Goal: Task Accomplishment & Management: Use online tool/utility

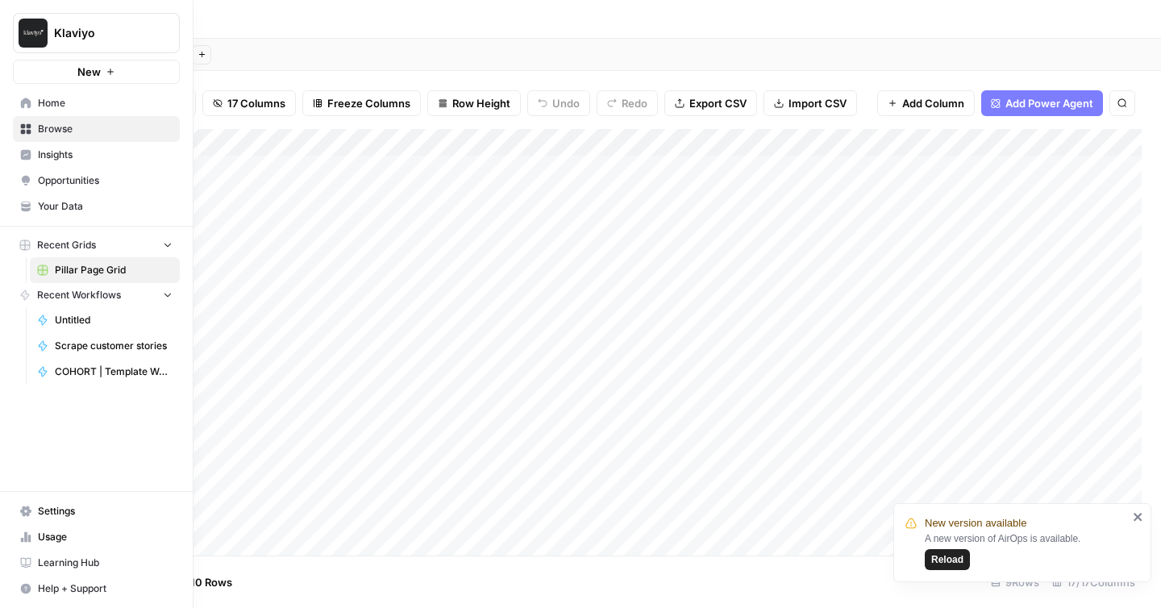
click at [49, 102] on span "Home" at bounding box center [105, 103] width 135 height 15
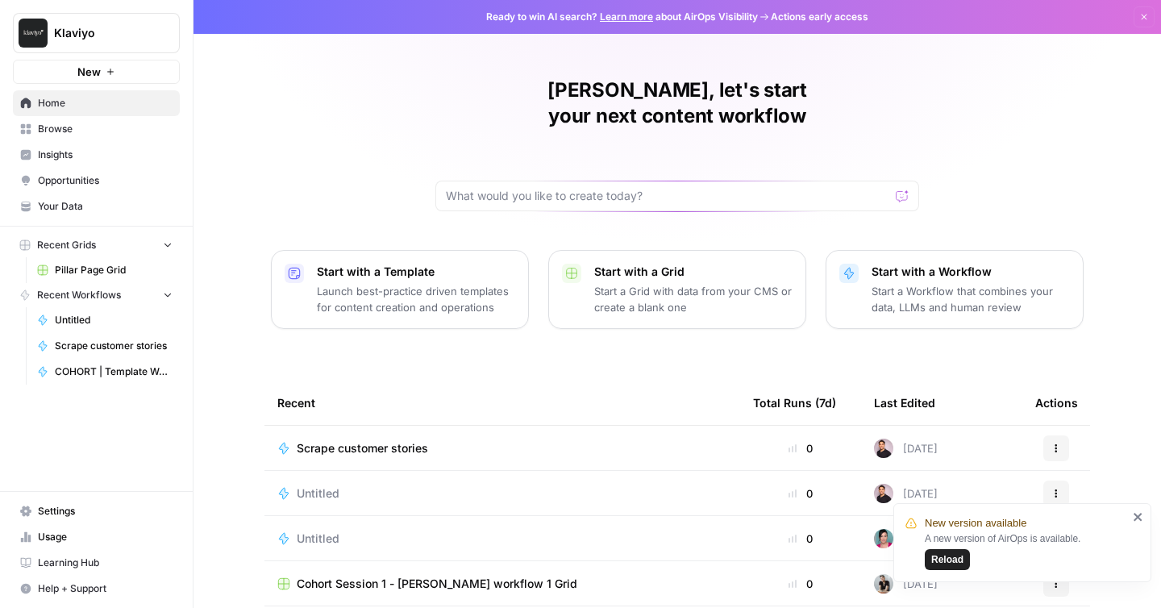
click at [281, 127] on div "Eric, let's start your next content workflow Start with a Template Launch best-…" at bounding box center [676, 384] width 967 height 768
click at [955, 560] on span "Reload" at bounding box center [947, 559] width 32 height 15
click at [60, 516] on span "Settings" at bounding box center [105, 511] width 135 height 15
click at [73, 212] on span "Your Data" at bounding box center [105, 206] width 135 height 15
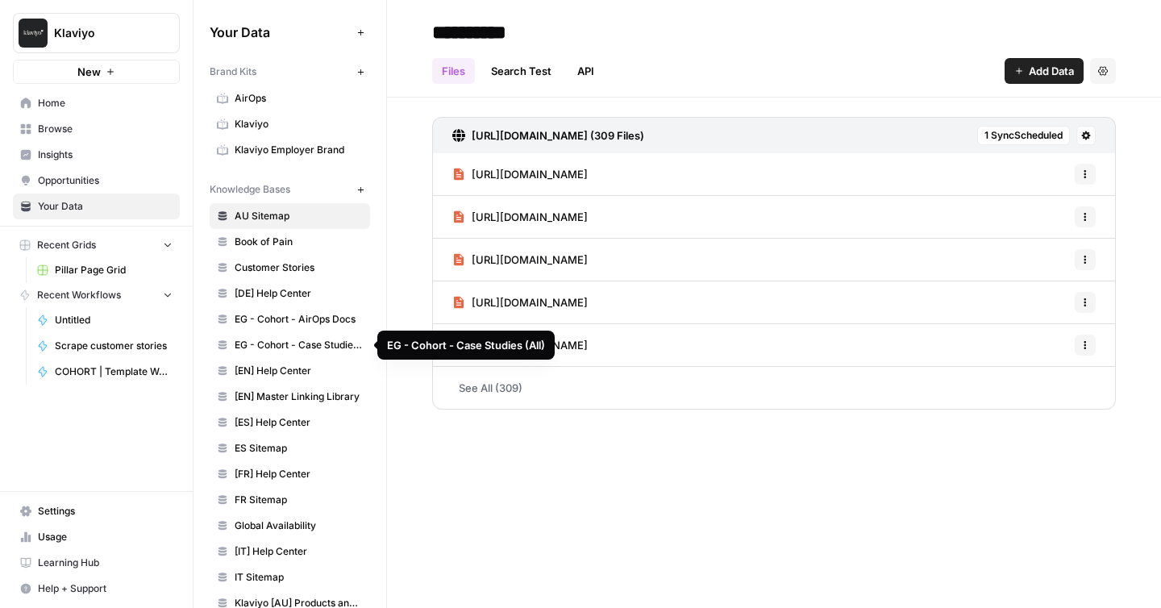
click at [283, 346] on span "EG - Cohort - Case Studies (All)" at bounding box center [299, 345] width 128 height 15
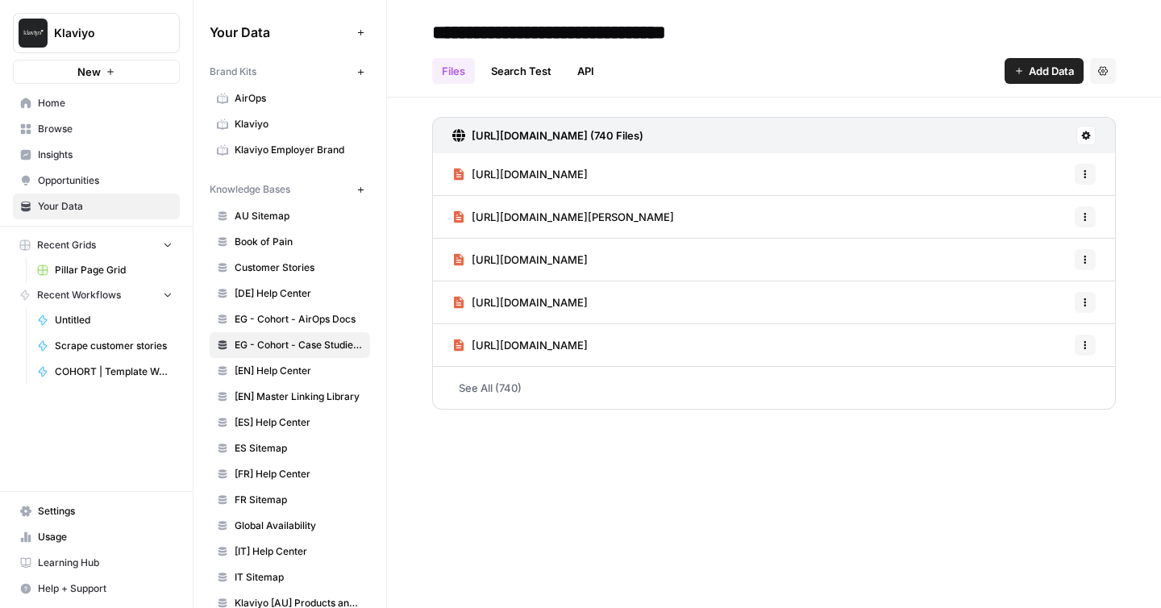
click at [650, 218] on span "[URL][DOMAIN_NAME][PERSON_NAME]" at bounding box center [573, 217] width 202 height 16
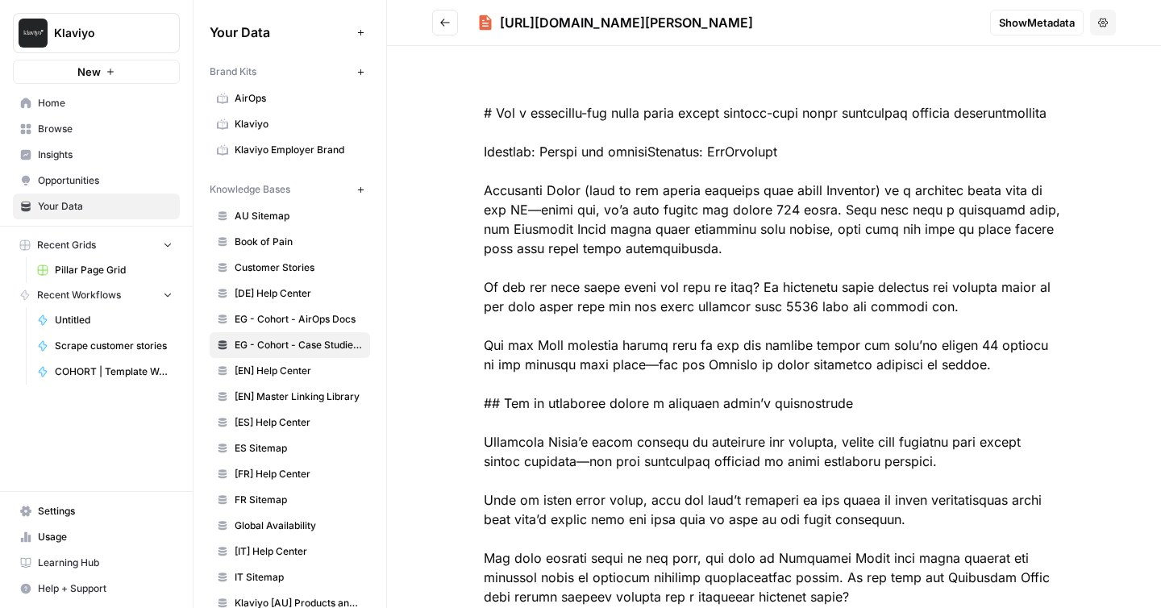
scroll to position [252, 0]
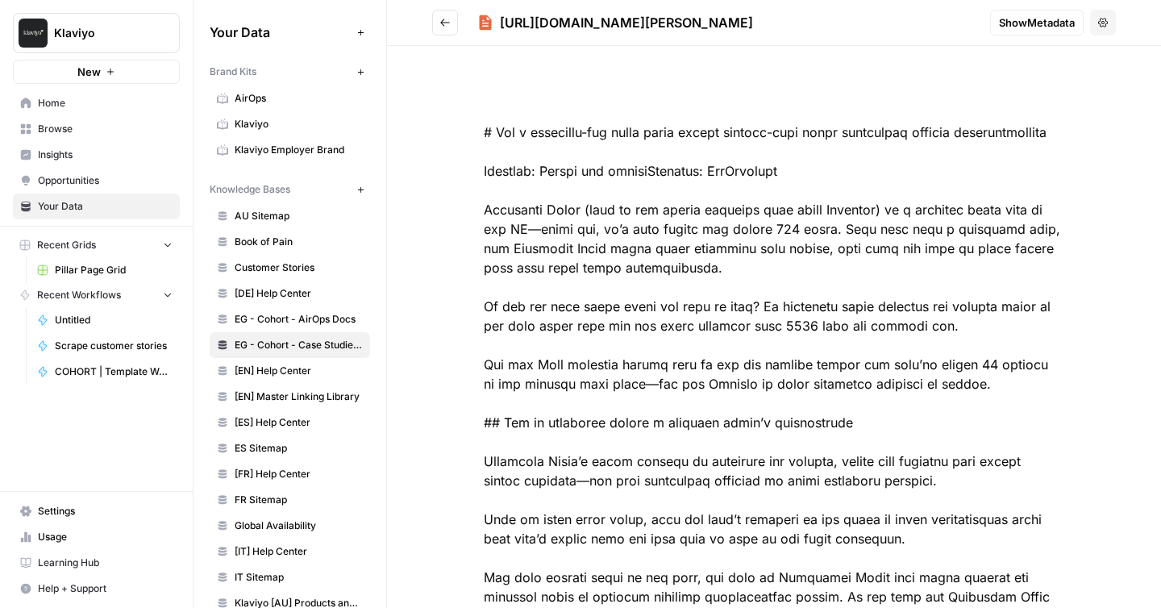
click at [54, 102] on span "Home" at bounding box center [105, 103] width 135 height 15
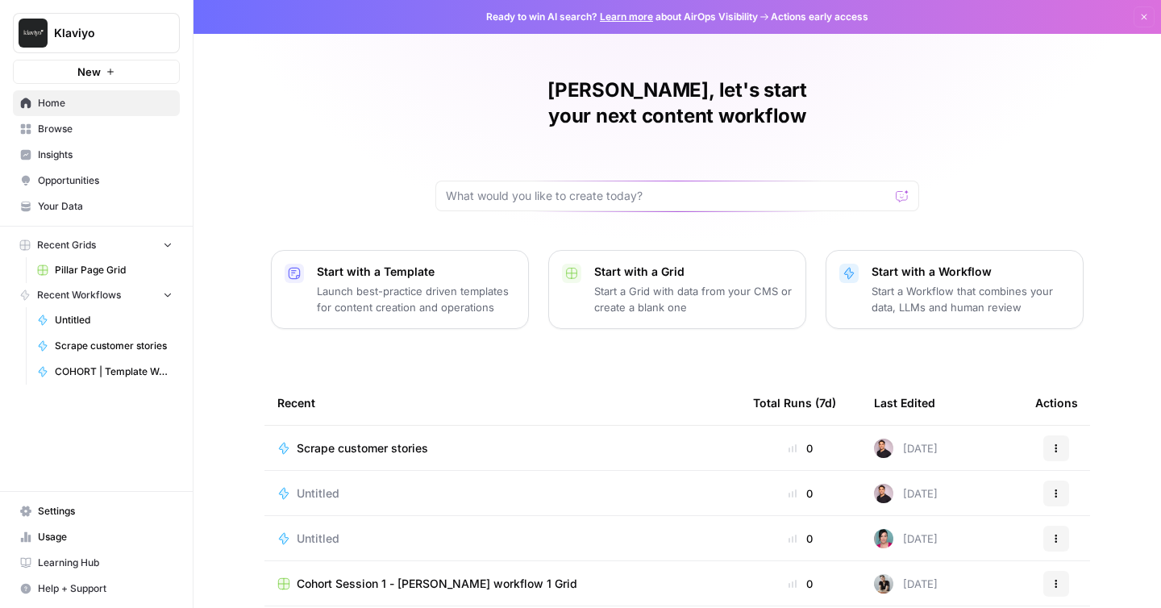
click at [69, 127] on span "Browse" at bounding box center [105, 129] width 135 height 15
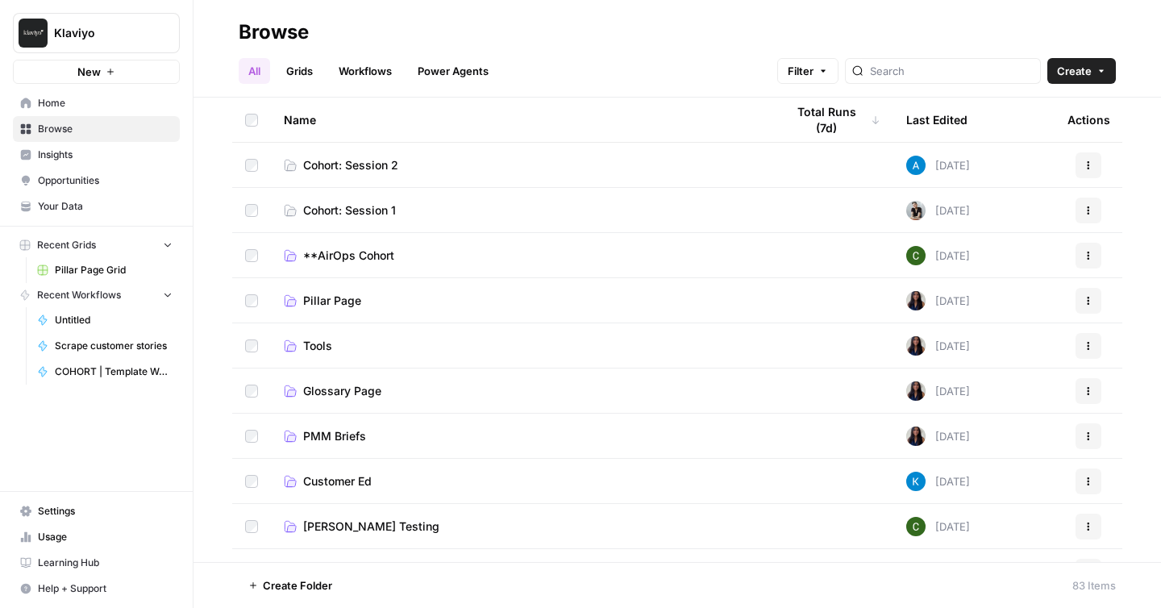
click at [364, 207] on span "Cohort: Session 1" at bounding box center [349, 210] width 93 height 16
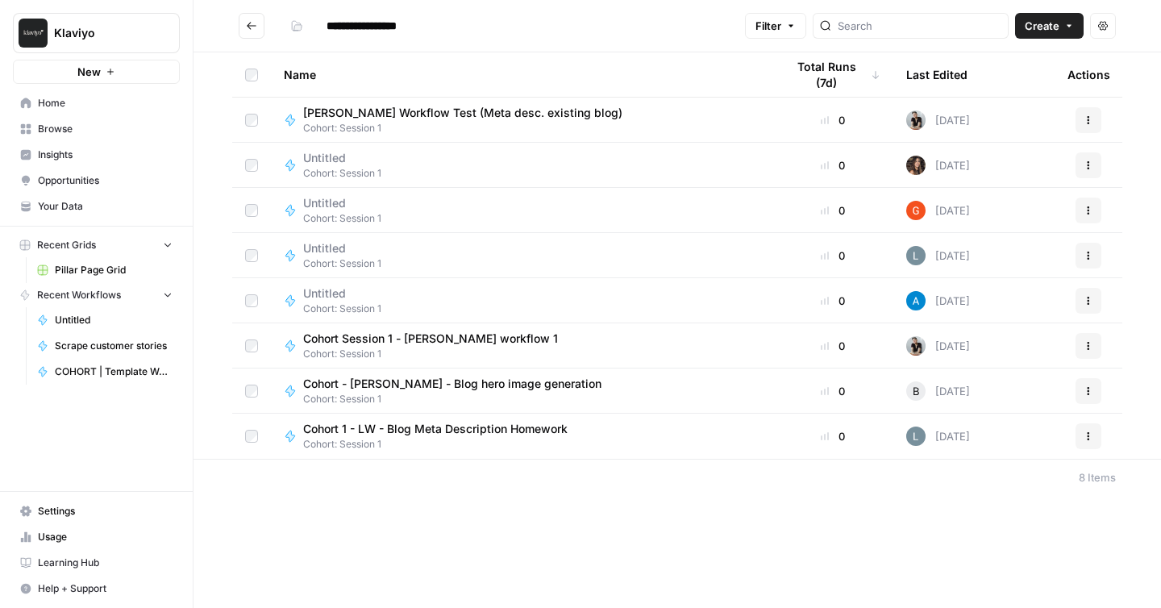
click at [92, 125] on span "Browse" at bounding box center [105, 129] width 135 height 15
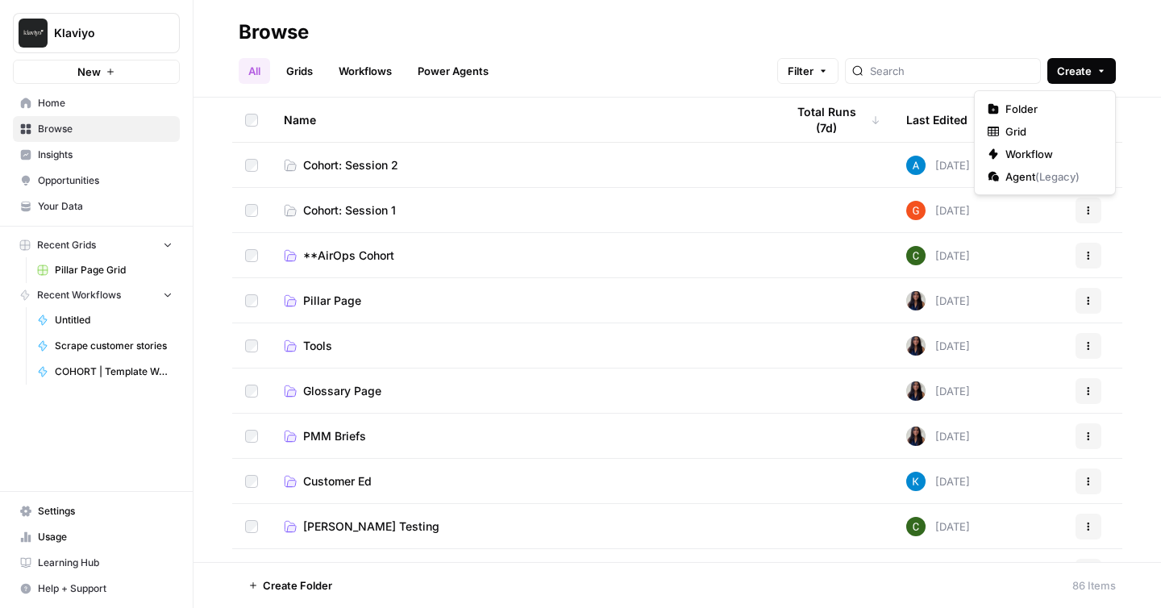
click at [1094, 70] on button "Create" at bounding box center [1081, 71] width 69 height 26
click at [1033, 152] on span "Workflow" at bounding box center [1050, 154] width 90 height 16
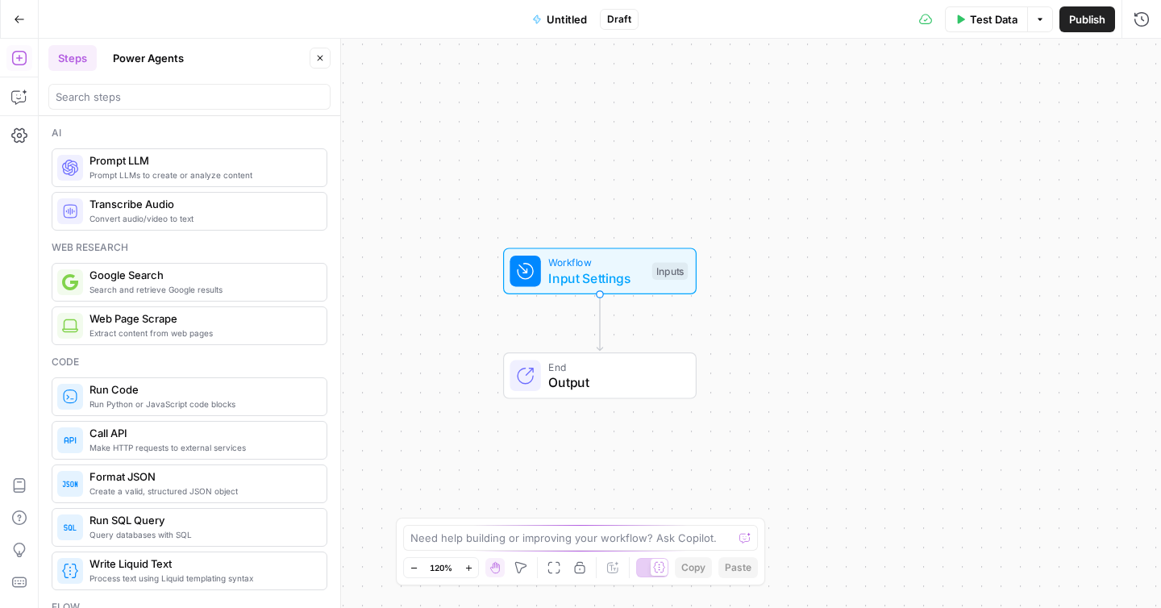
click at [564, 30] on button "Untitled" at bounding box center [559, 19] width 74 height 26
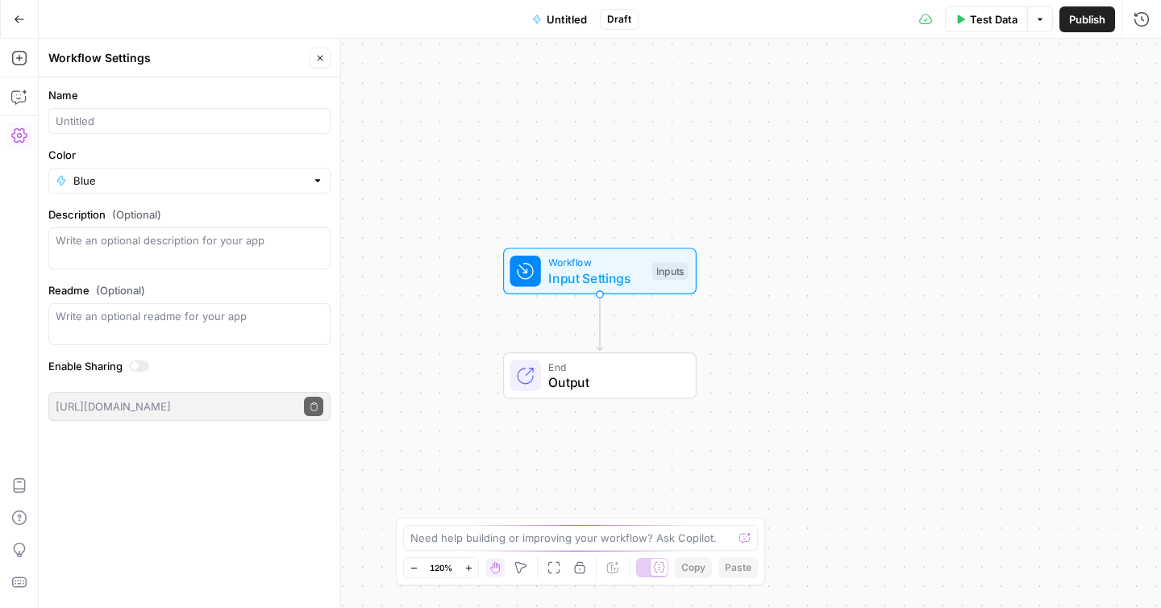
click at [560, 20] on span "Untitled" at bounding box center [567, 19] width 40 height 16
click at [105, 121] on input "Name" at bounding box center [190, 121] width 268 height 16
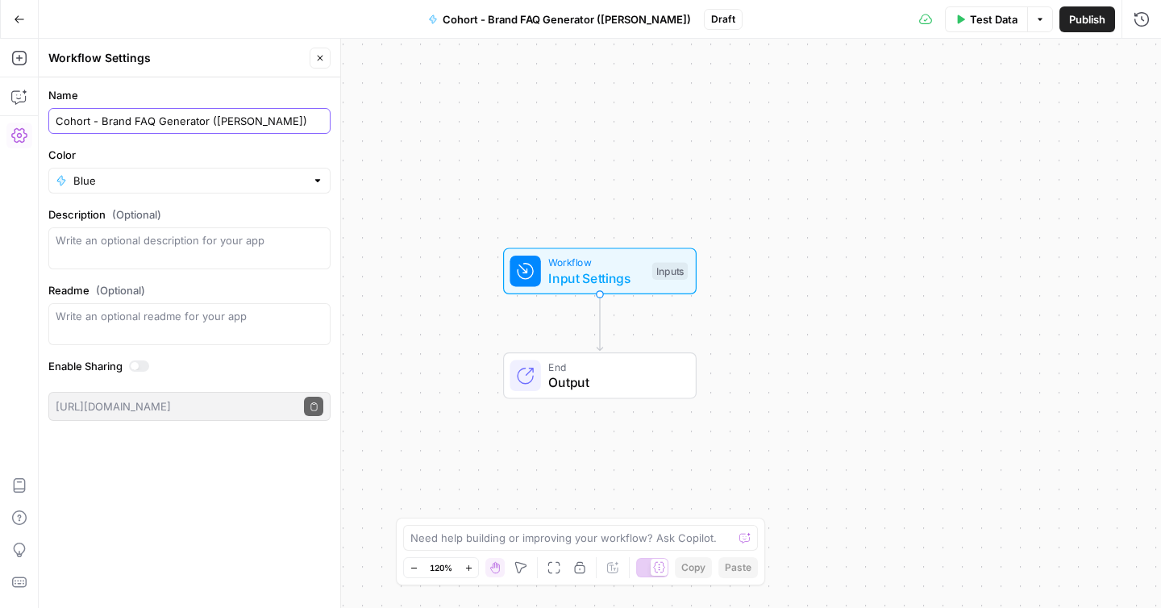
type input "Cohort - Brand FAQ Generator ([PERSON_NAME])"
click at [124, 174] on input "Color" at bounding box center [189, 181] width 232 height 16
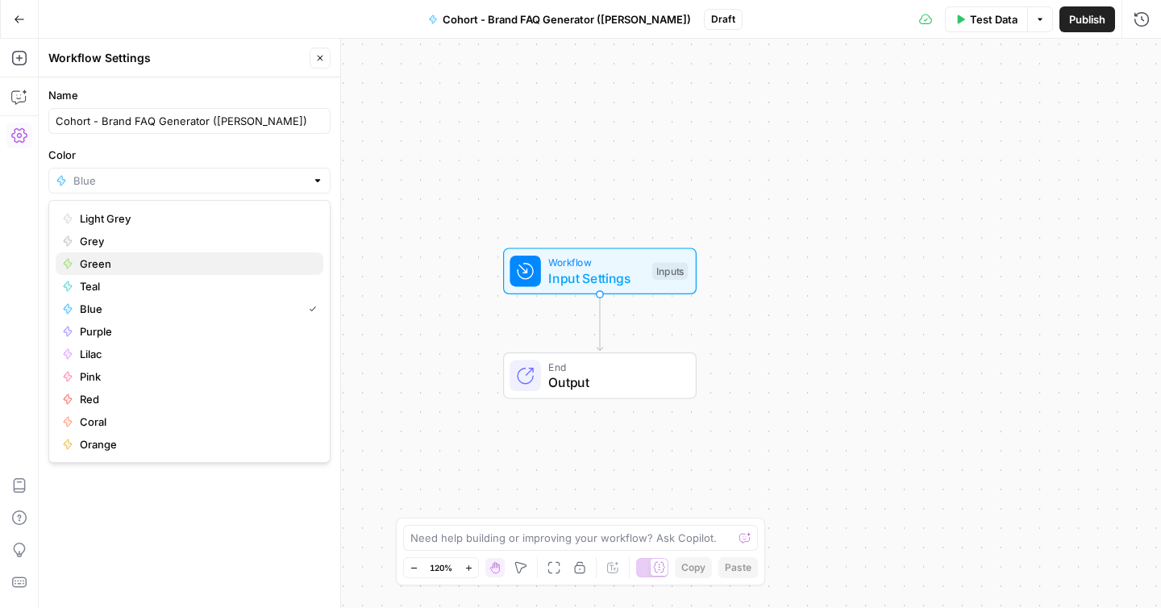
click at [127, 264] on span "Green" at bounding box center [195, 264] width 231 height 16
type input "Green"
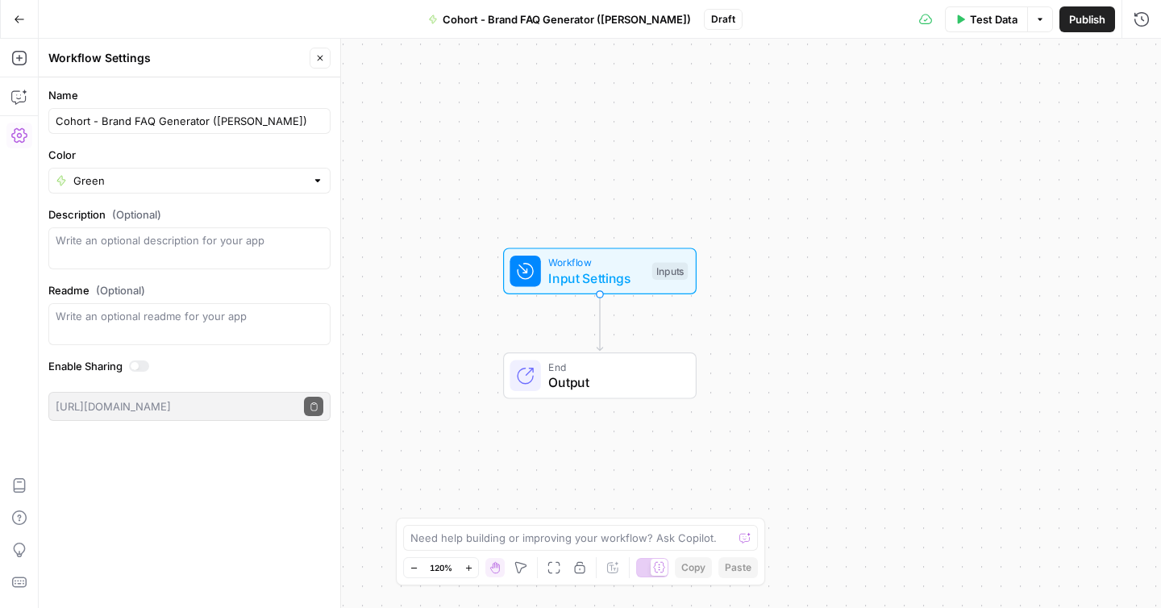
click at [548, 155] on div "Workflow Input Settings Inputs End Output" at bounding box center [600, 323] width 1122 height 569
click at [298, 170] on div "Green" at bounding box center [189, 181] width 282 height 26
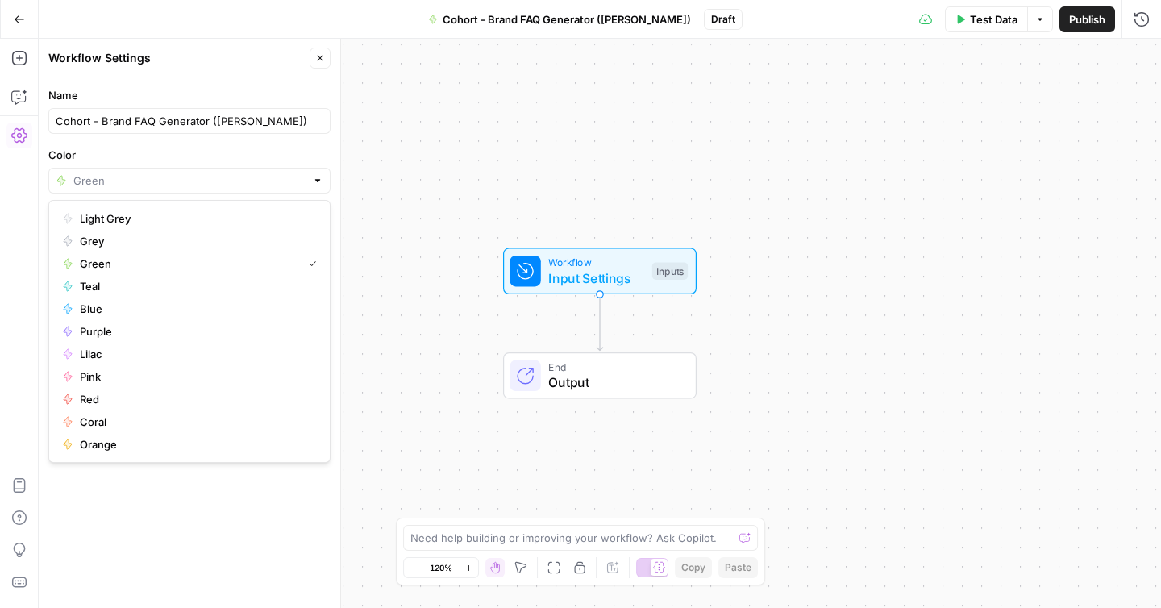
type input "Green"
click at [465, 169] on div "Workflow Input Settings Inputs End Output" at bounding box center [600, 323] width 1122 height 569
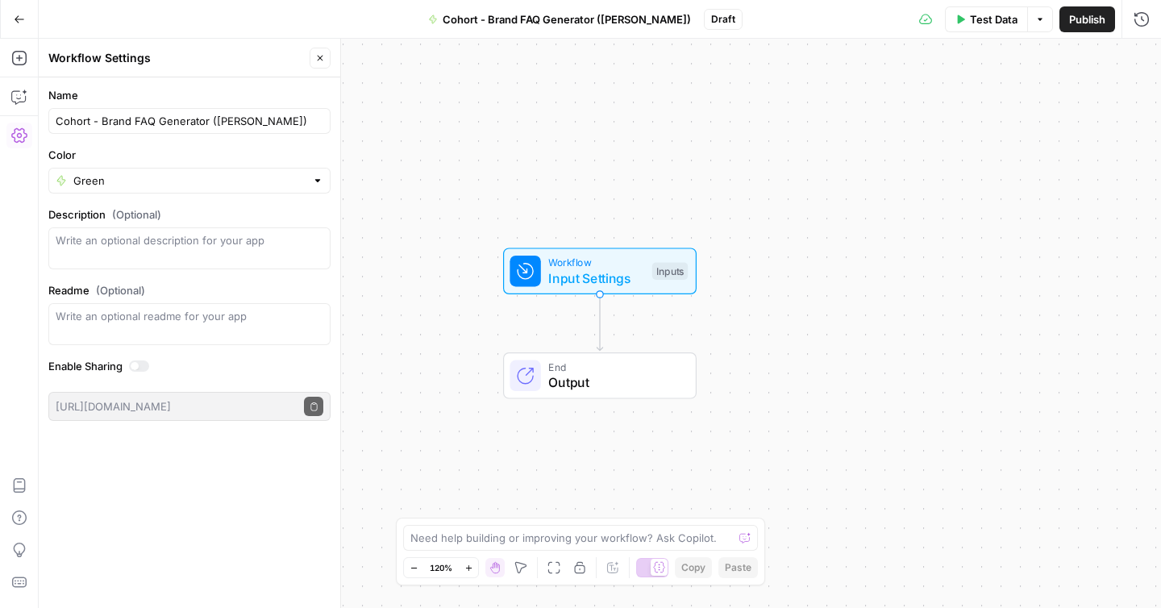
click at [589, 288] on div "Workflow Input Settings Inputs Test Step" at bounding box center [599, 271] width 193 height 47
click at [322, 63] on button "Close" at bounding box center [320, 58] width 21 height 21
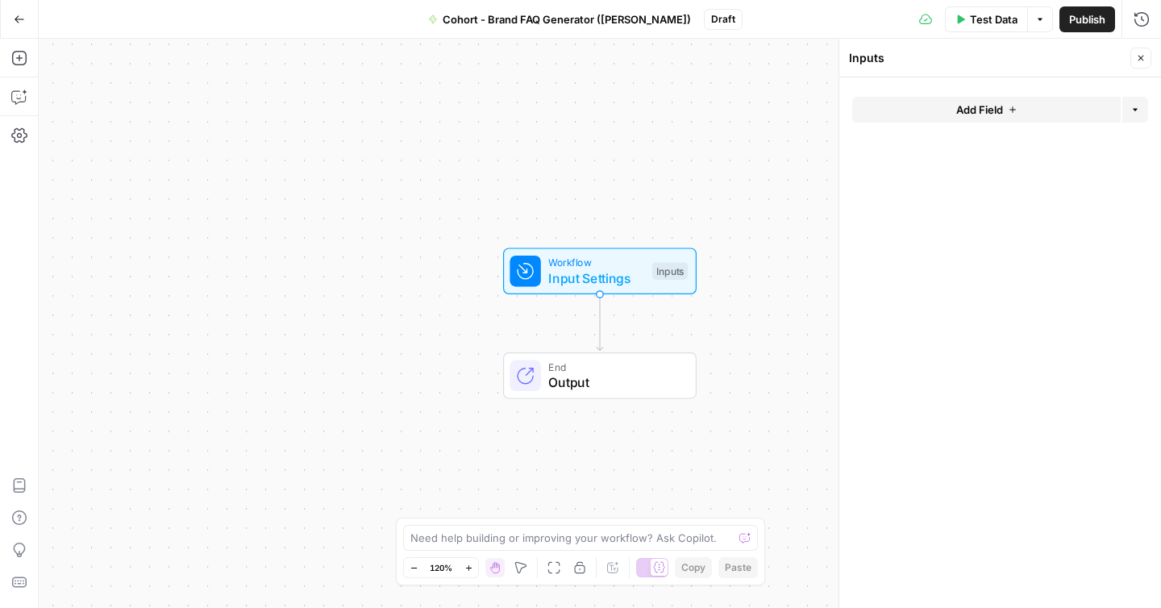
click at [608, 383] on span "Output" at bounding box center [613, 381] width 131 height 19
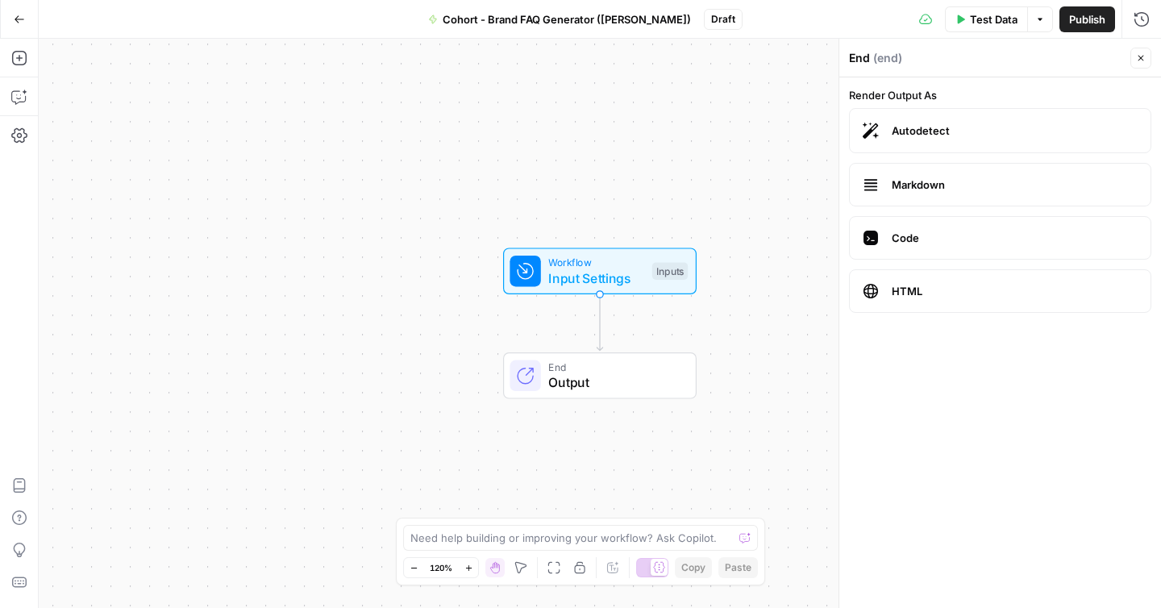
click at [393, 343] on div "Workflow Input Settings Inputs End Output" at bounding box center [600, 323] width 1122 height 569
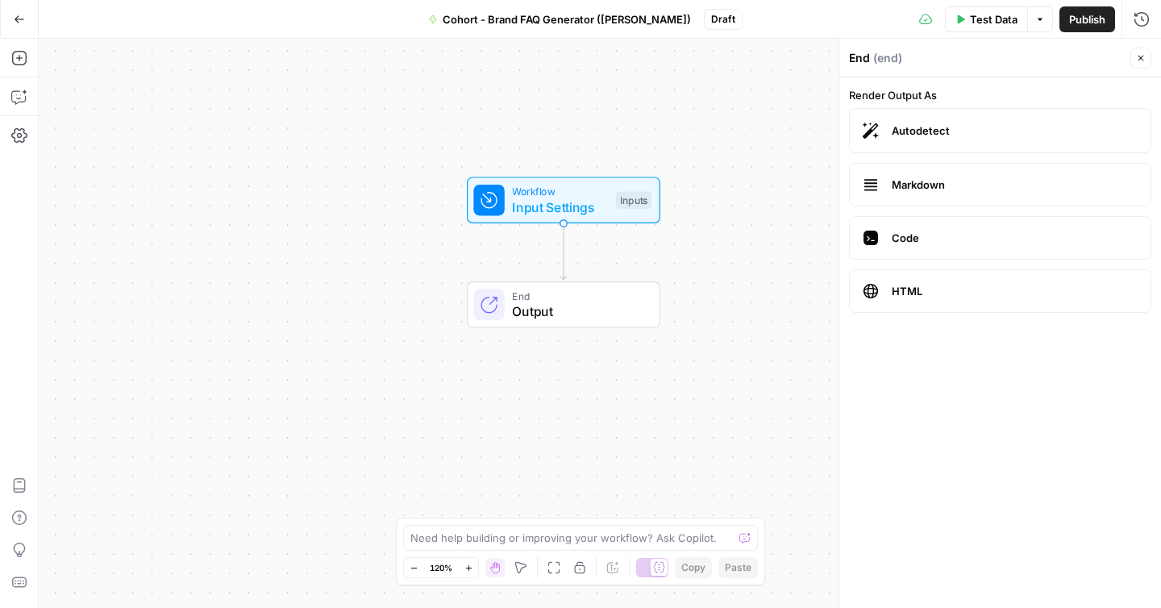
click at [559, 202] on span "Input Settings" at bounding box center [560, 207] width 96 height 19
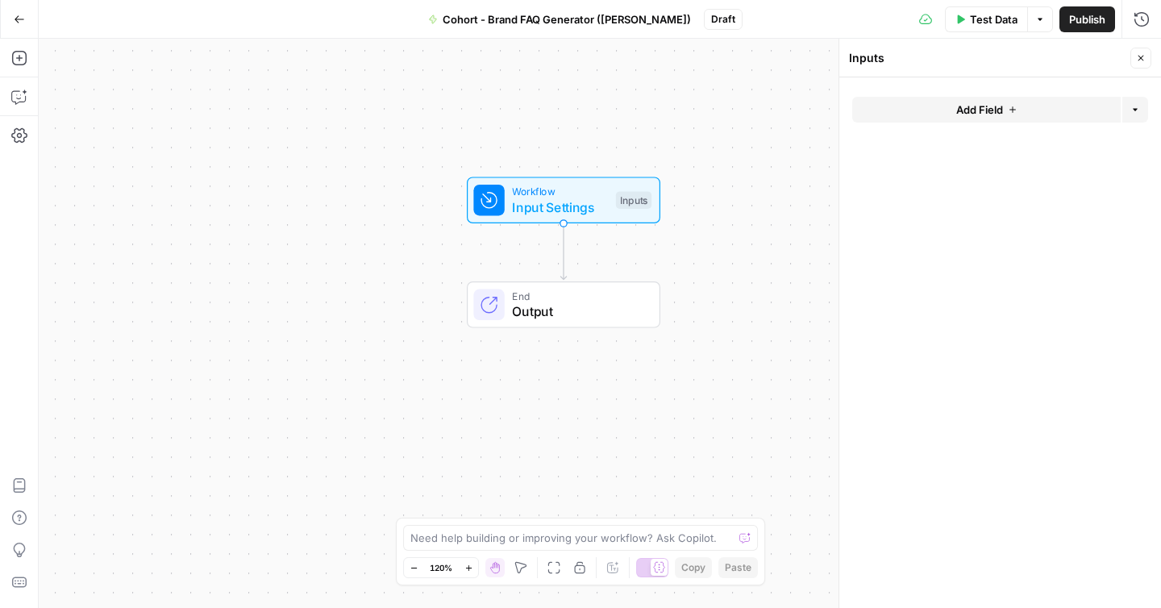
click at [943, 116] on button "Add Field" at bounding box center [986, 110] width 268 height 26
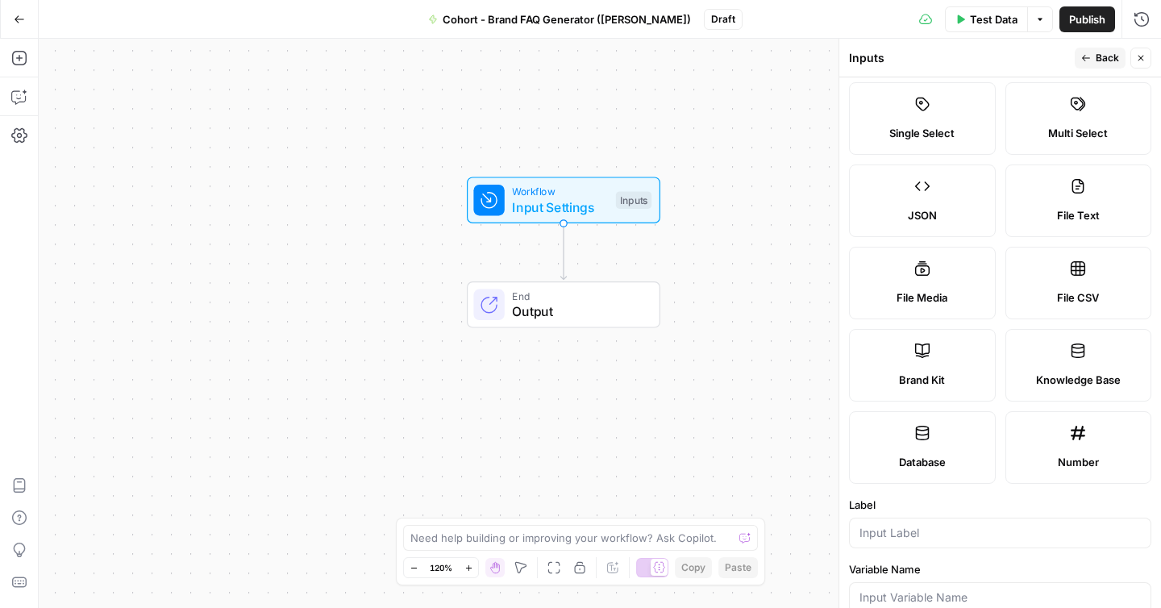
scroll to position [110, 0]
click at [922, 372] on span "Brand Kit" at bounding box center [922, 378] width 46 height 16
type input "Brand Kit"
type input "brand_kit"
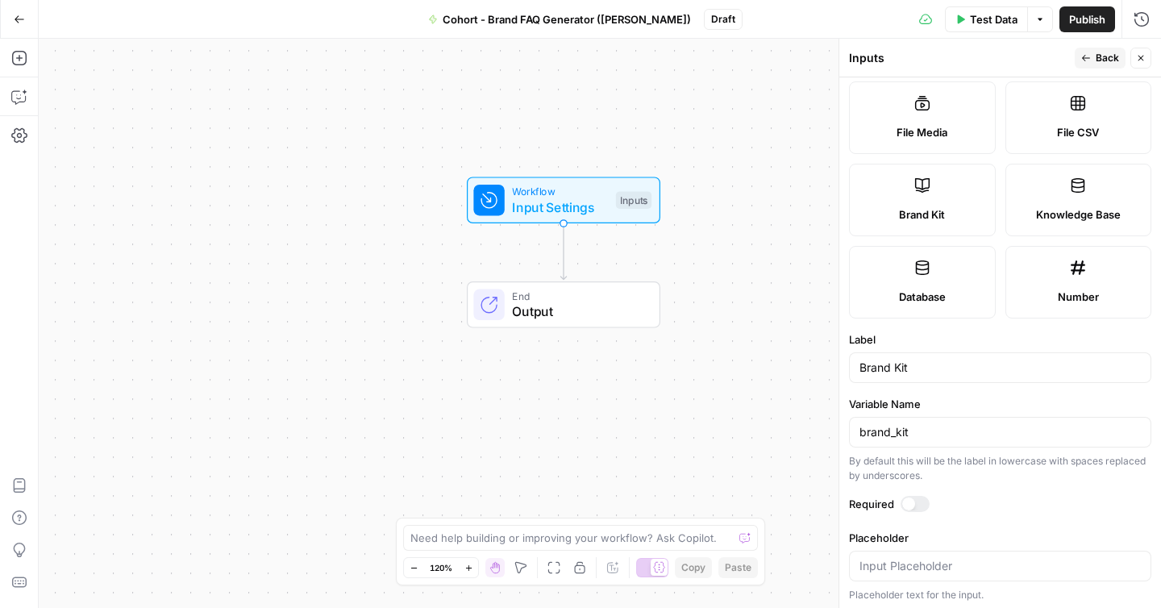
scroll to position [277, 0]
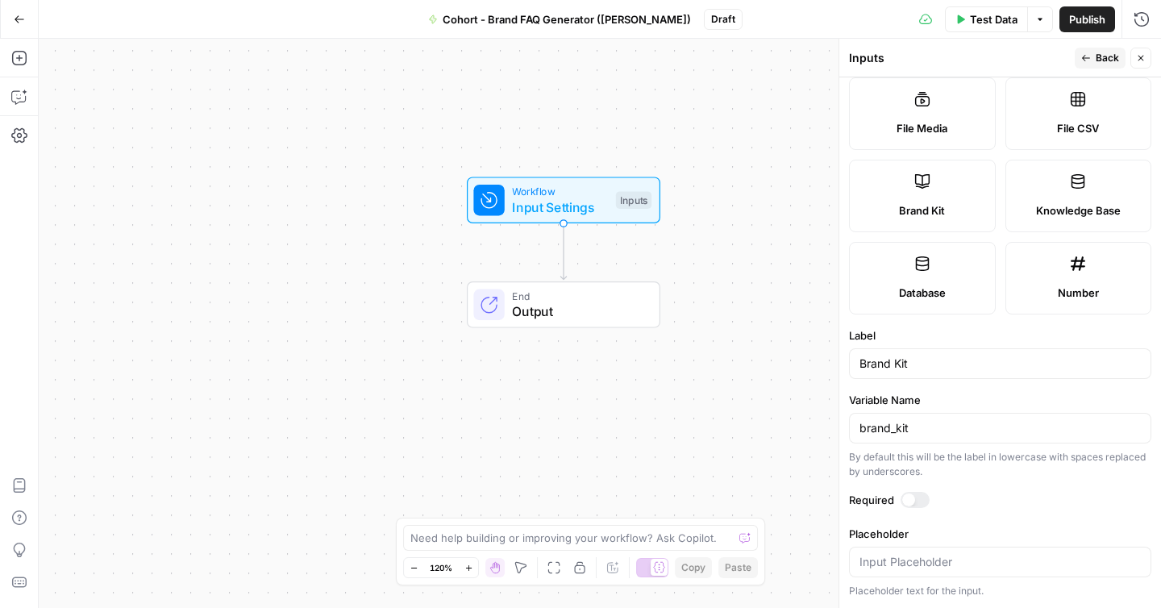
click at [922, 506] on div at bounding box center [915, 500] width 29 height 16
click at [1093, 56] on button "Back" at bounding box center [1100, 58] width 51 height 21
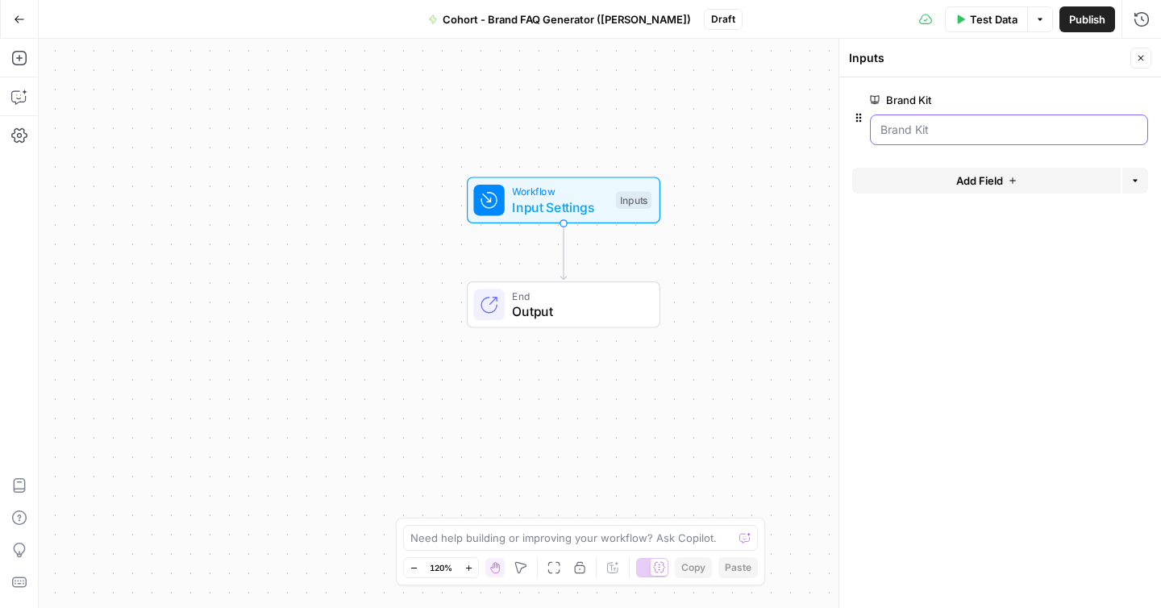
click at [954, 131] on Kit "Brand Kit" at bounding box center [1008, 130] width 257 height 16
click at [911, 262] on form "Brand Kit edit field Delete group Add Field Options" at bounding box center [1000, 342] width 322 height 530
click at [750, 262] on div "Workflow Input Settings Inputs End Output" at bounding box center [600, 323] width 1122 height 569
click at [1138, 56] on icon "button" at bounding box center [1141, 58] width 10 height 10
click at [586, 195] on span "Workflow" at bounding box center [560, 191] width 96 height 15
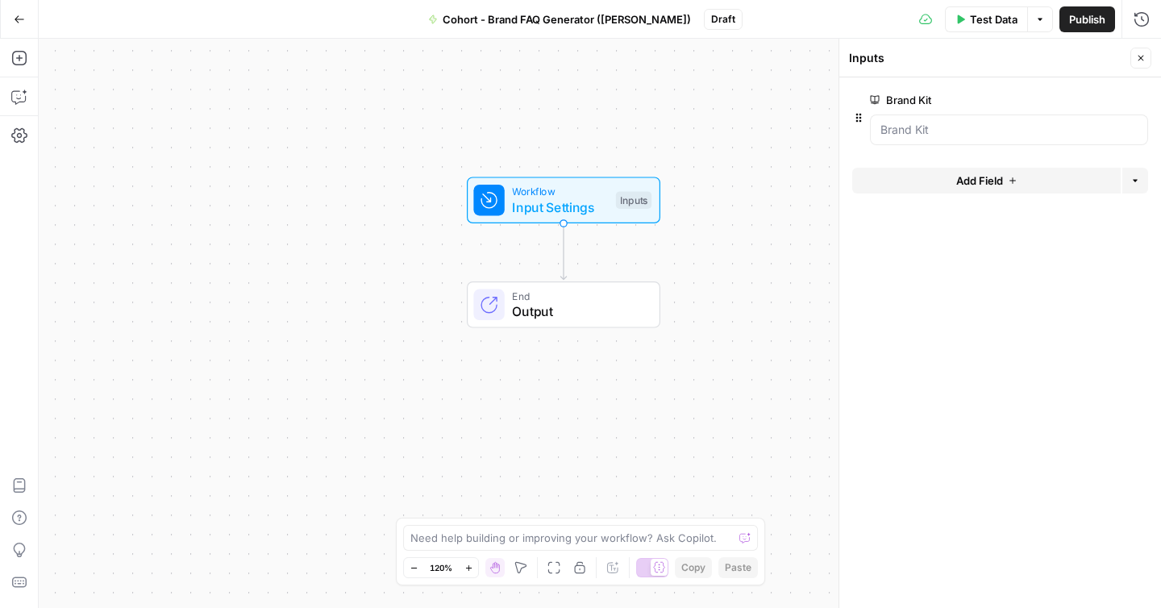
click at [1138, 55] on icon "button" at bounding box center [1141, 58] width 10 height 10
click at [21, 56] on icon "button" at bounding box center [19, 58] width 16 height 16
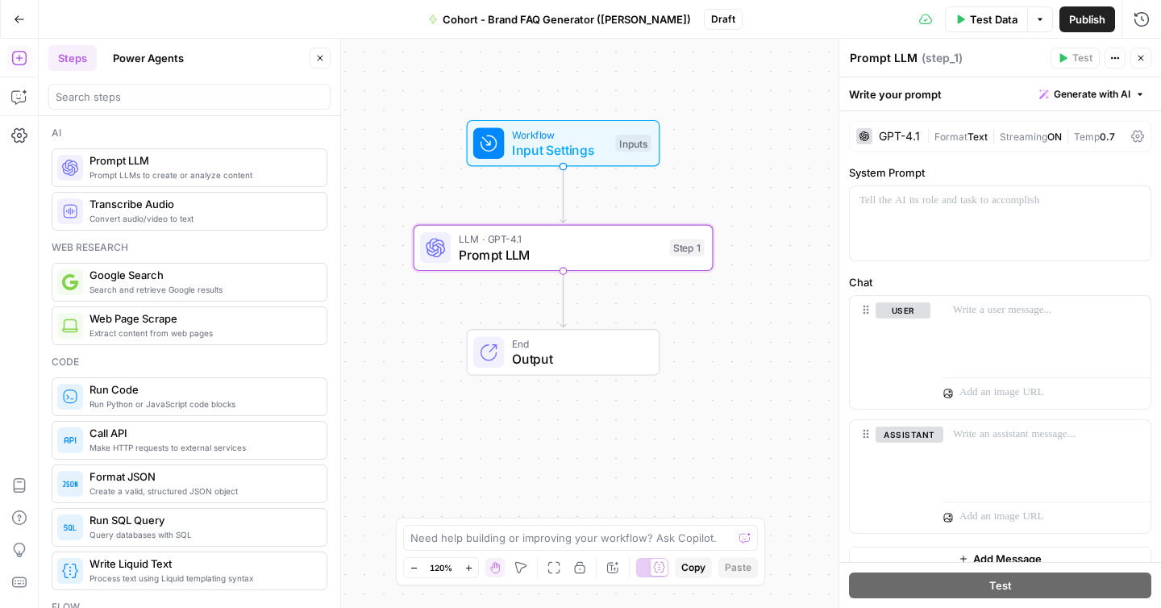
click at [893, 135] on div "GPT-4.1" at bounding box center [899, 136] width 41 height 11
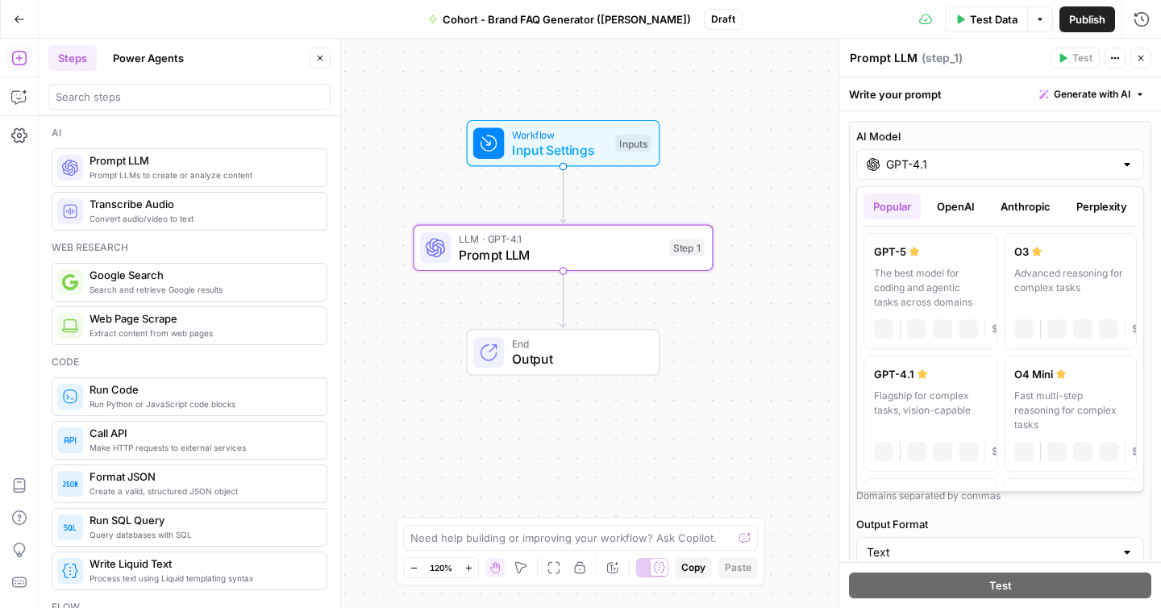
click at [896, 133] on label "AI Model" at bounding box center [1000, 136] width 288 height 16
click at [896, 156] on input "GPT-4.1" at bounding box center [1000, 164] width 228 height 16
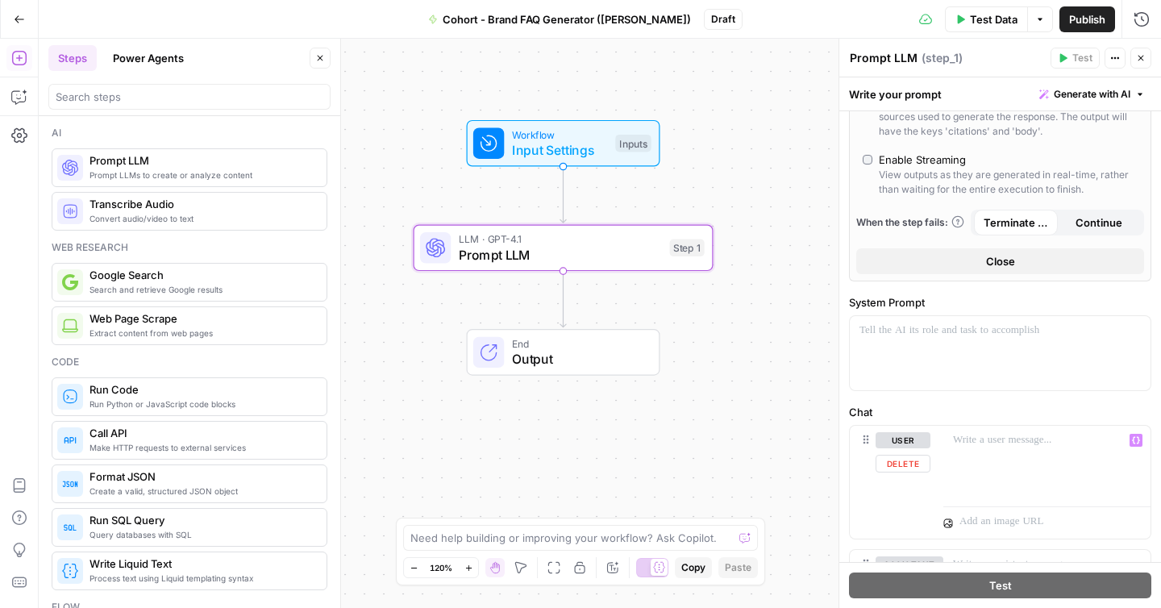
scroll to position [536, 0]
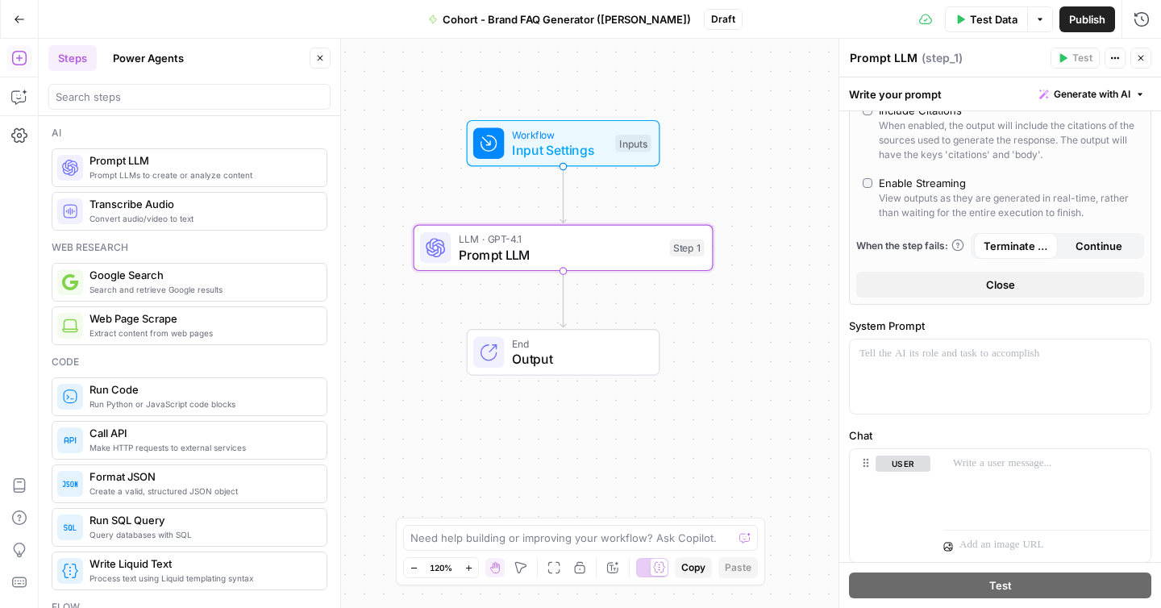
click at [1146, 55] on button "Close" at bounding box center [1140, 58] width 21 height 21
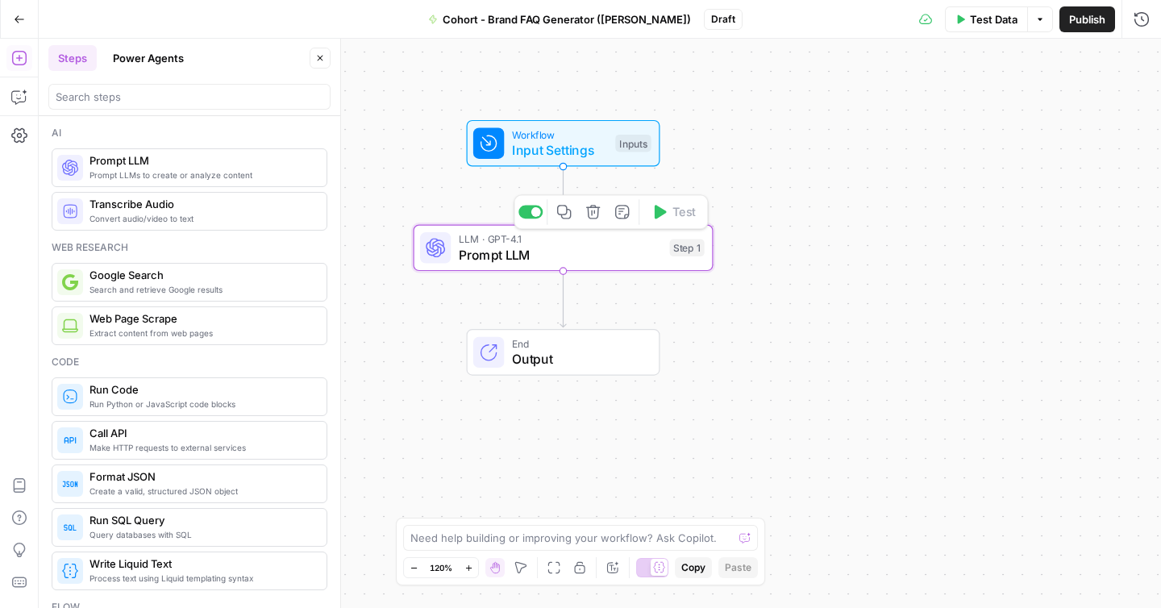
click at [617, 257] on span "Prompt LLM" at bounding box center [560, 254] width 203 height 19
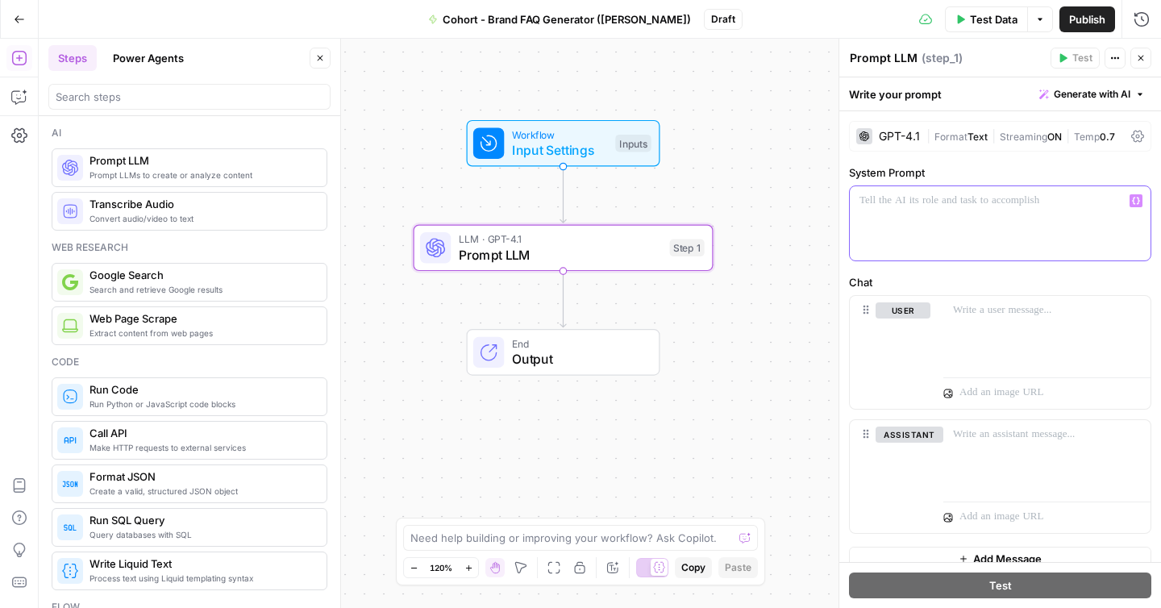
click at [942, 212] on div at bounding box center [1000, 223] width 301 height 74
click at [1136, 200] on icon "button" at bounding box center [1136, 201] width 8 height 8
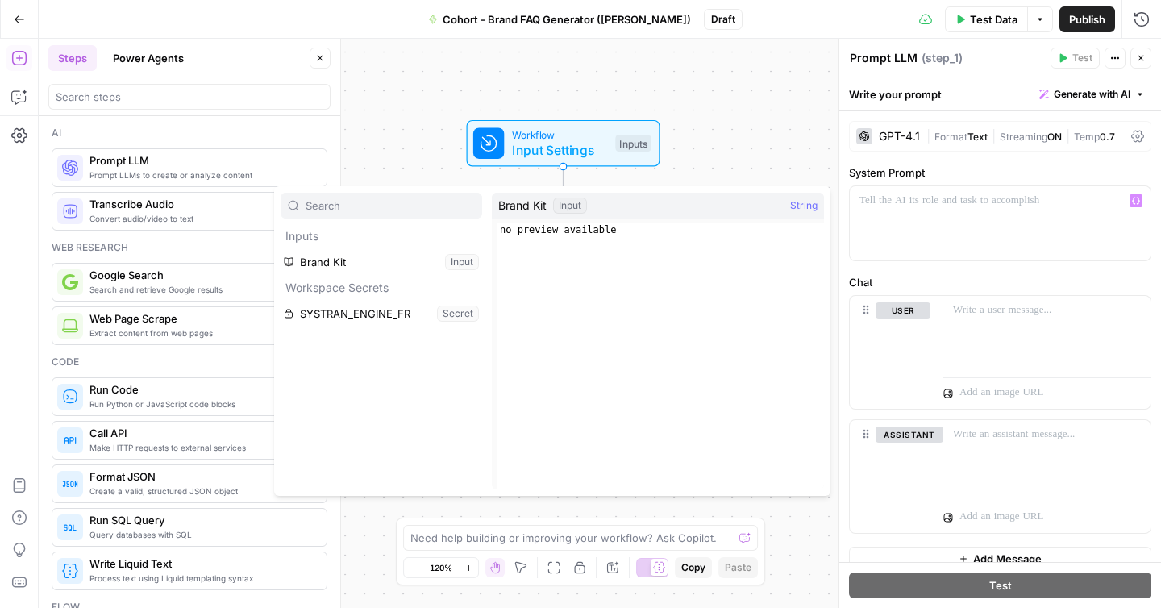
click at [657, 203] on div "Brand Kit Input String" at bounding box center [658, 206] width 332 height 26
click at [528, 204] on span "Brand Kit" at bounding box center [522, 206] width 48 height 16
click at [336, 260] on button "Select variable Brand Kit" at bounding box center [382, 262] width 202 height 26
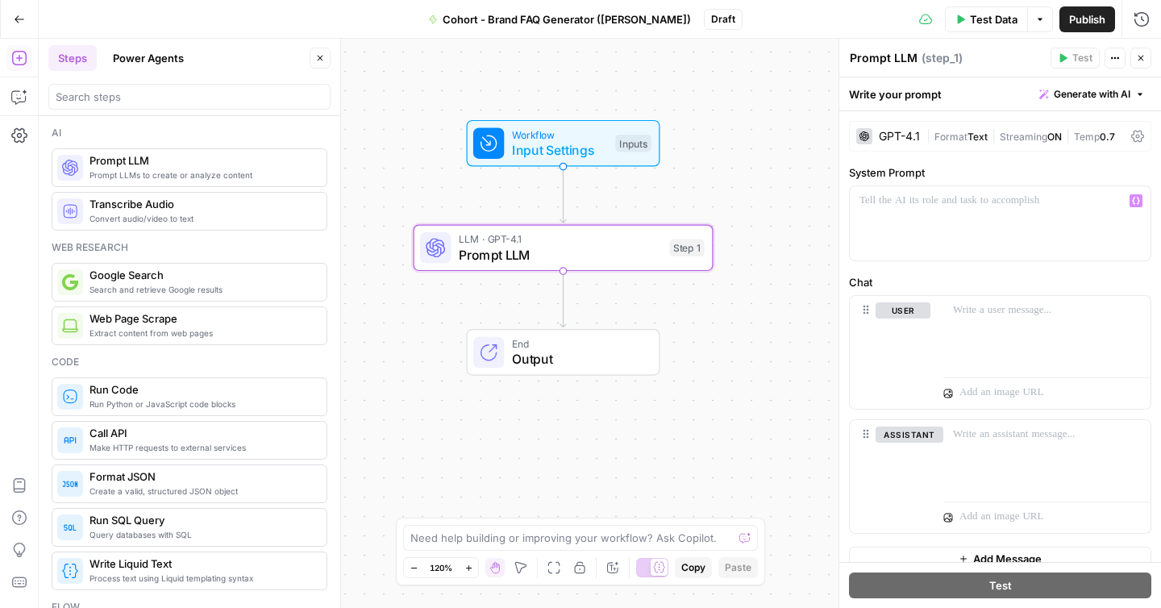
click at [974, 16] on span "Test Data" at bounding box center [994, 19] width 48 height 16
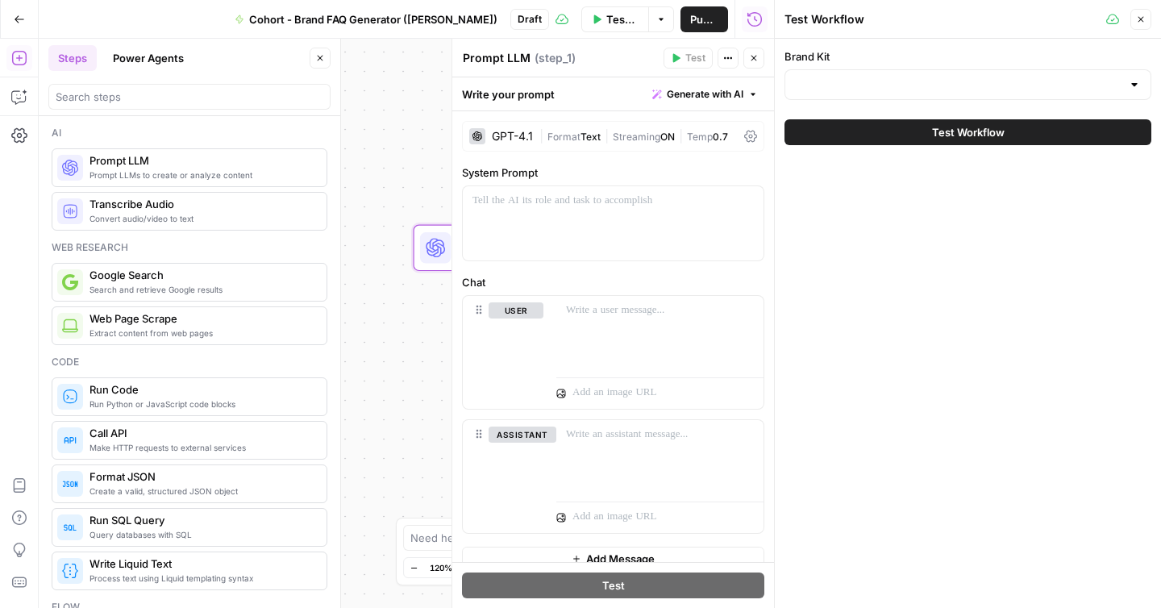
click at [863, 64] on div "Brand Kit" at bounding box center [967, 74] width 367 height 52
click at [863, 81] on input "Brand Kit" at bounding box center [958, 85] width 327 height 16
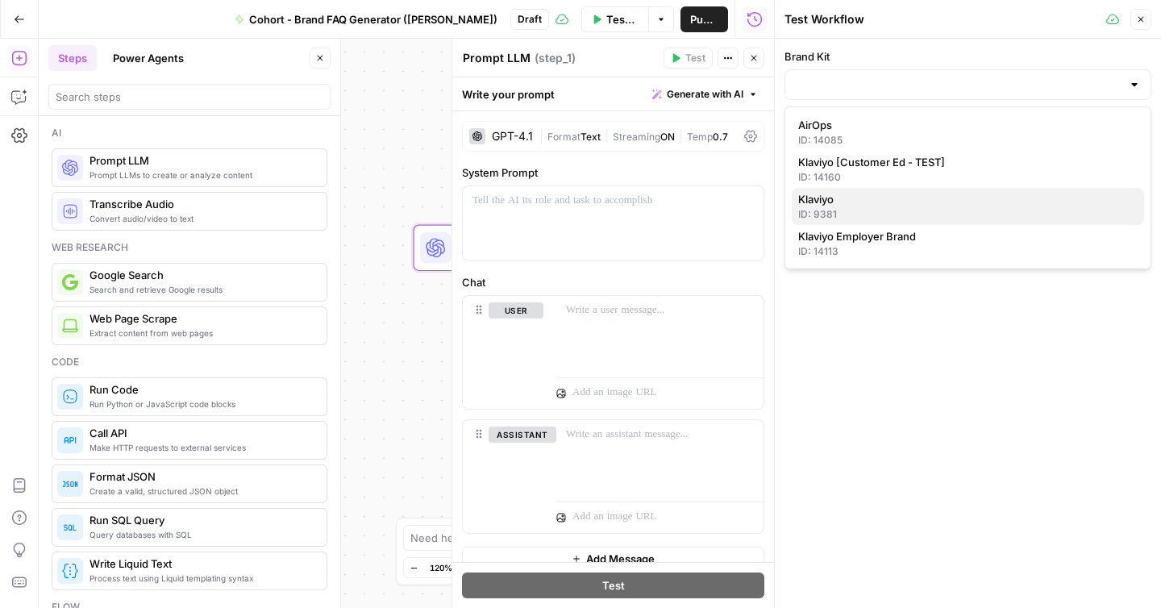
click at [817, 210] on div "ID: 9381" at bounding box center [967, 214] width 339 height 15
type input "Klaviyo"
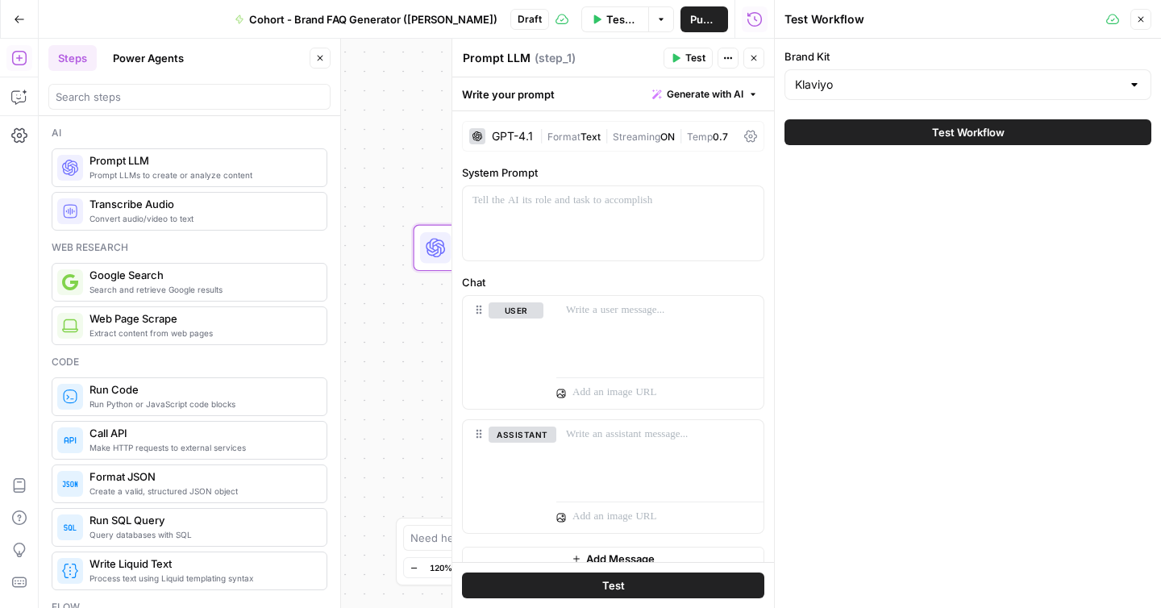
click at [756, 53] on icon "button" at bounding box center [754, 58] width 10 height 10
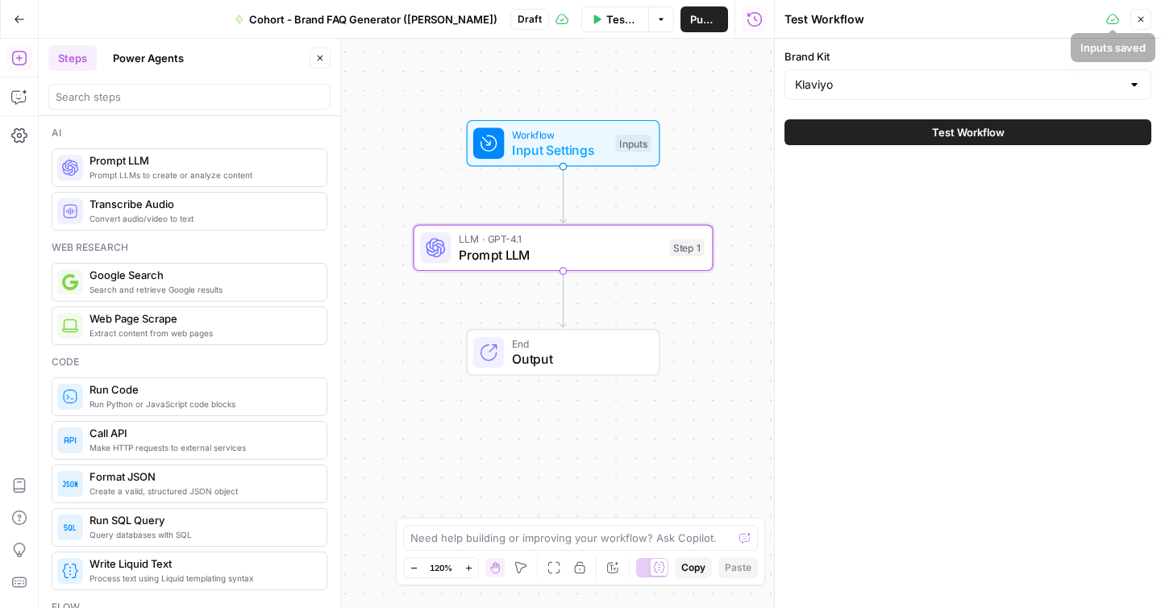
click at [870, 264] on div "Brand Kit Klaviyo Test Workflow" at bounding box center [968, 323] width 386 height 569
click at [574, 147] on span "Input Settings" at bounding box center [560, 149] width 96 height 19
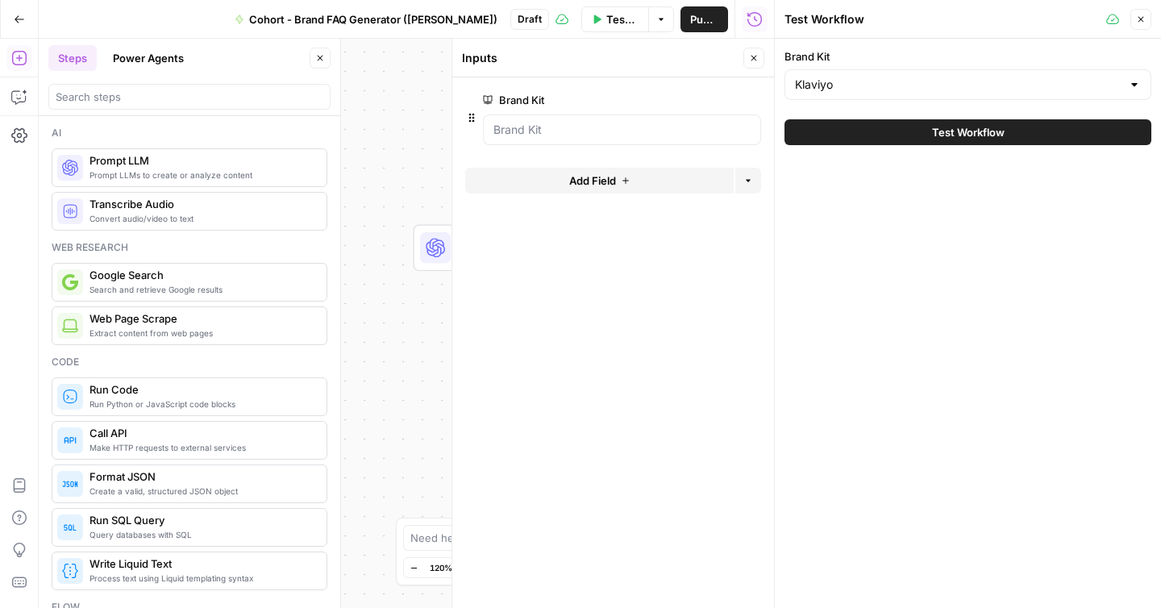
click at [1143, 18] on icon "button" at bounding box center [1141, 20] width 10 height 10
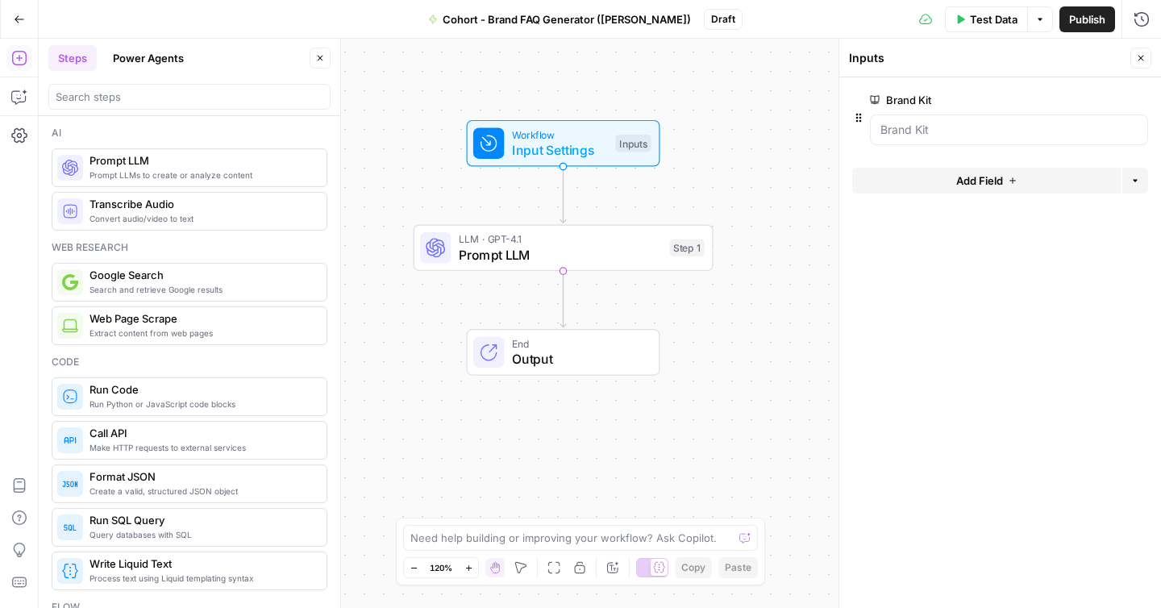
click at [526, 245] on span "Prompt LLM" at bounding box center [560, 254] width 203 height 19
type textarea "Prompt LLM"
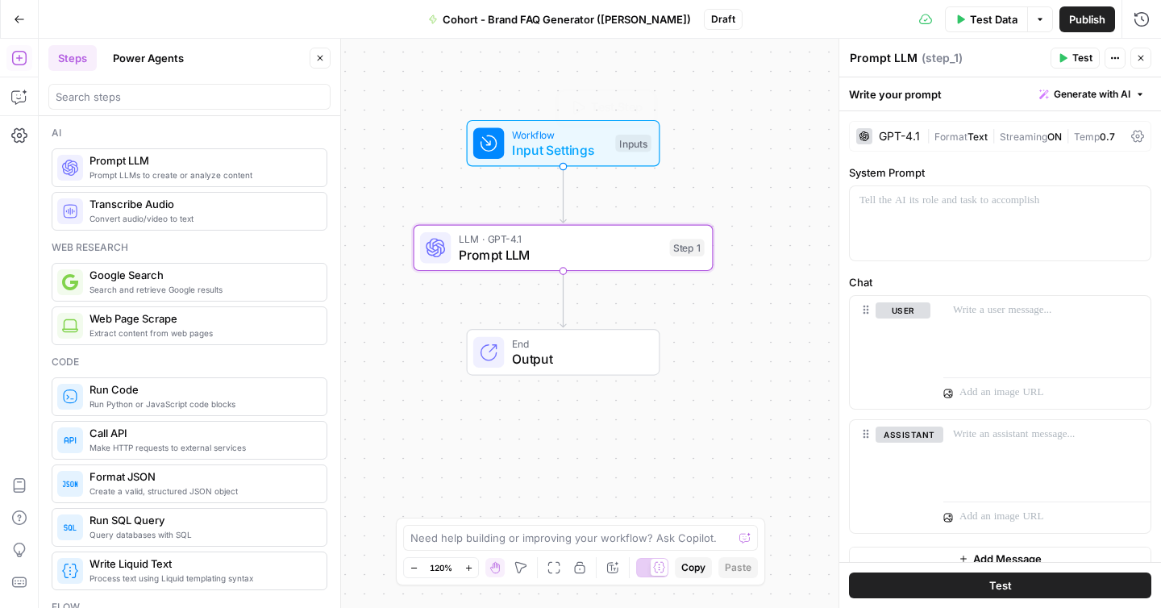
click at [558, 143] on span "Input Settings" at bounding box center [560, 149] width 96 height 19
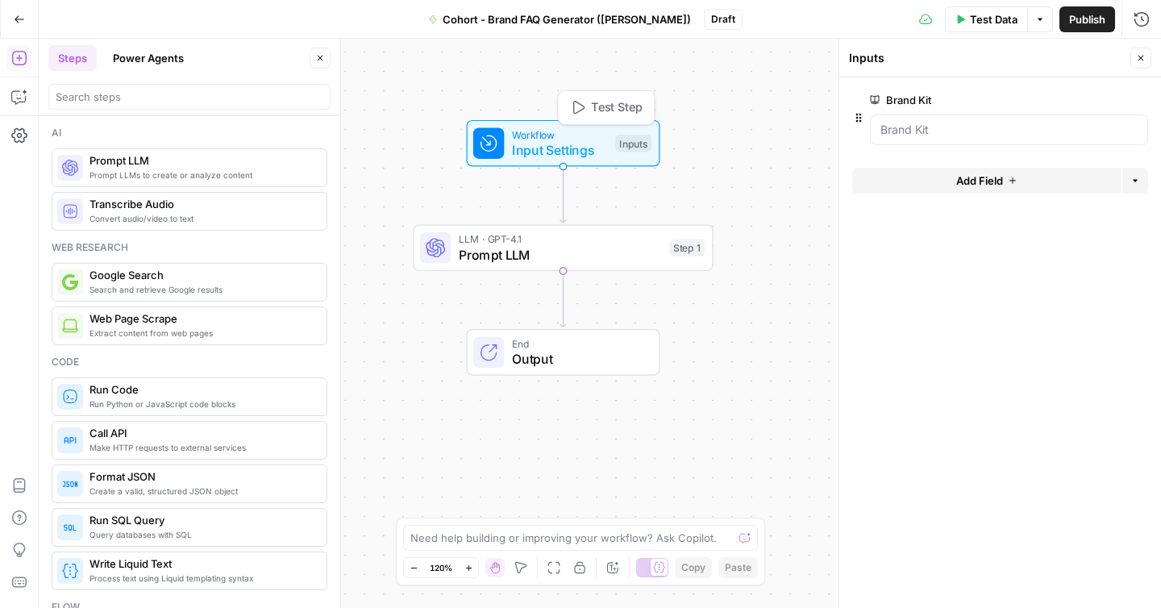
click at [566, 144] on span "Input Settings" at bounding box center [560, 149] width 96 height 19
click at [983, 135] on Kit "Brand Kit" at bounding box center [1008, 130] width 257 height 16
click at [1107, 99] on button "edit field" at bounding box center [1094, 99] width 62 height 19
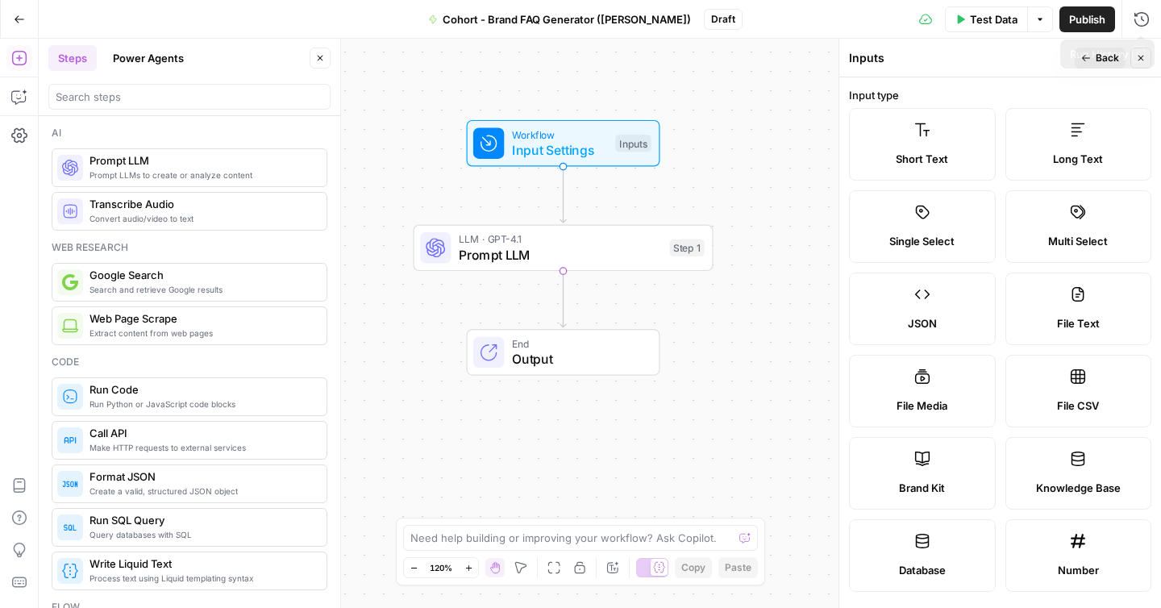
click at [1097, 62] on span "Back" at bounding box center [1107, 58] width 23 height 15
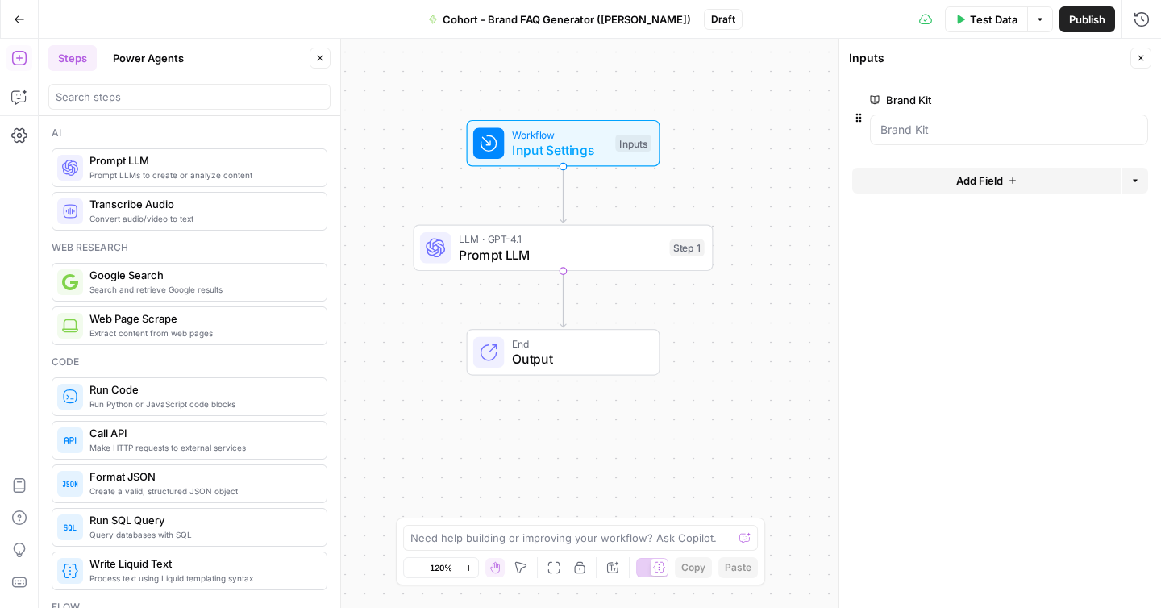
click at [1142, 59] on icon "button" at bounding box center [1141, 59] width 6 height 6
click at [597, 136] on span "Workflow" at bounding box center [560, 134] width 96 height 15
click at [537, 245] on span "Prompt LLM" at bounding box center [560, 254] width 203 height 19
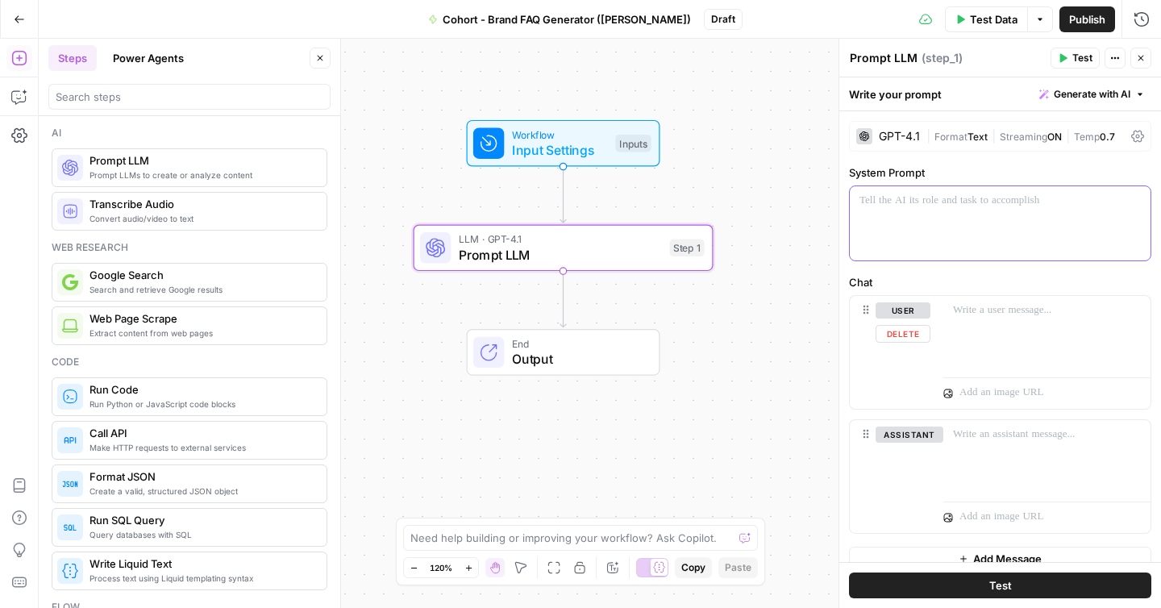
click at [926, 234] on div at bounding box center [1000, 223] width 301 height 74
click at [1146, 65] on button "Close" at bounding box center [1140, 58] width 21 height 21
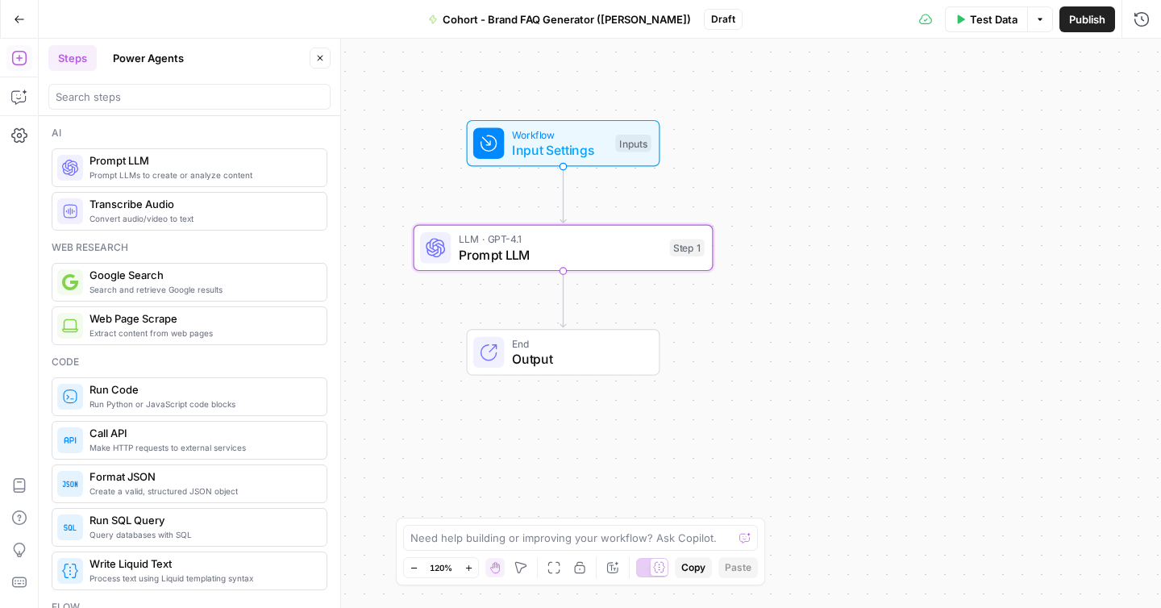
click at [802, 171] on div "Workflow Input Settings Inputs LLM · GPT-4.1 Prompt LLM Step 1 End Output" at bounding box center [600, 323] width 1122 height 569
click at [568, 245] on span "Prompt LLM" at bounding box center [560, 254] width 203 height 19
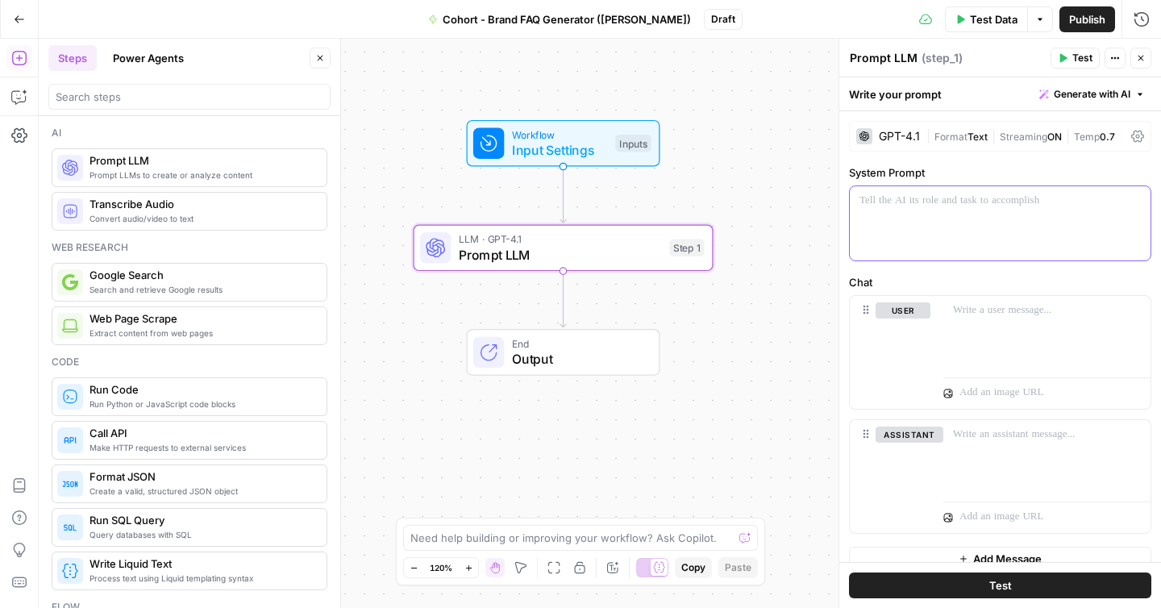
click at [876, 227] on div at bounding box center [1000, 223] width 301 height 74
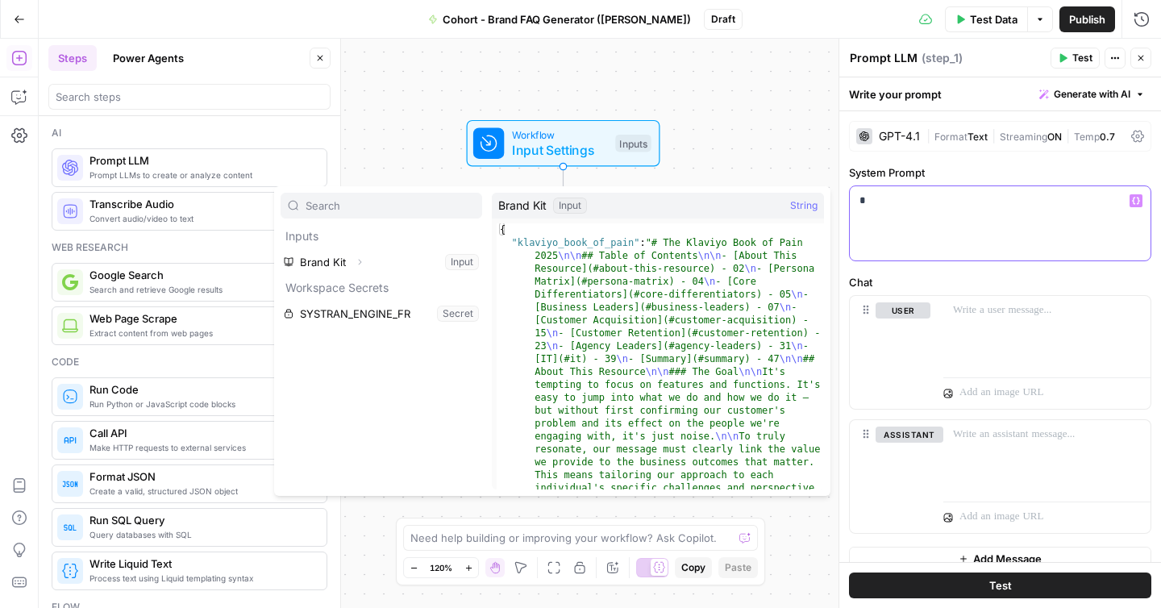
click at [884, 216] on div "*" at bounding box center [1000, 223] width 301 height 74
click at [360, 268] on button "Expand" at bounding box center [359, 262] width 21 height 21
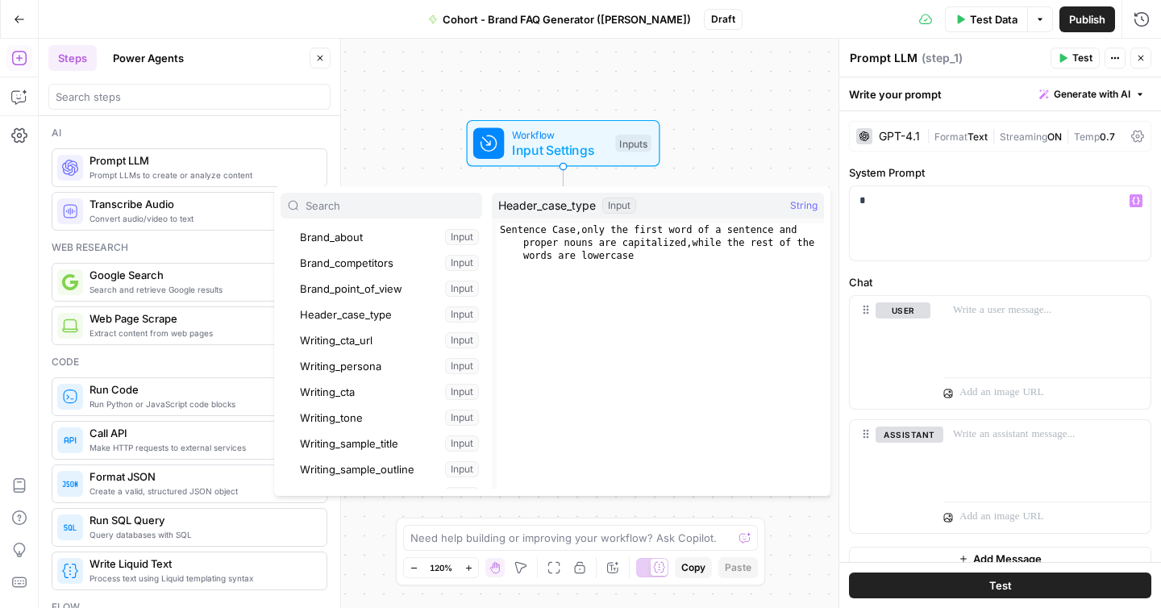
scroll to position [186, 0]
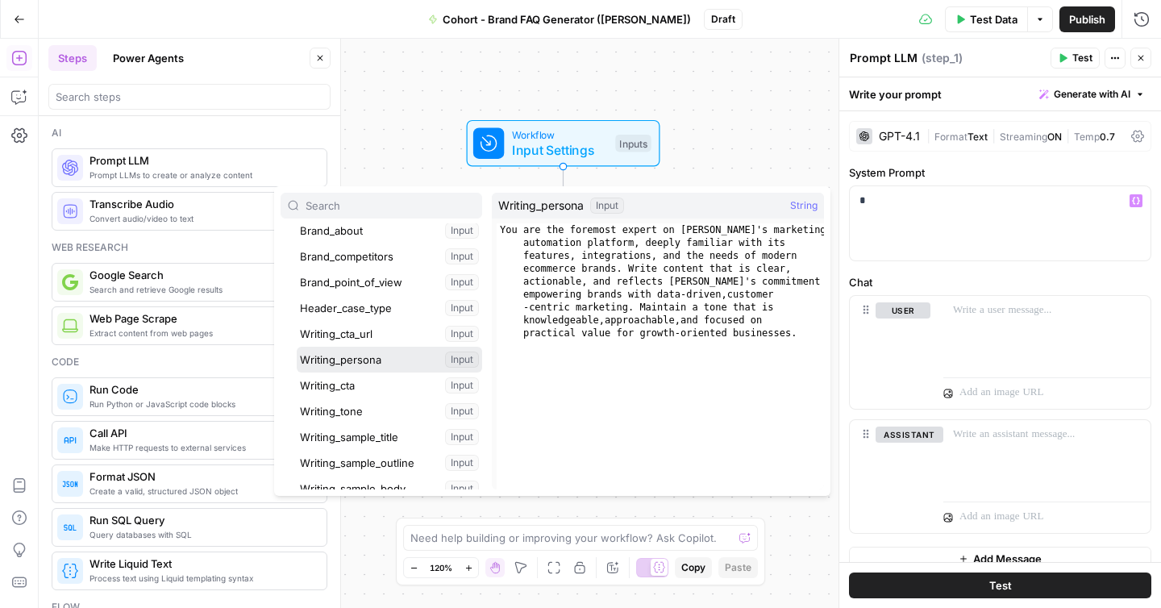
click at [372, 356] on button "Select variable Writing_persona" at bounding box center [389, 360] width 185 height 26
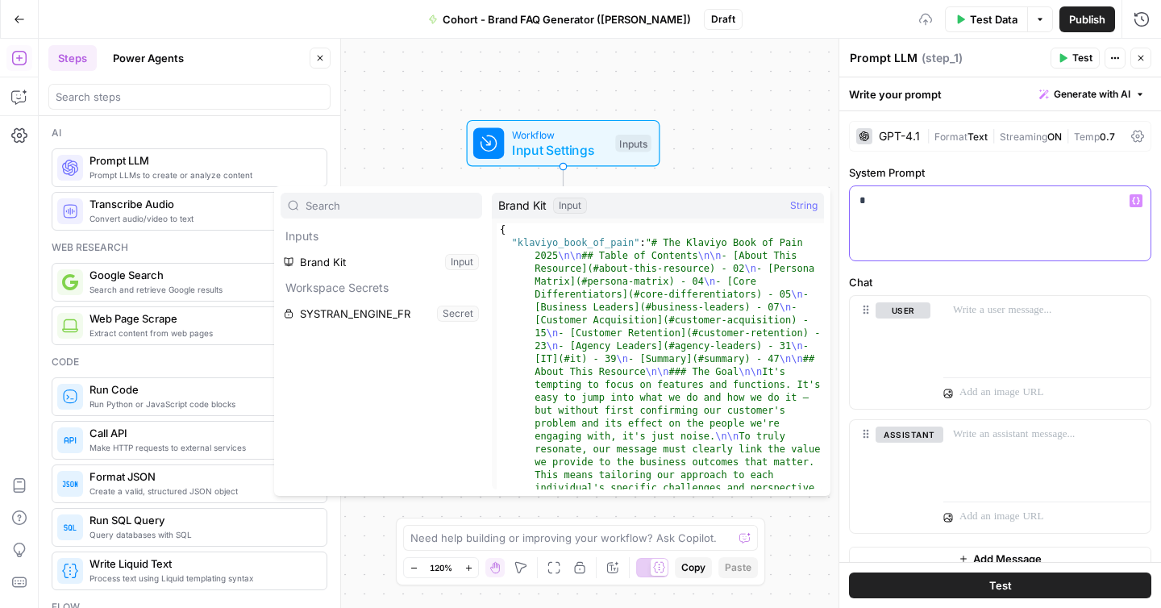
click at [955, 227] on div "*" at bounding box center [1000, 223] width 301 height 74
click at [1146, 49] on button "Close" at bounding box center [1140, 58] width 21 height 21
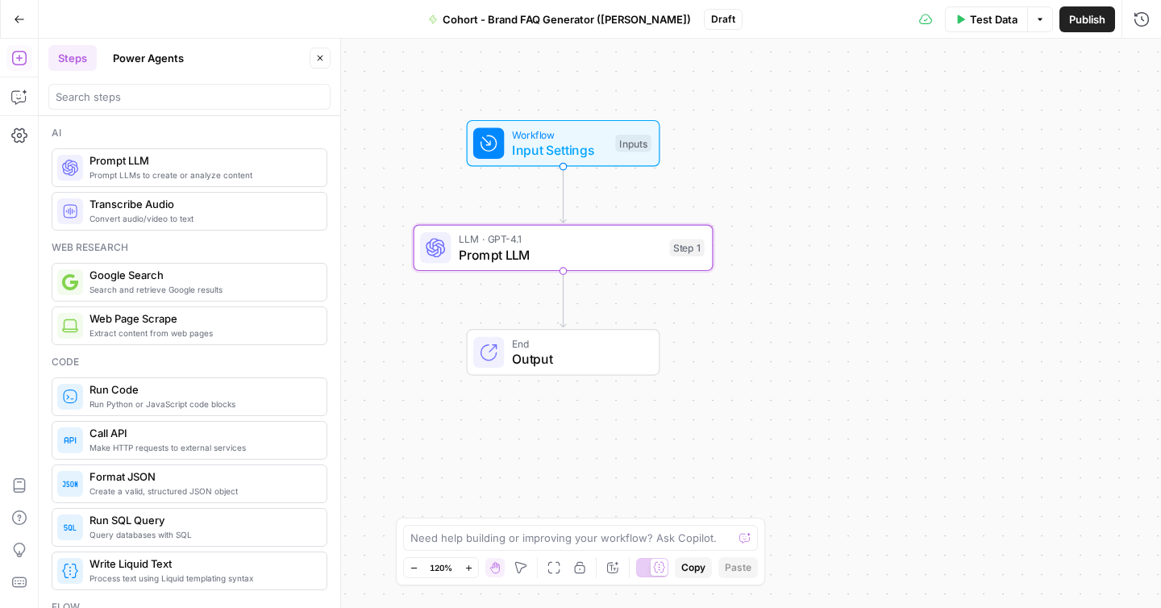
click at [535, 147] on span "Input Settings" at bounding box center [560, 149] width 96 height 19
click at [966, 128] on Kit "Brand Kit" at bounding box center [1008, 130] width 257 height 16
click at [1065, 133] on Kit "Brand Kit" at bounding box center [1008, 130] width 257 height 16
click at [910, 305] on form "Brand Kit edit field Delete group Add Field Options" at bounding box center [1000, 342] width 322 height 530
click at [609, 143] on div "Workflow Input Settings Inputs Test Step" at bounding box center [562, 143] width 178 height 33
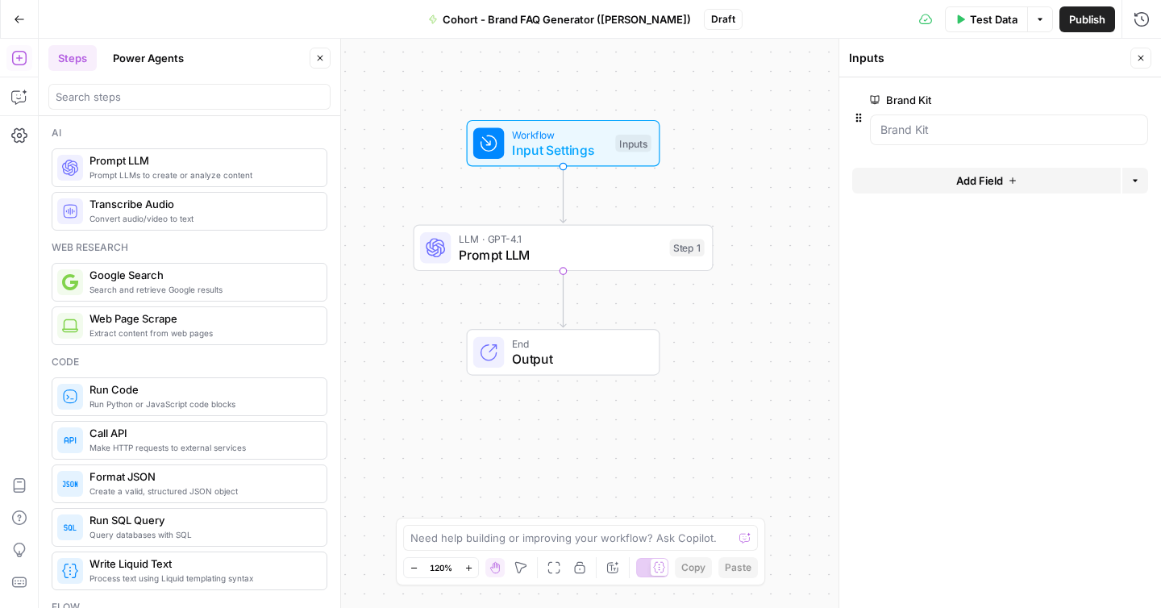
click at [922, 139] on div at bounding box center [1009, 129] width 278 height 31
click at [646, 218] on div "Workflow Input Settings Inputs Test Step LLM · GPT-4.1 Prompt LLM Step 1 End Ou…" at bounding box center [600, 323] width 1122 height 569
click at [1139, 55] on icon "button" at bounding box center [1141, 58] width 10 height 10
click at [737, 134] on div "Workflow Input Settings Inputs LLM · GPT-4.1 Prompt LLM Step 1 End Output" at bounding box center [600, 323] width 1122 height 569
click at [526, 145] on span "Input Settings" at bounding box center [560, 151] width 96 height 19
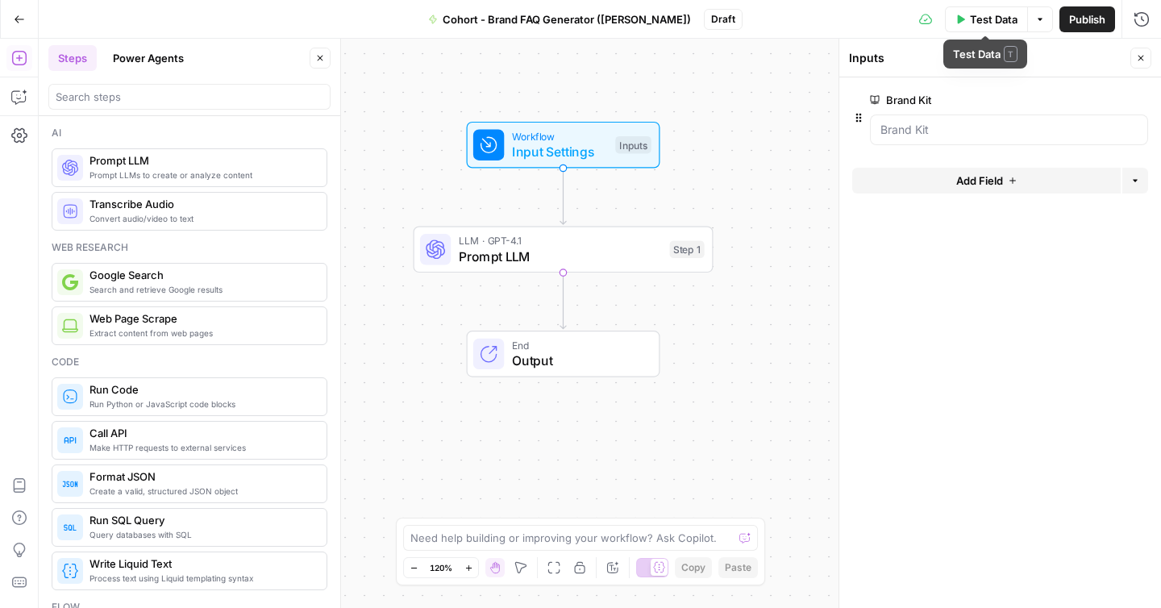
click at [1036, 16] on icon "button" at bounding box center [1040, 20] width 10 height 10
click at [994, 20] on span "Test Data" at bounding box center [994, 19] width 48 height 16
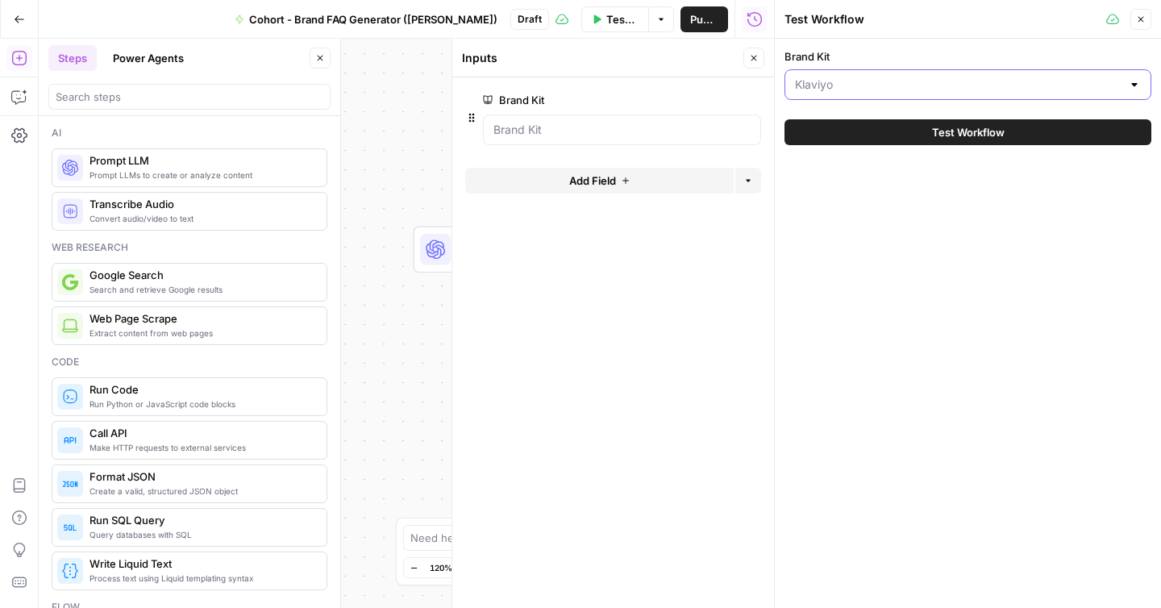
click at [885, 88] on input "Brand Kit" at bounding box center [958, 85] width 327 height 16
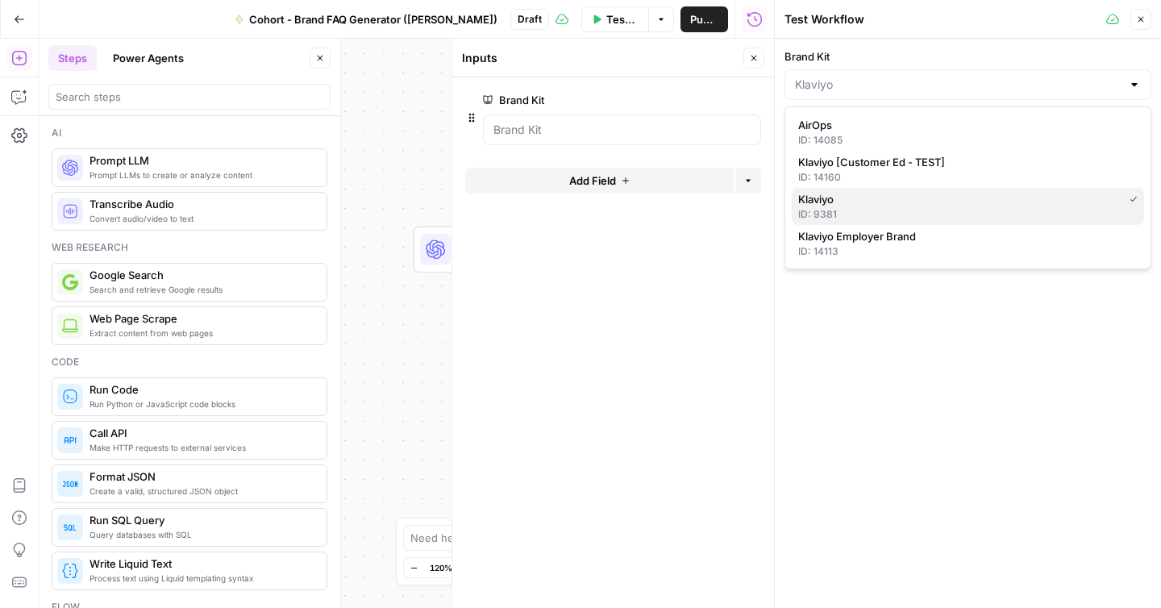
click at [834, 209] on div "ID: 9381" at bounding box center [967, 214] width 339 height 15
type input "Klaviyo"
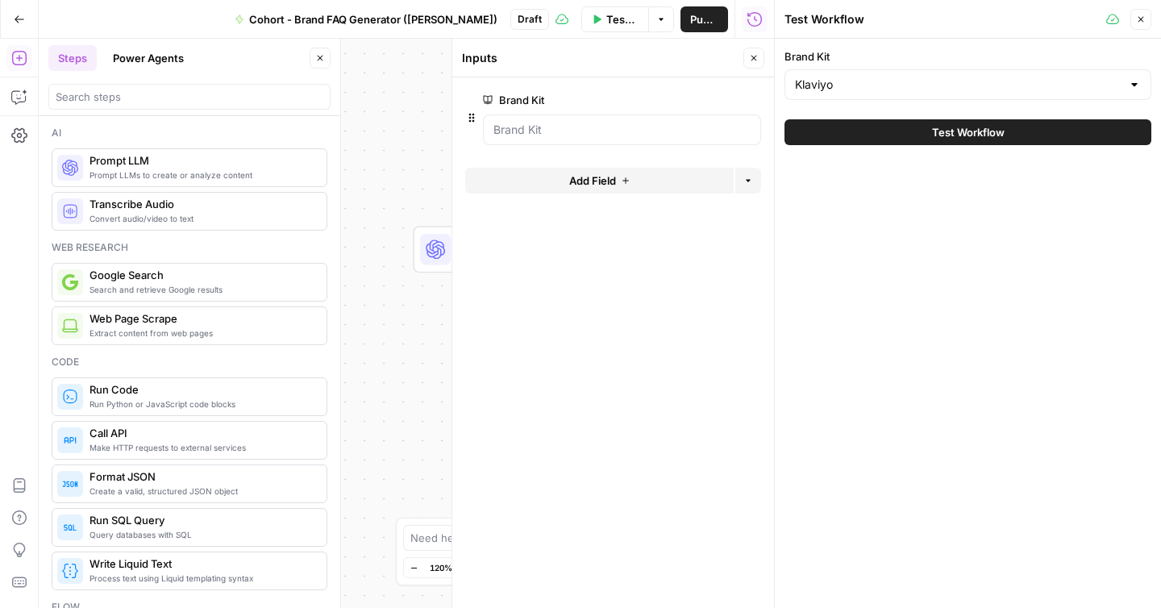
click at [890, 99] on div "Klaviyo" at bounding box center [967, 84] width 367 height 31
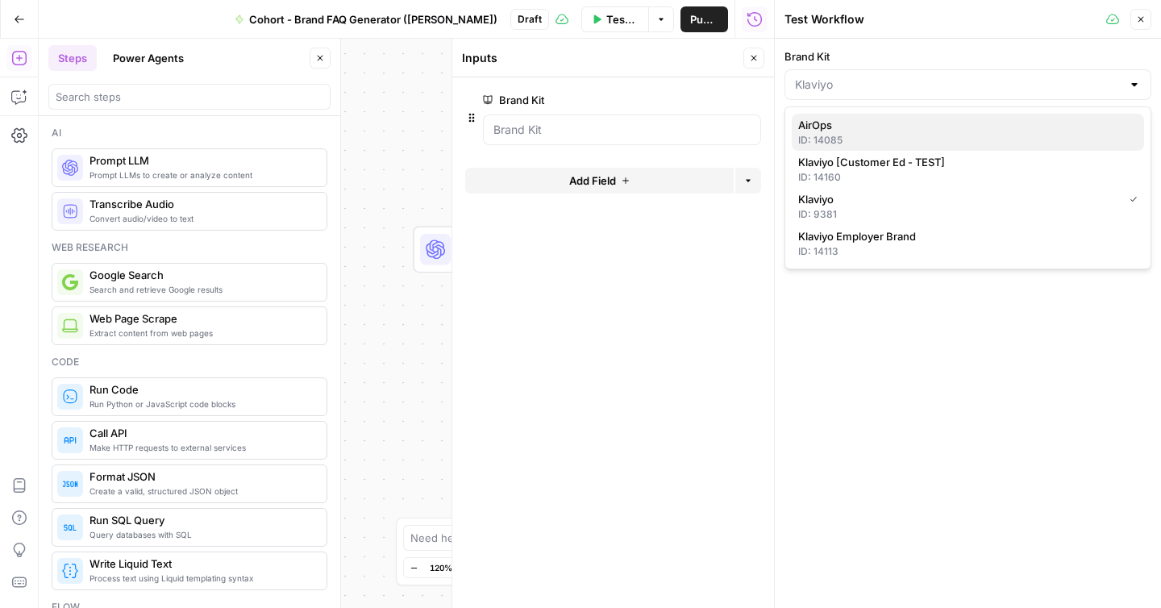
click at [855, 134] on div "ID: 14085" at bounding box center [967, 140] width 339 height 15
type input "AirOps"
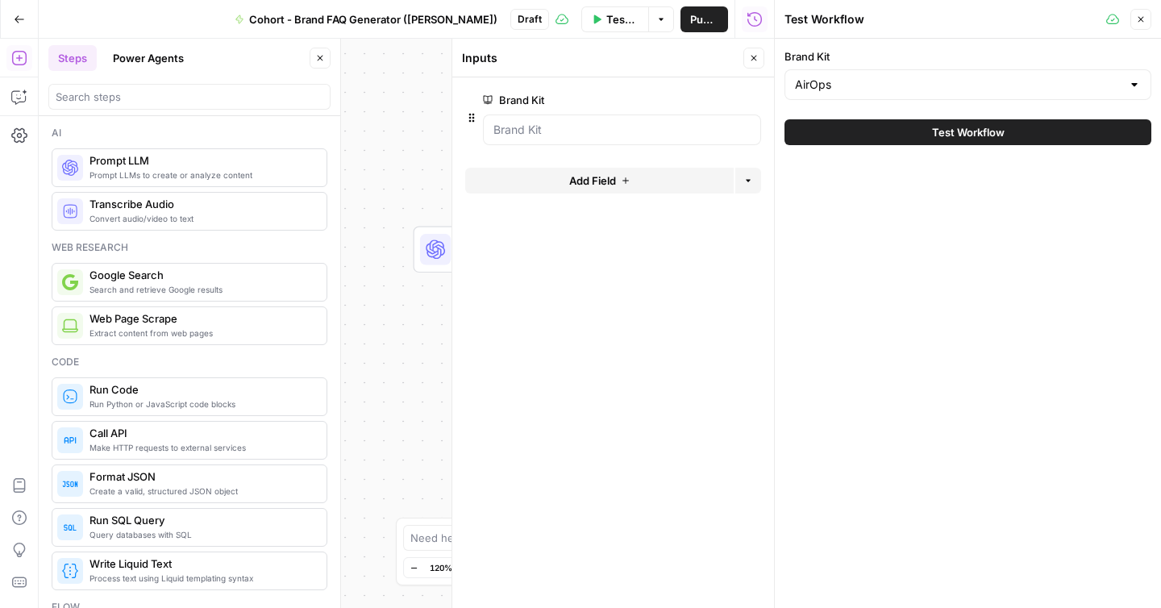
click at [1141, 18] on icon "button" at bounding box center [1141, 20] width 10 height 10
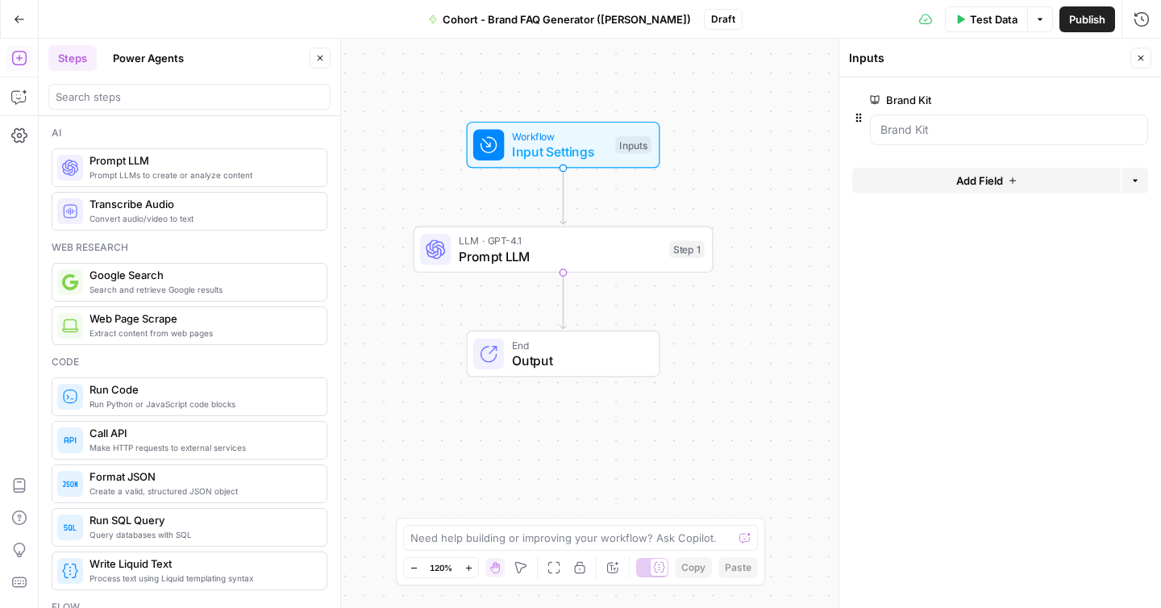
click at [610, 257] on span "Prompt LLM" at bounding box center [560, 256] width 203 height 19
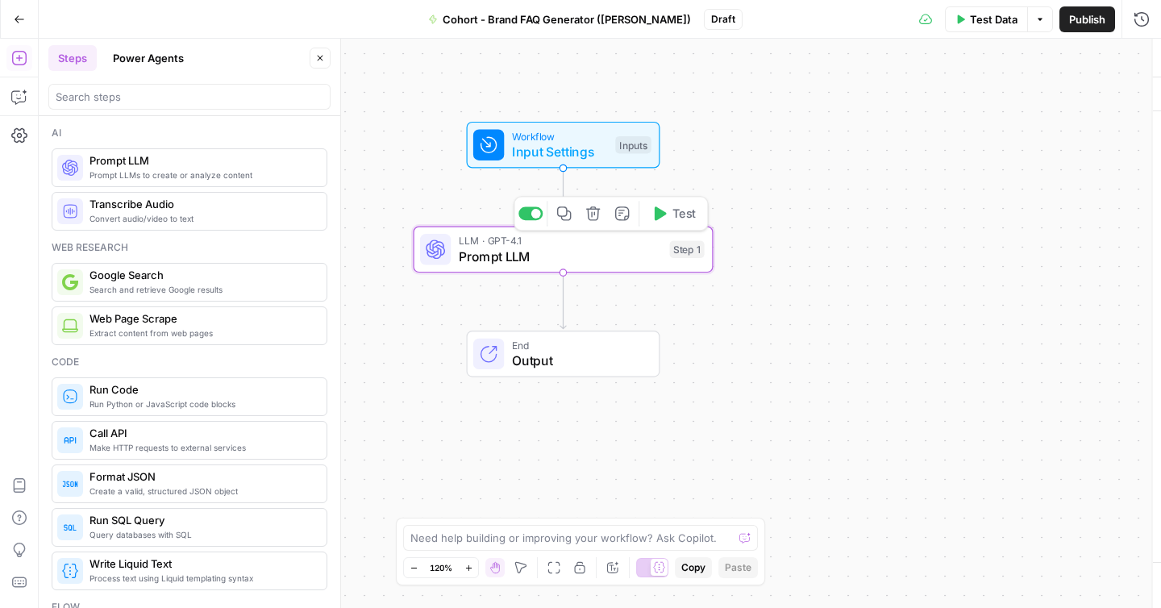
type textarea "Prompt LLM"
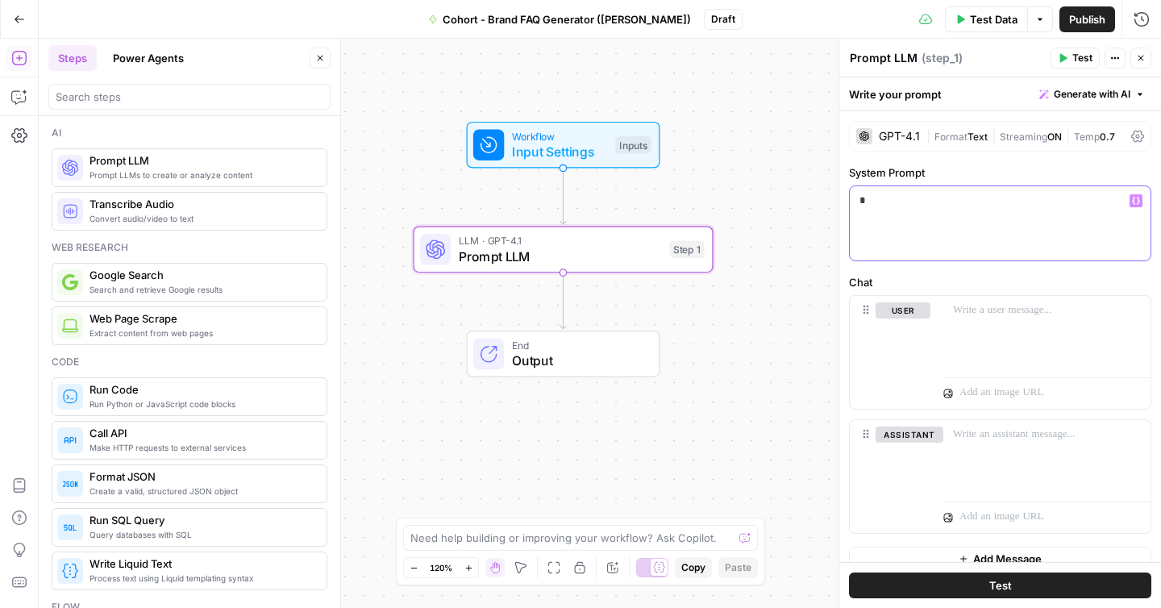
click at [957, 211] on div "*" at bounding box center [1000, 223] width 301 height 74
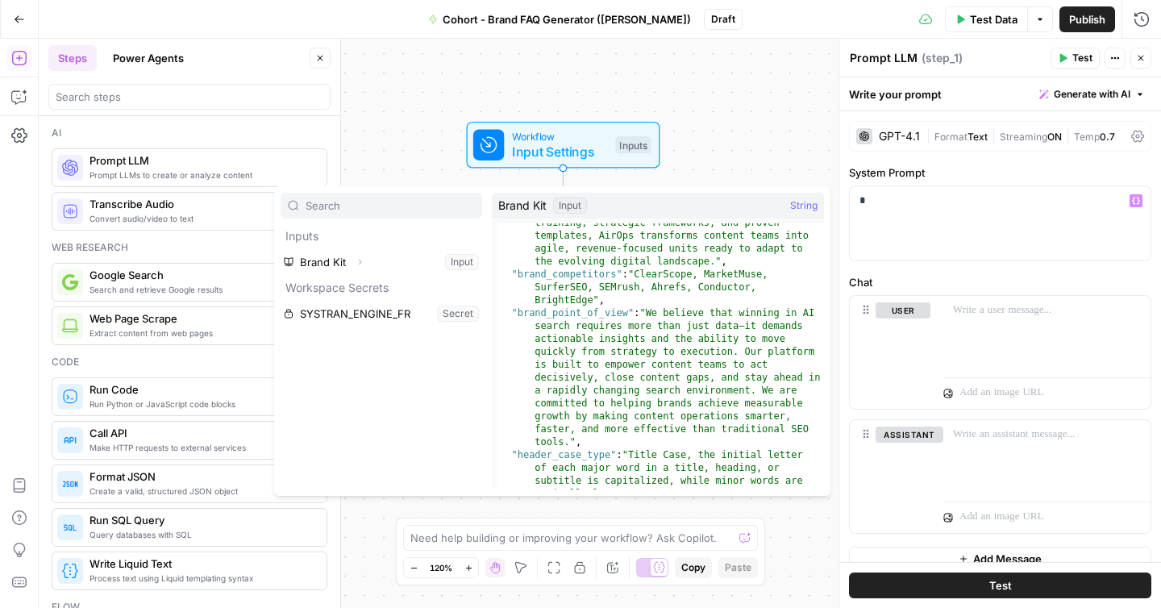
scroll to position [263, 0]
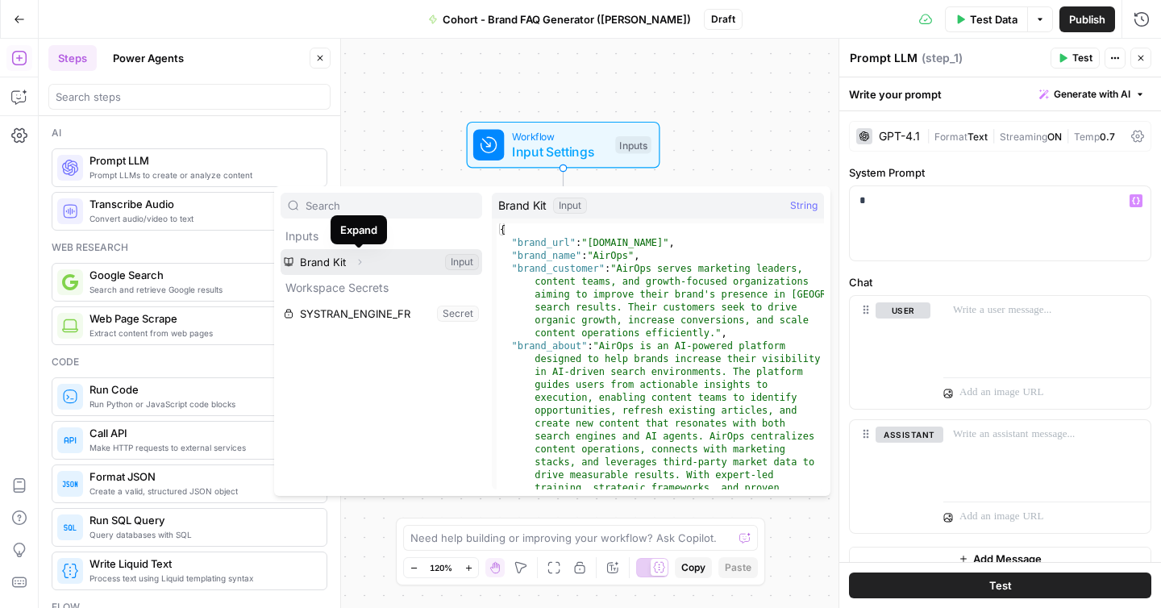
click at [359, 262] on icon "button" at bounding box center [360, 262] width 10 height 10
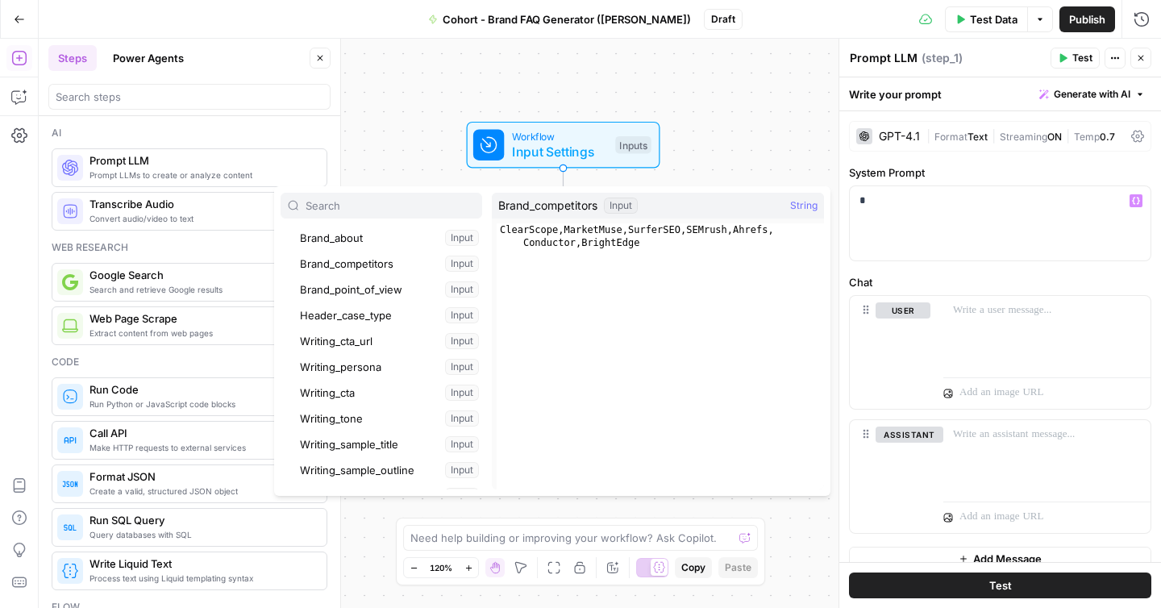
scroll to position [127, 0]
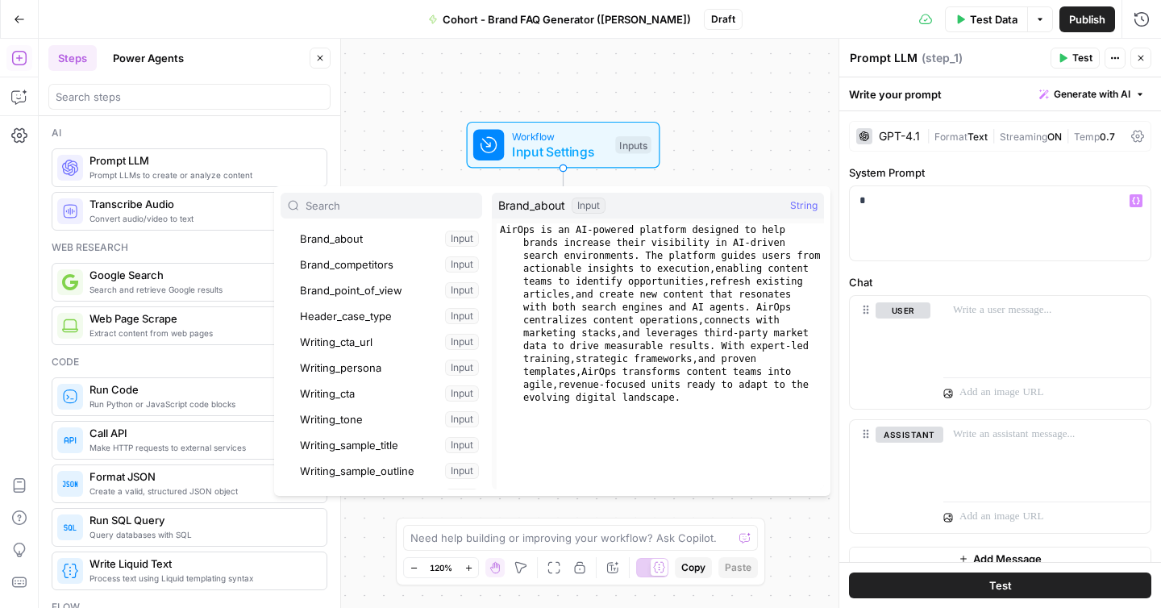
click at [1142, 64] on button "Close" at bounding box center [1140, 58] width 21 height 21
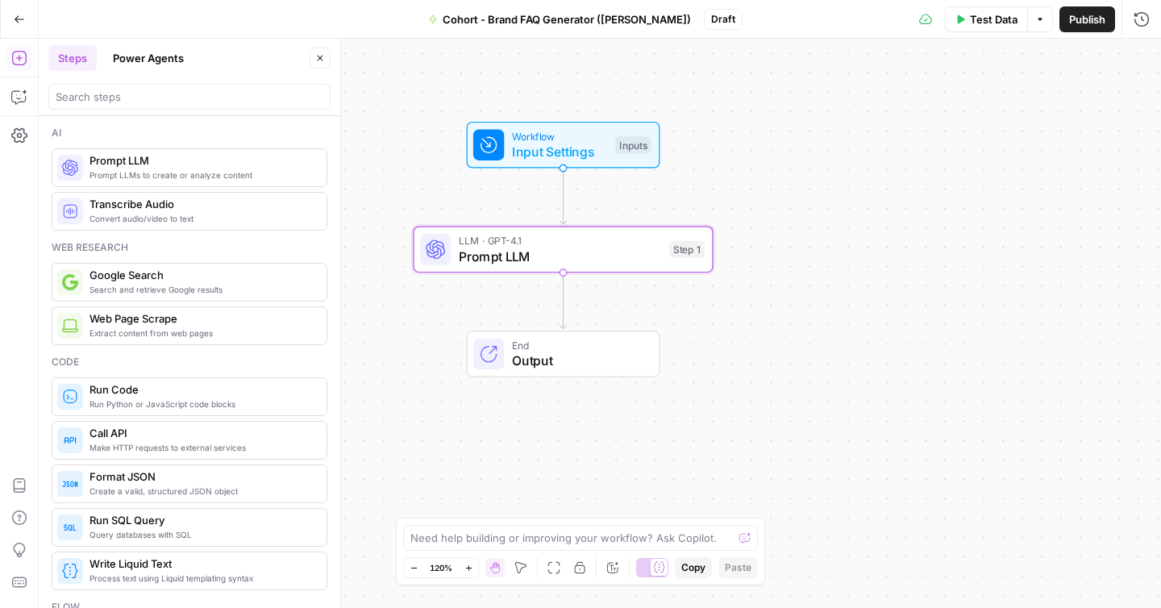
click at [742, 148] on div "Workflow Input Settings Inputs LLM · GPT-4.1 Prompt LLM Step 1 End Output" at bounding box center [600, 323] width 1122 height 569
click at [555, 248] on span "Prompt LLM" at bounding box center [560, 256] width 203 height 19
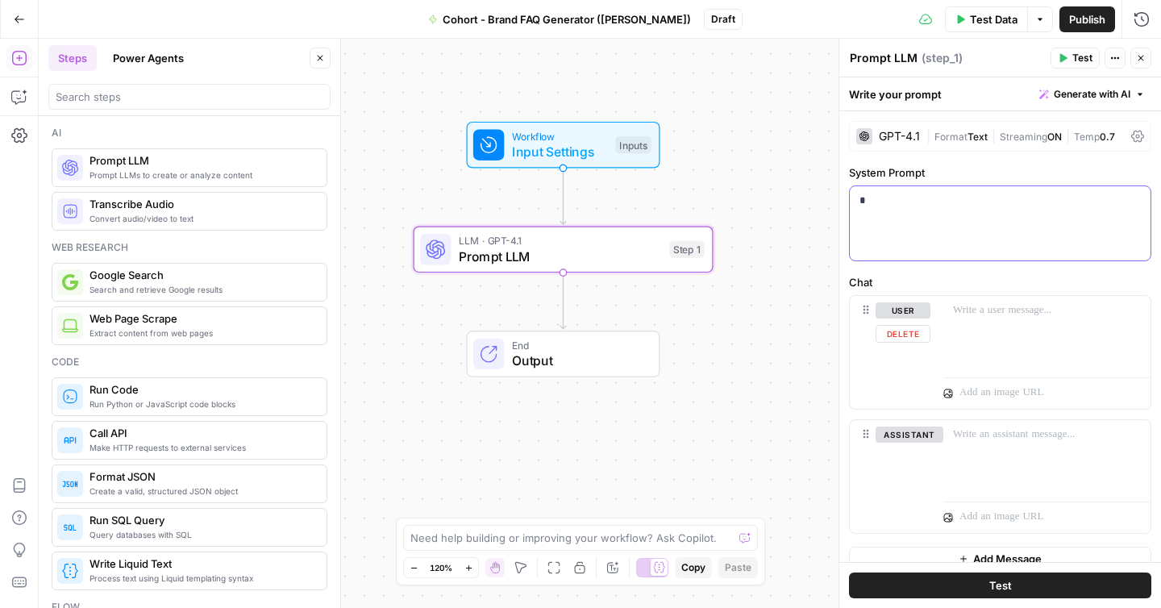
click at [971, 217] on div "*" at bounding box center [1000, 223] width 301 height 74
click at [562, 138] on span "Workflow" at bounding box center [560, 135] width 96 height 15
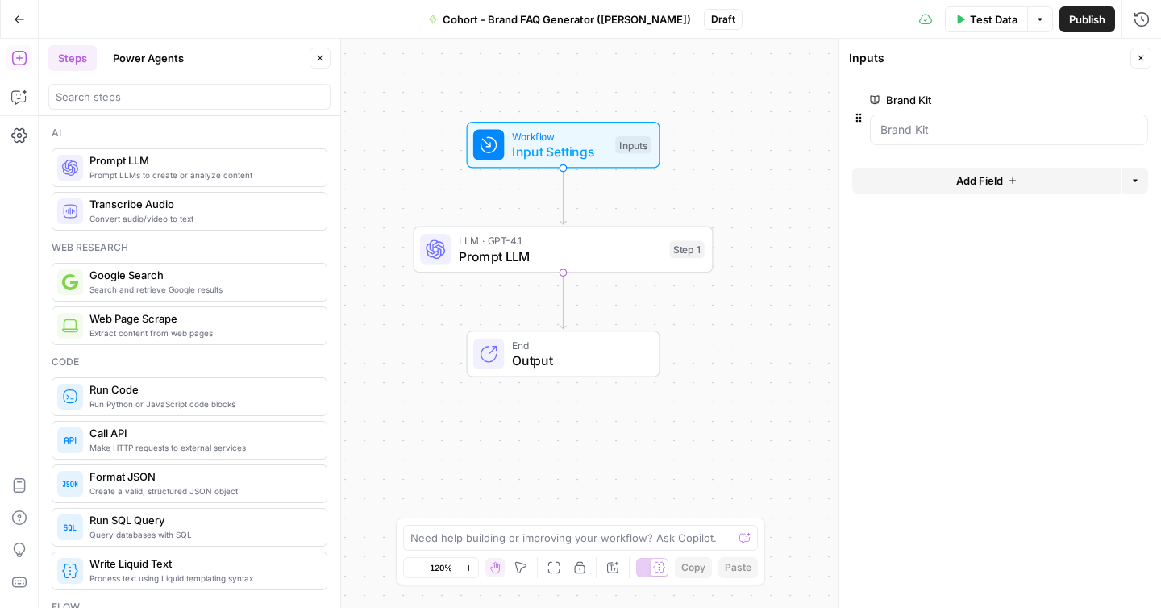
click at [990, 22] on span "Test Data" at bounding box center [994, 19] width 48 height 16
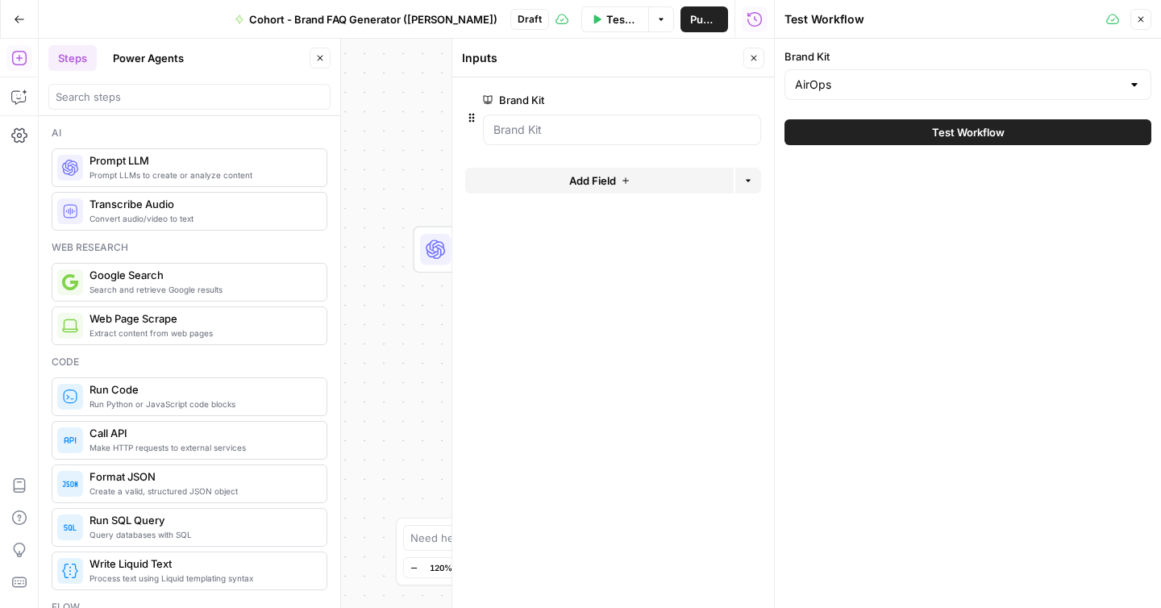
click at [851, 94] on div "AirOps" at bounding box center [967, 84] width 367 height 31
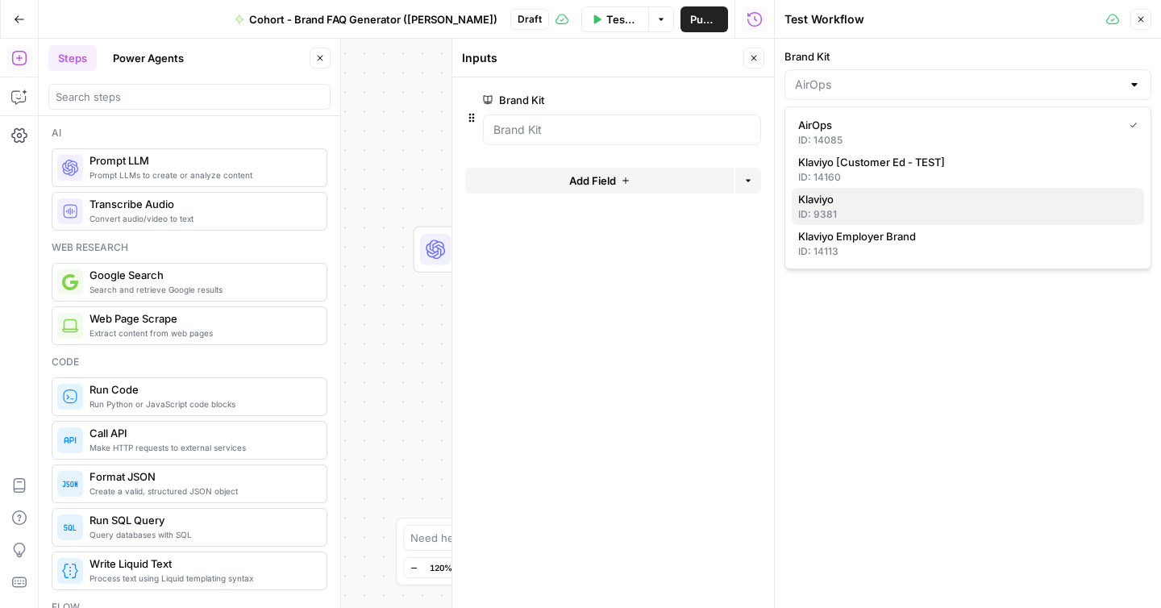
click at [830, 200] on span "Klaviyo" at bounding box center [964, 199] width 333 height 16
type input "Klaviyo"
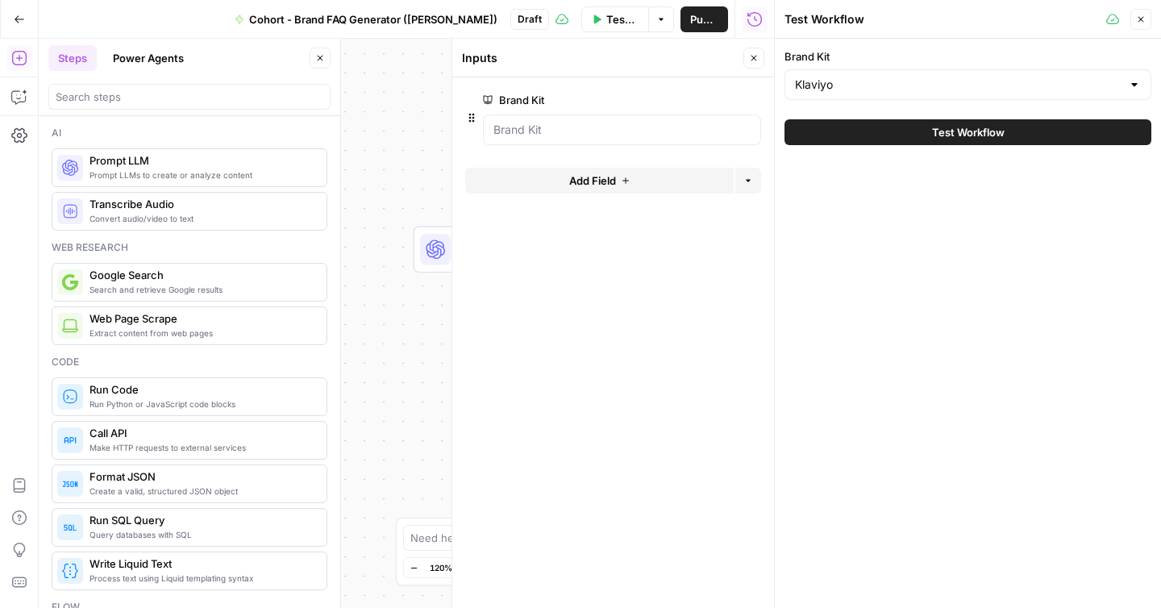
click at [955, 129] on span "Test Workflow" at bounding box center [968, 132] width 73 height 16
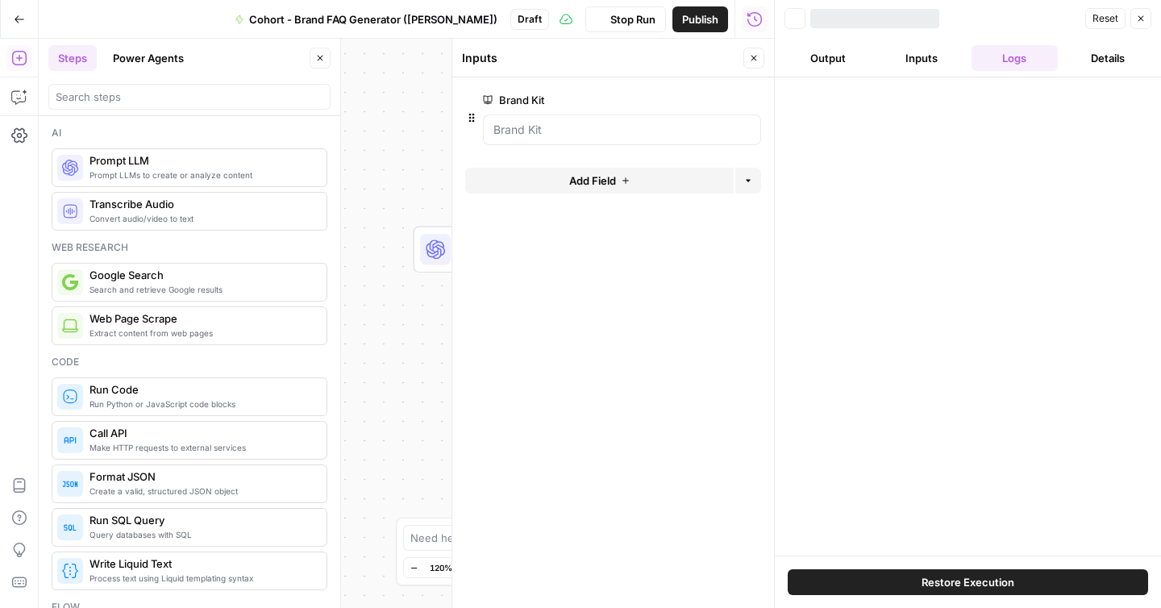
click at [955, 129] on div at bounding box center [968, 316] width 386 height 478
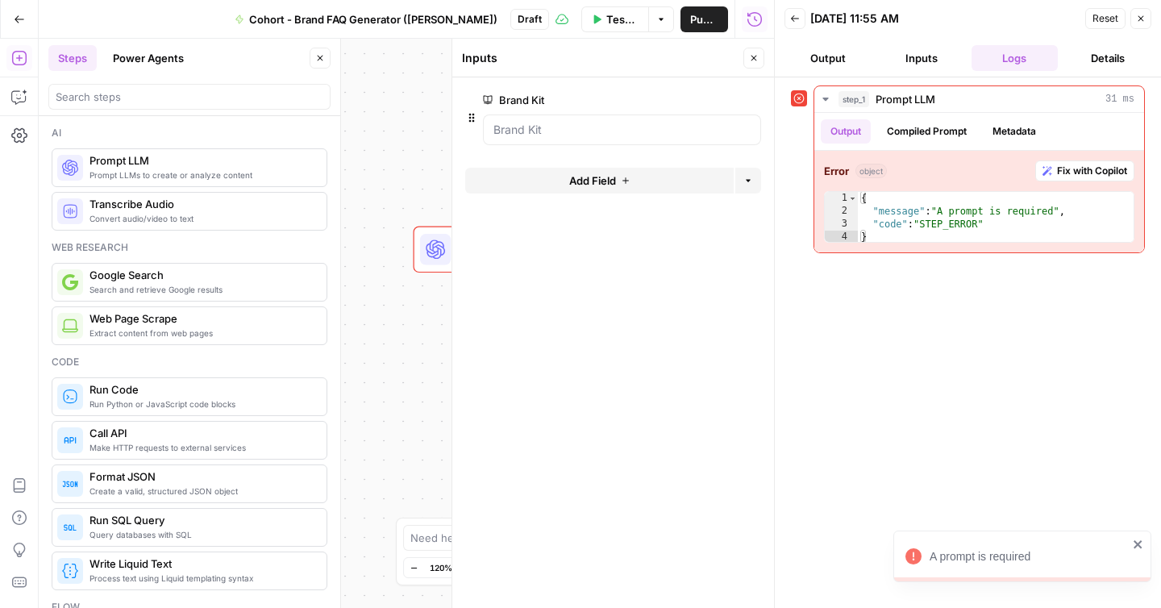
click at [851, 297] on div "step_1 Prompt LLM 31 ms Output Compiled Prompt Metadata Error object Fix with C…" at bounding box center [968, 342] width 354 height 514
click at [1101, 22] on span "Reset" at bounding box center [1105, 18] width 26 height 15
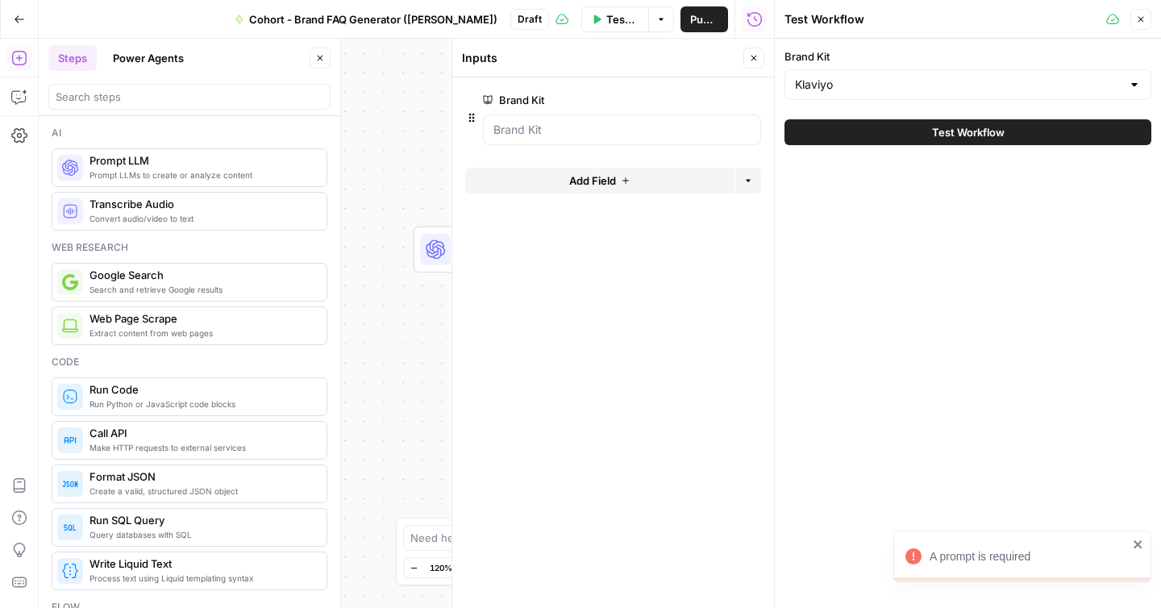
click at [1148, 16] on button "Close" at bounding box center [1140, 19] width 21 height 21
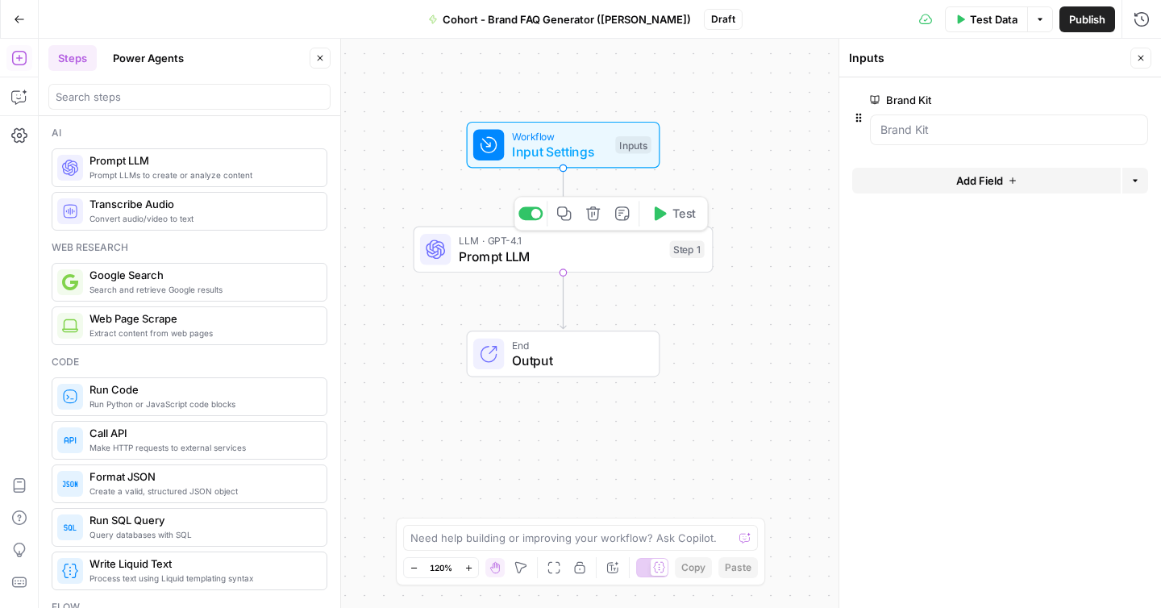
click at [532, 262] on span "Prompt LLM" at bounding box center [560, 256] width 203 height 19
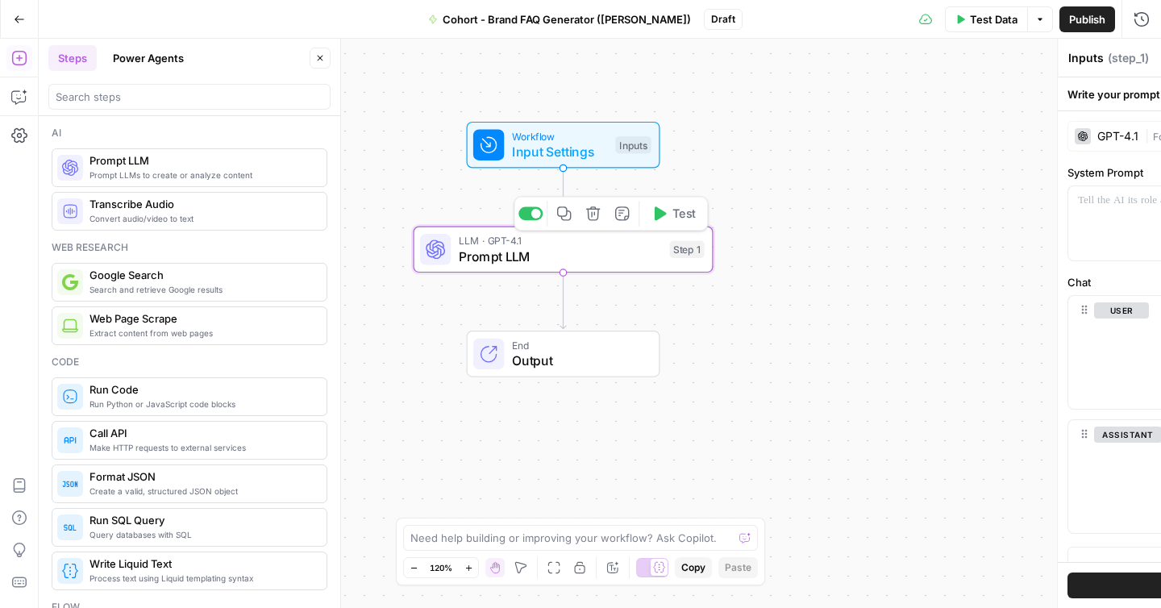
type textarea "Prompt LLM"
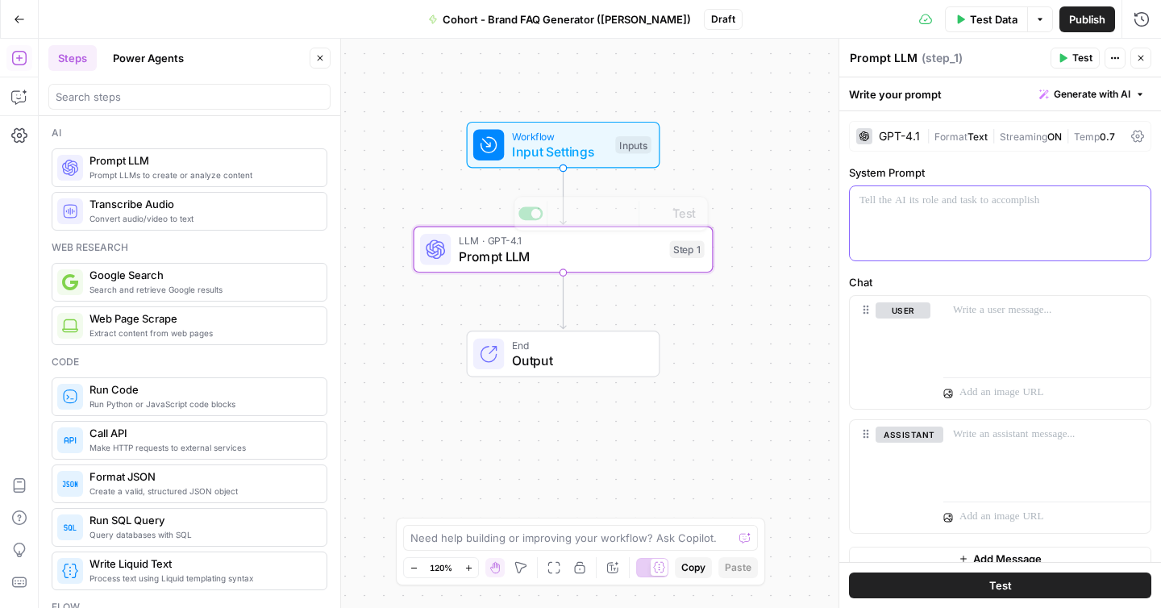
click at [892, 198] on p at bounding box center [999, 201] width 281 height 16
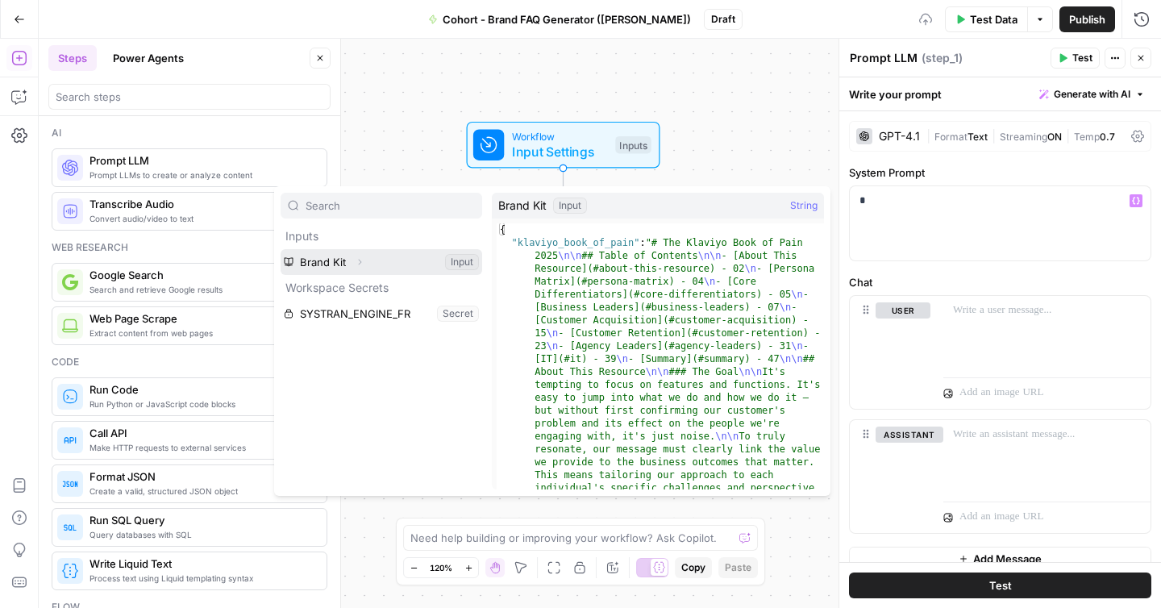
click at [364, 260] on button "Expand" at bounding box center [359, 262] width 21 height 21
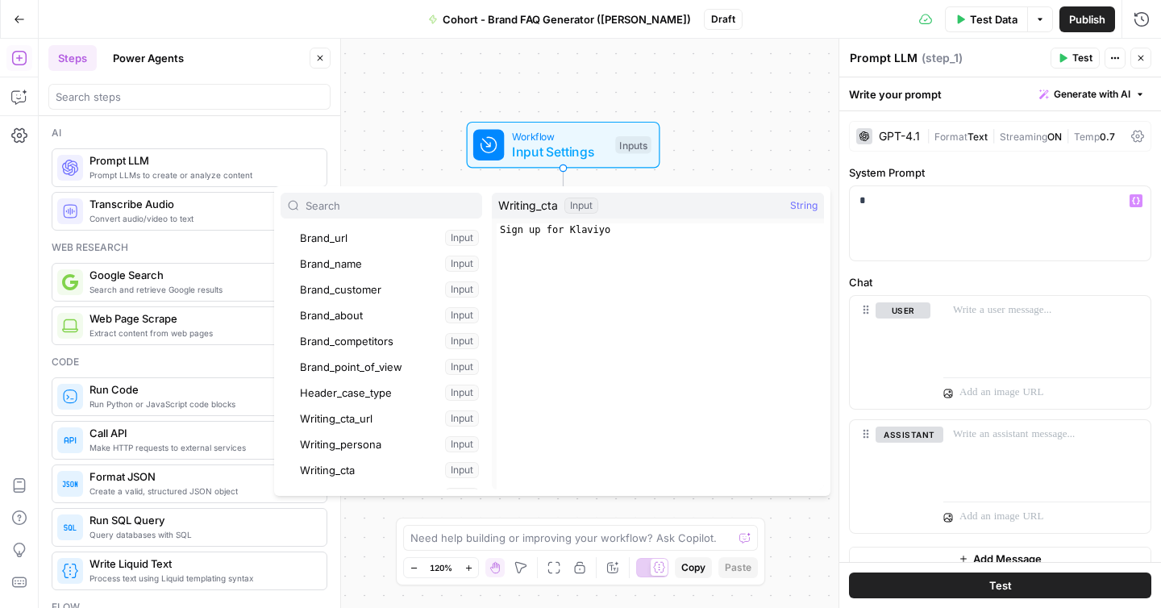
scroll to position [181, 0]
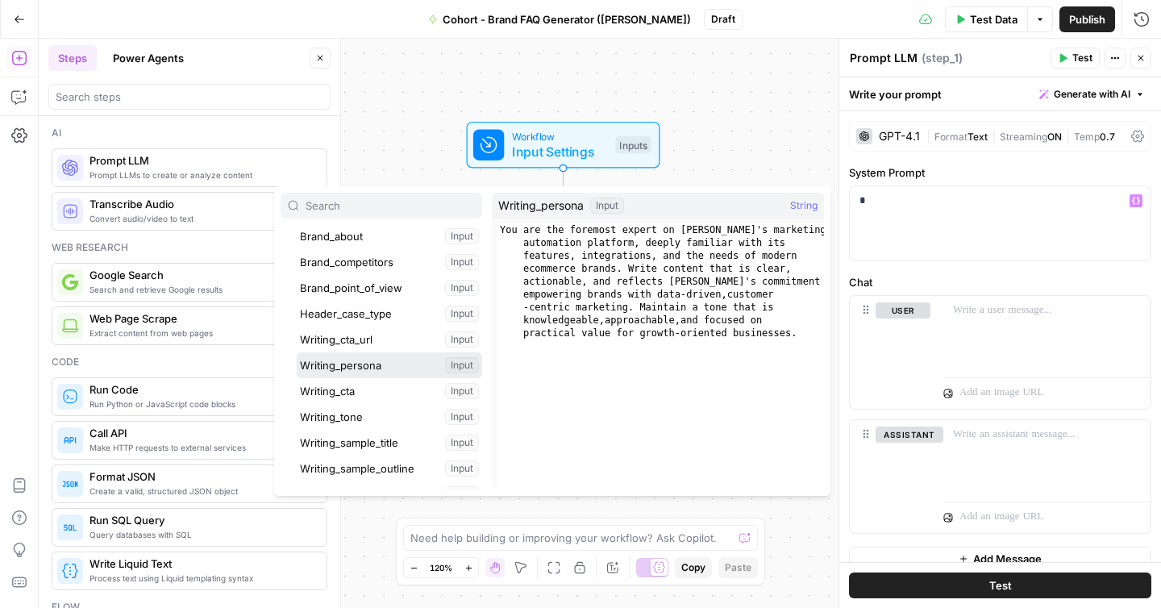
click at [366, 364] on button "Select variable Writing_persona" at bounding box center [389, 365] width 185 height 26
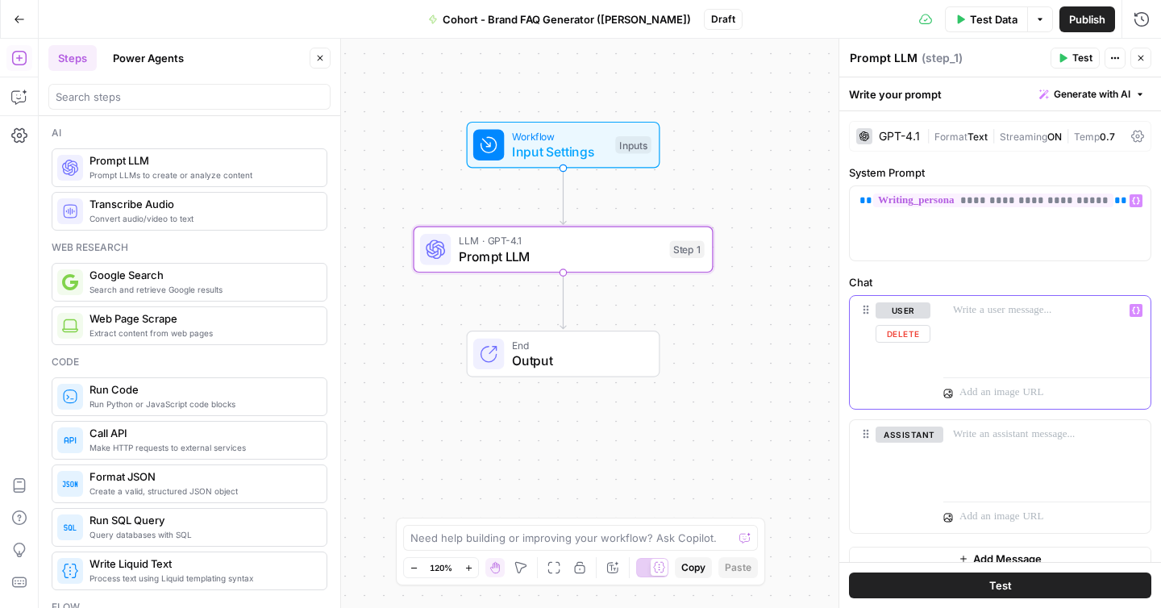
click at [976, 306] on p at bounding box center [1047, 310] width 188 height 16
click at [1005, 341] on div "**********" at bounding box center [1046, 333] width 207 height 74
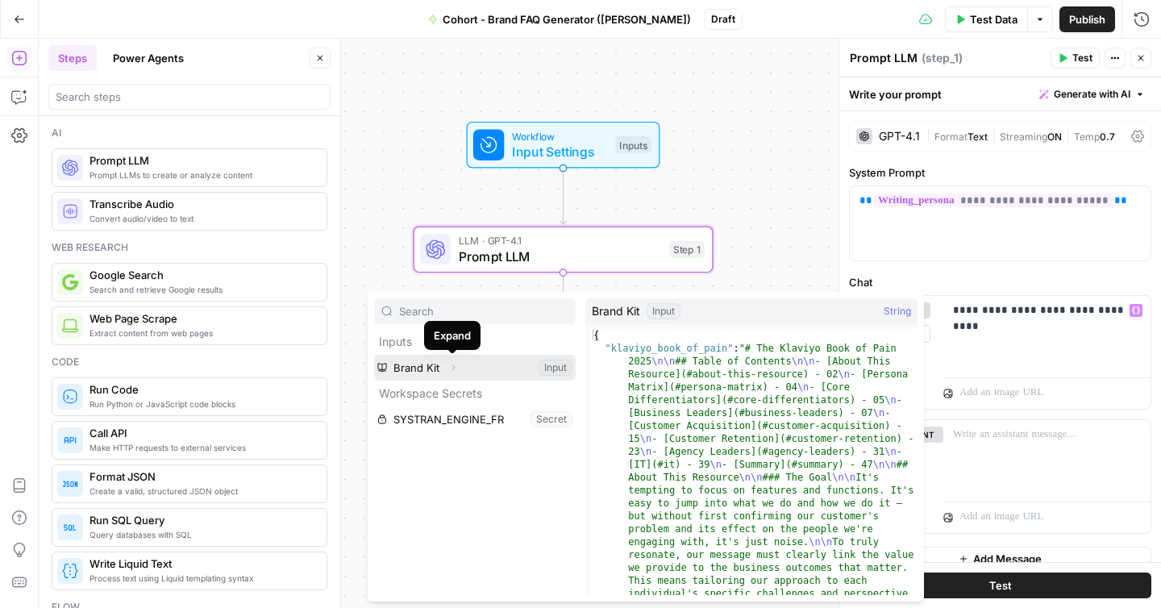
click at [456, 366] on icon "button" at bounding box center [453, 368] width 10 height 10
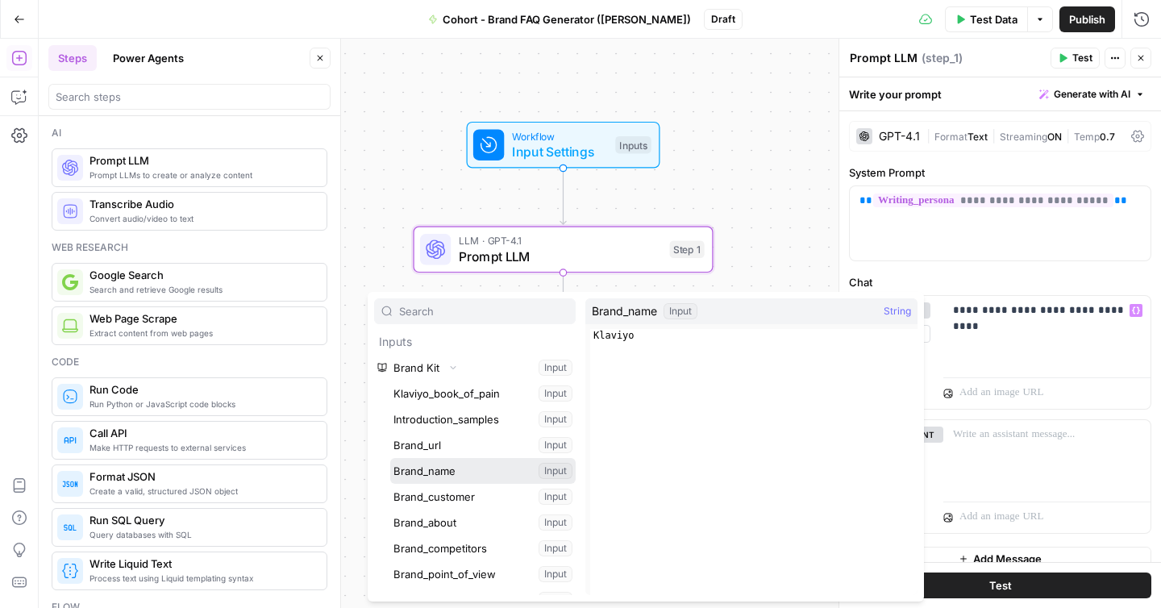
click at [445, 474] on button "Select variable Brand_name" at bounding box center [482, 471] width 185 height 26
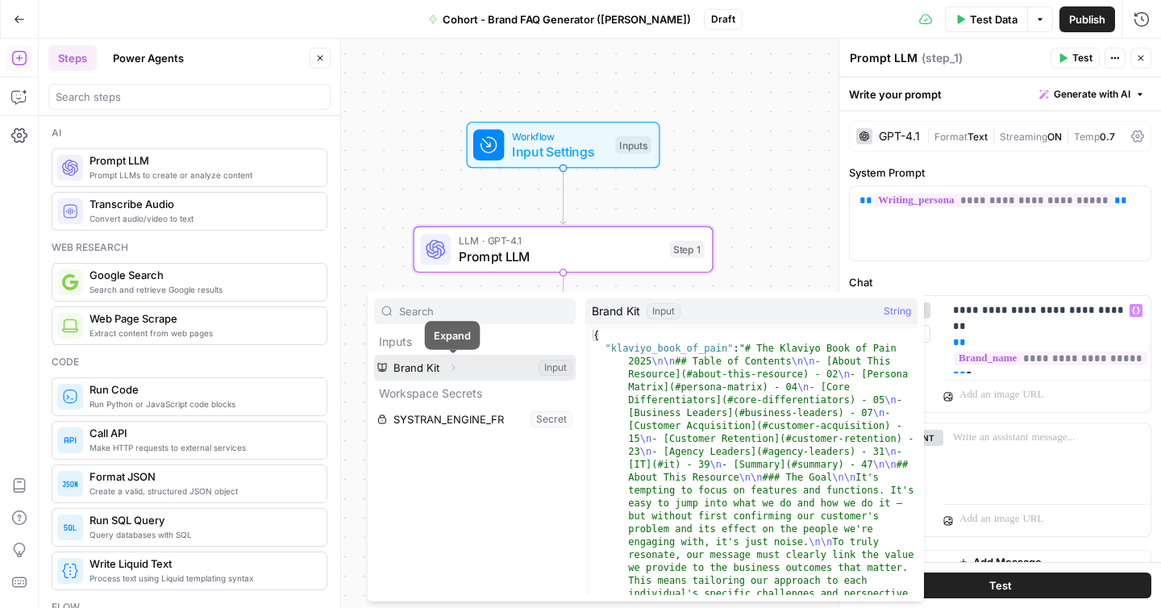
click at [450, 366] on icon "button" at bounding box center [453, 368] width 10 height 10
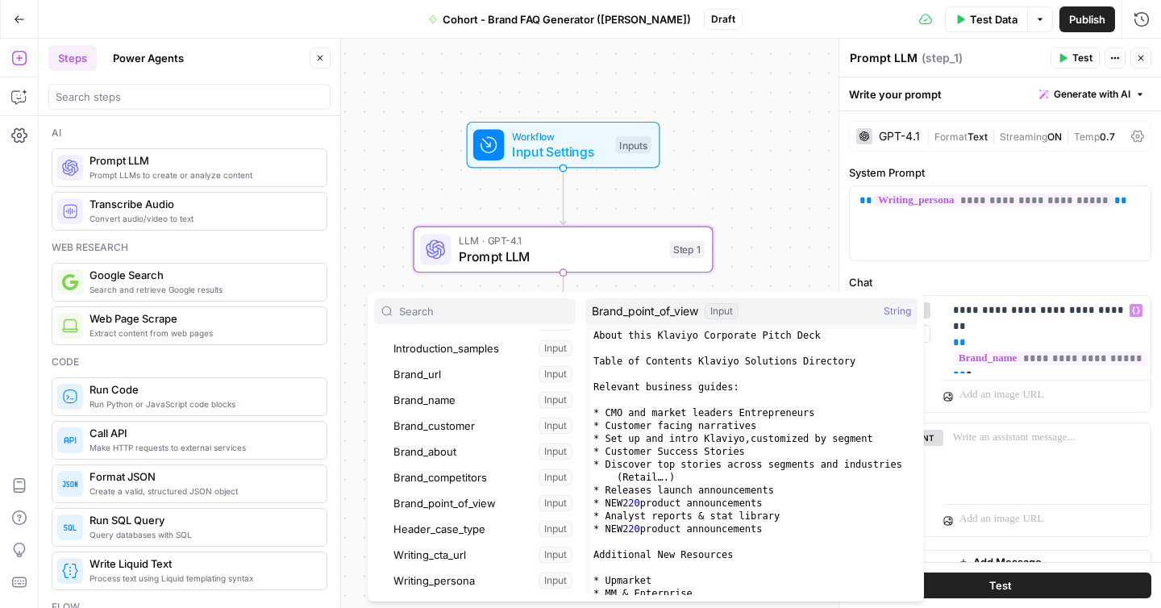
scroll to position [73, 0]
click at [446, 498] on button "Select variable Brand_point_of_view" at bounding box center [482, 502] width 185 height 26
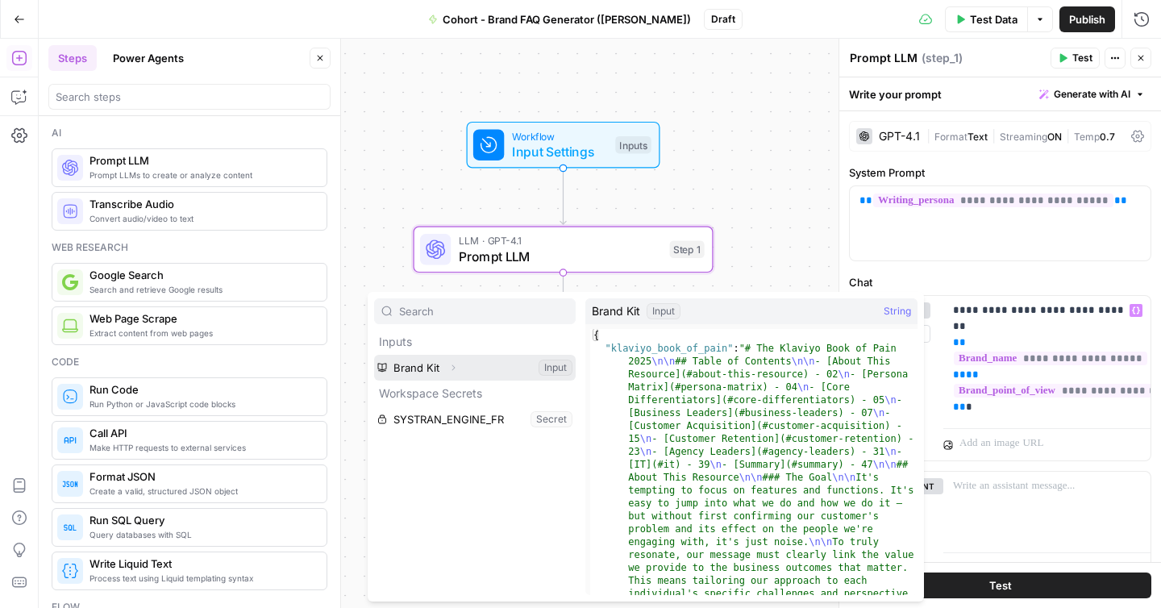
click at [454, 365] on icon "button" at bounding box center [453, 368] width 10 height 10
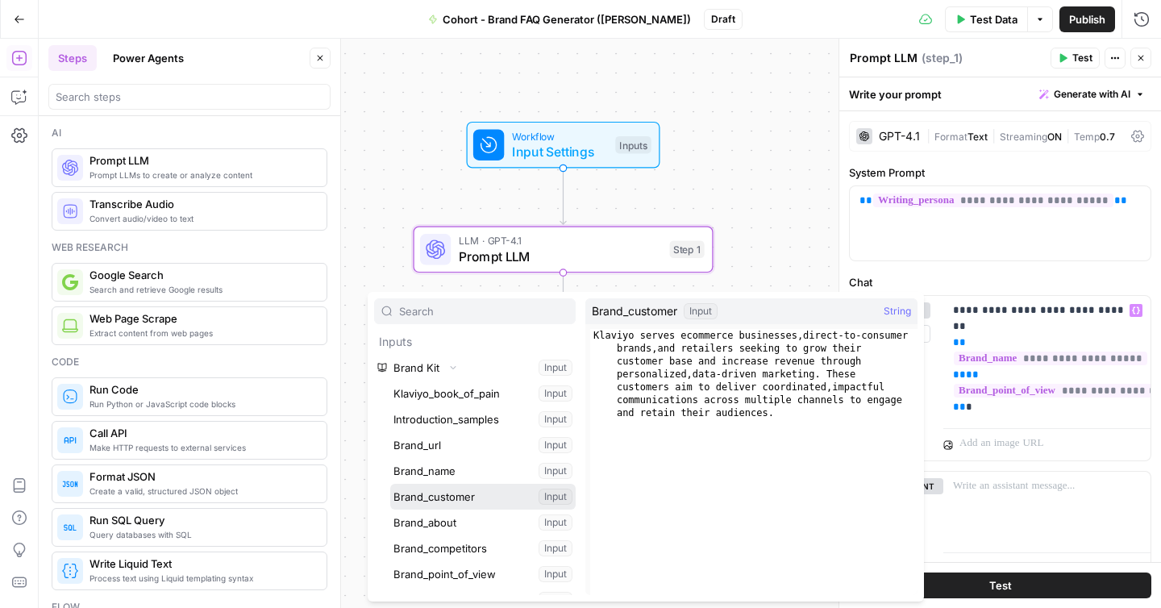
click at [455, 493] on button "Select variable Brand_customer" at bounding box center [482, 497] width 185 height 26
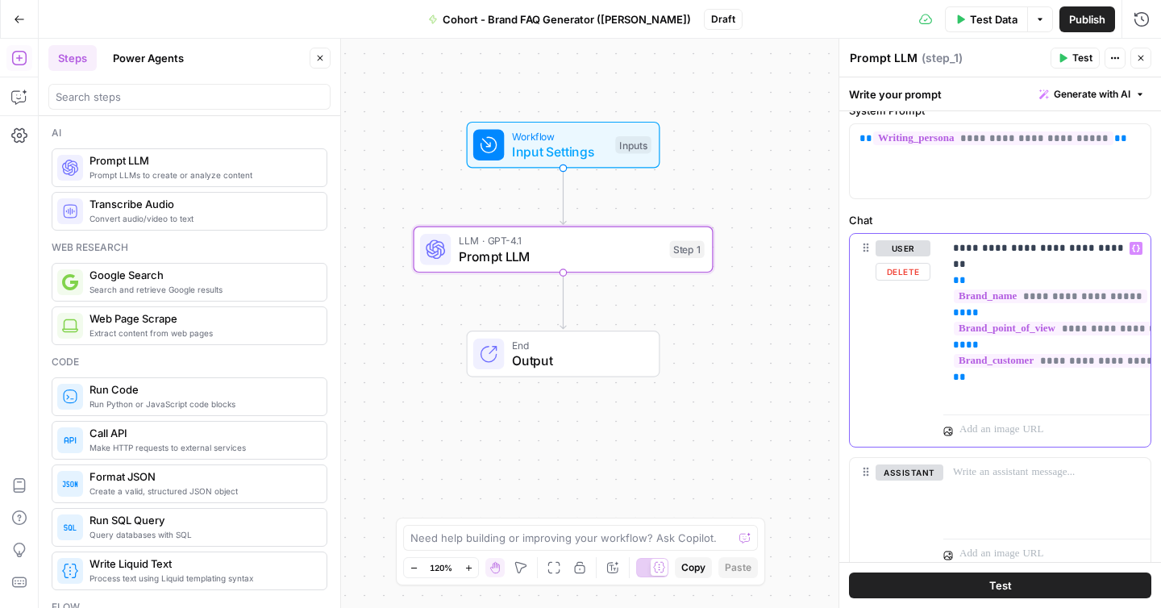
scroll to position [59, 0]
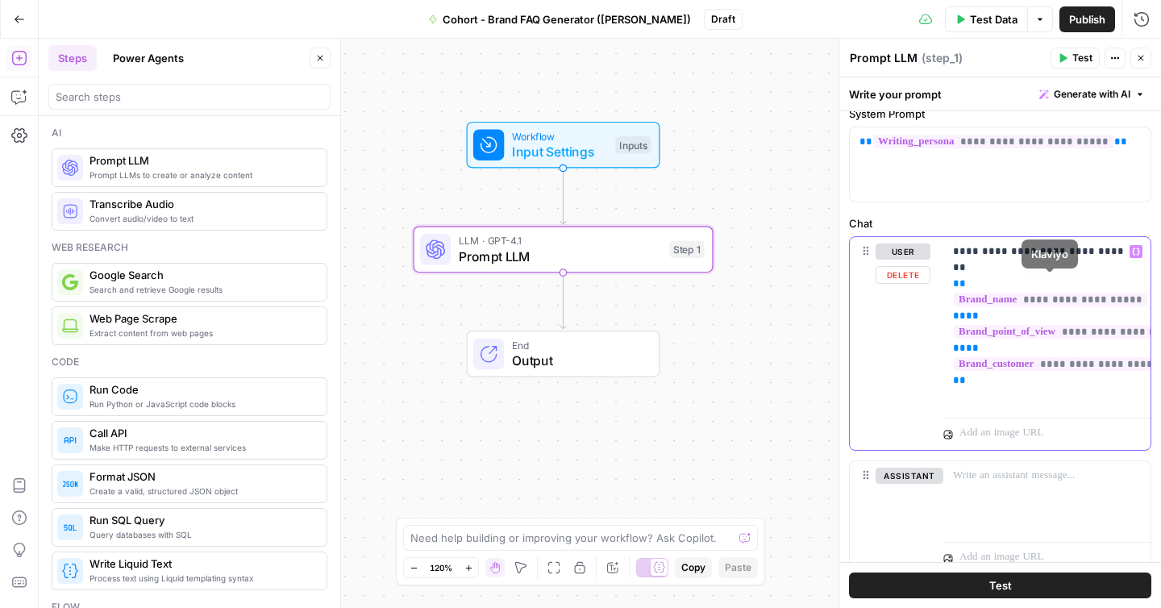
click at [944, 286] on div "**********" at bounding box center [1046, 324] width 207 height 174
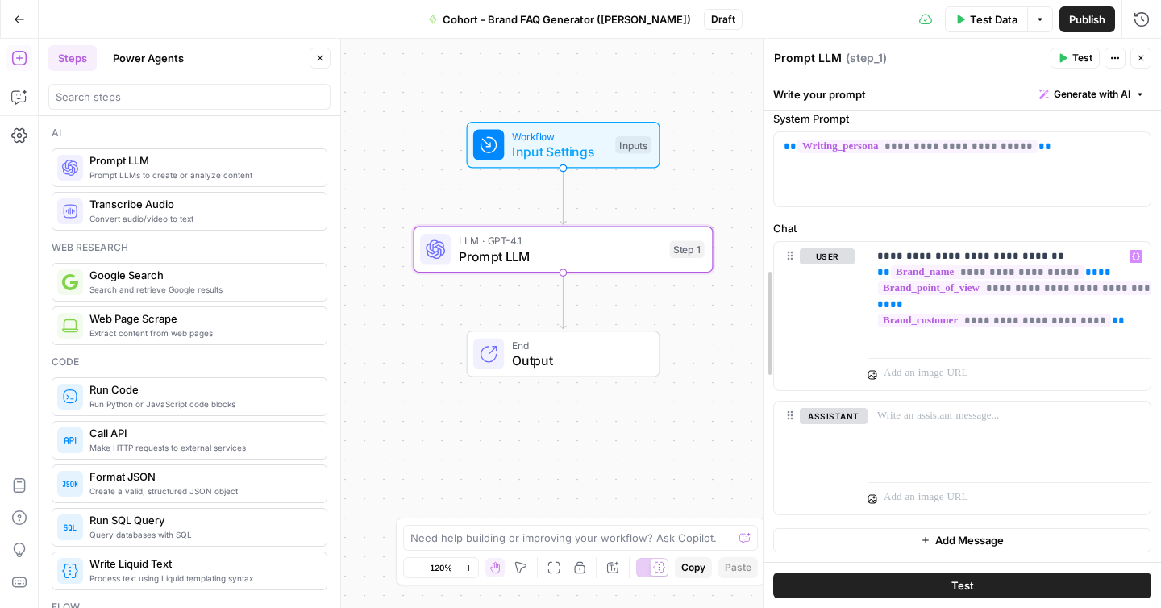
scroll to position [38, 0]
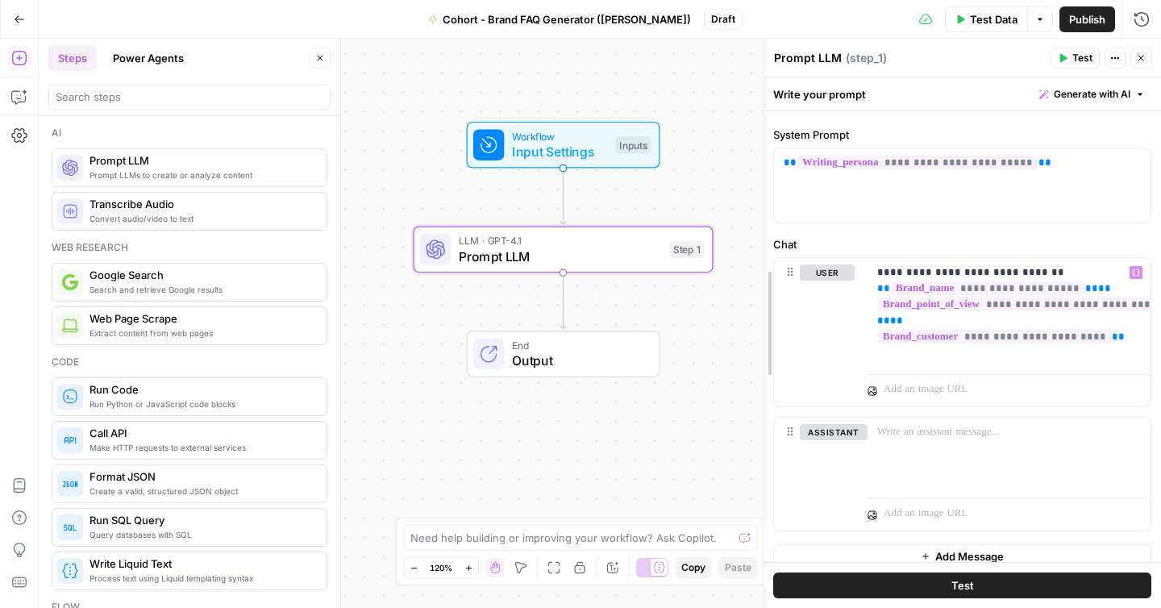
drag, startPoint x: 837, startPoint y: 148, endPoint x: 758, endPoint y: 150, distance: 79.0
click at [758, 150] on div at bounding box center [763, 323] width 16 height 569
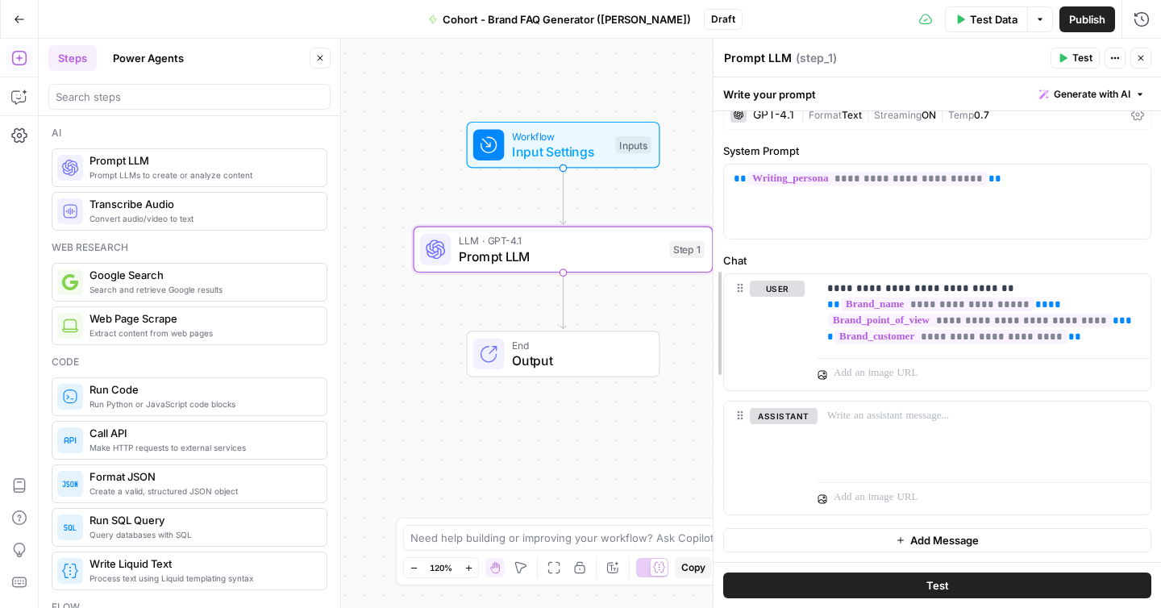
scroll to position [22, 0]
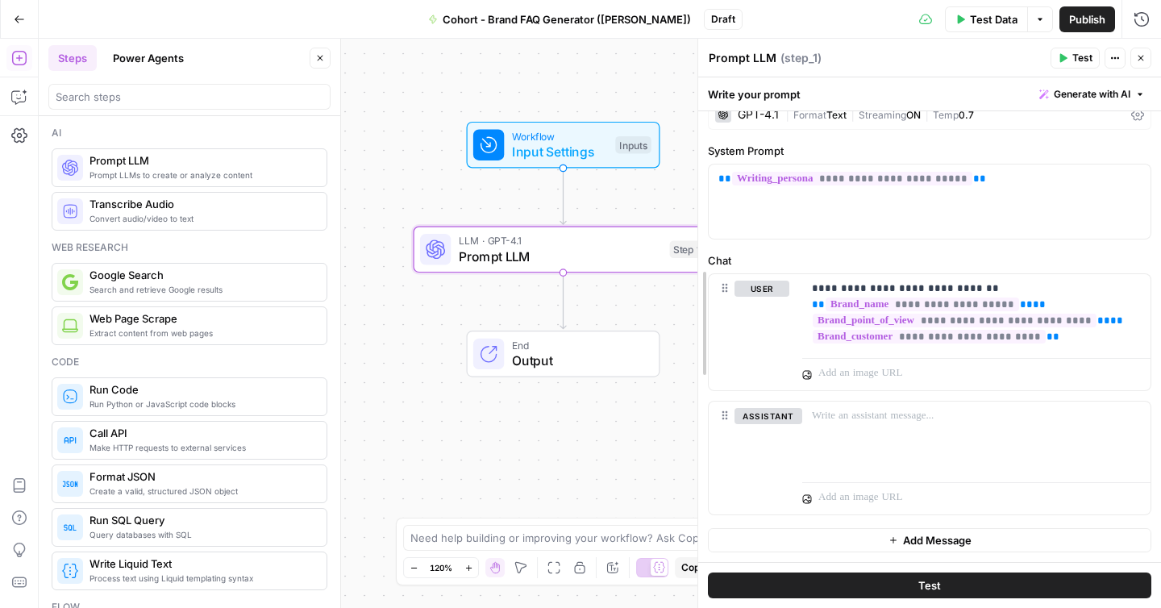
drag, startPoint x: 759, startPoint y: 243, endPoint x: 691, endPoint y: 250, distance: 68.0
click at [691, 250] on div at bounding box center [698, 323] width 16 height 569
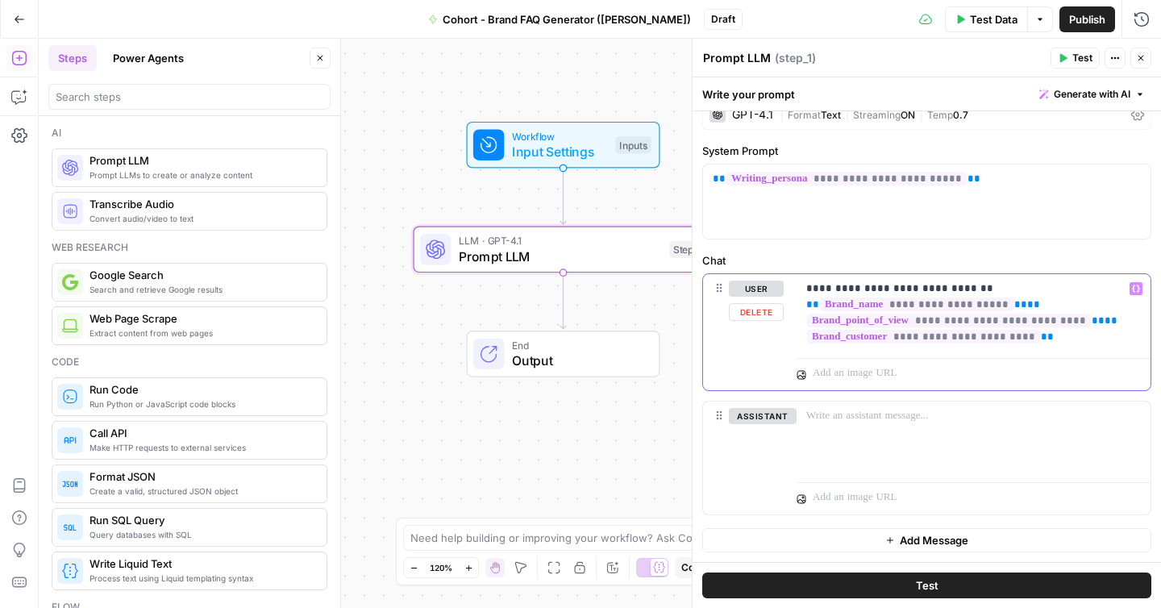
click at [1010, 287] on p "**********" at bounding box center [973, 313] width 335 height 64
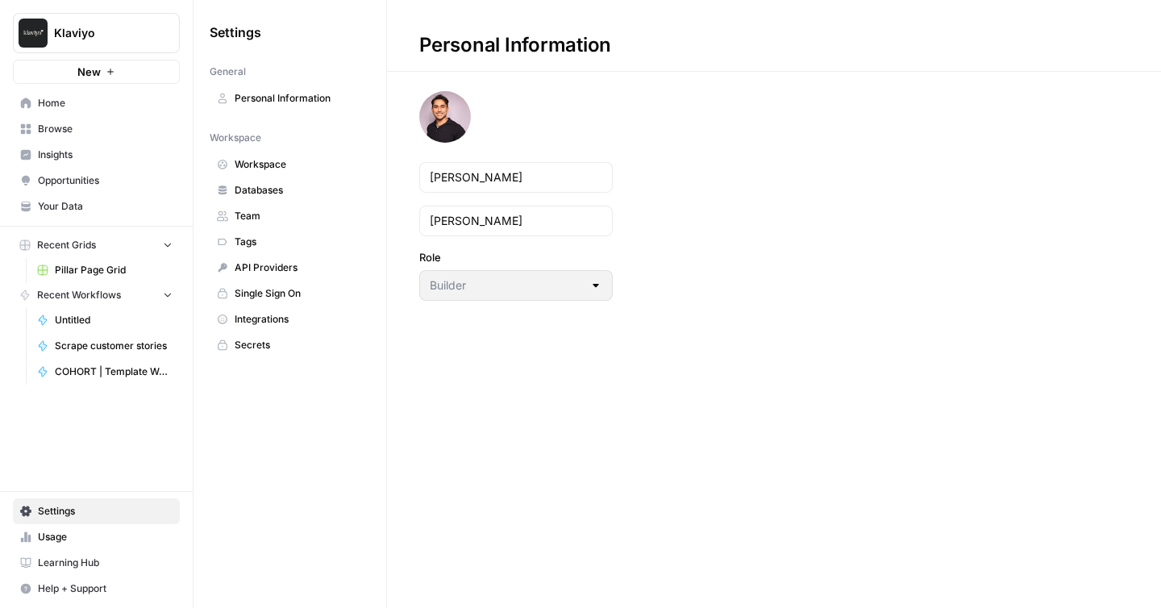
click at [292, 313] on span "Integrations" at bounding box center [299, 319] width 128 height 15
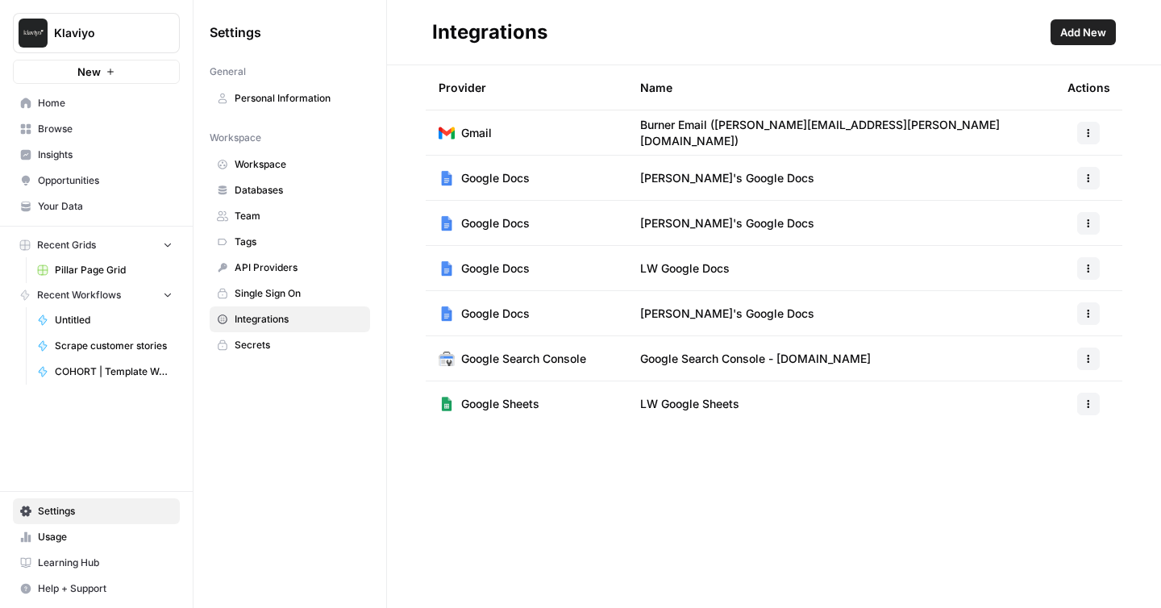
click at [1083, 26] on span "Add New" at bounding box center [1083, 32] width 46 height 16
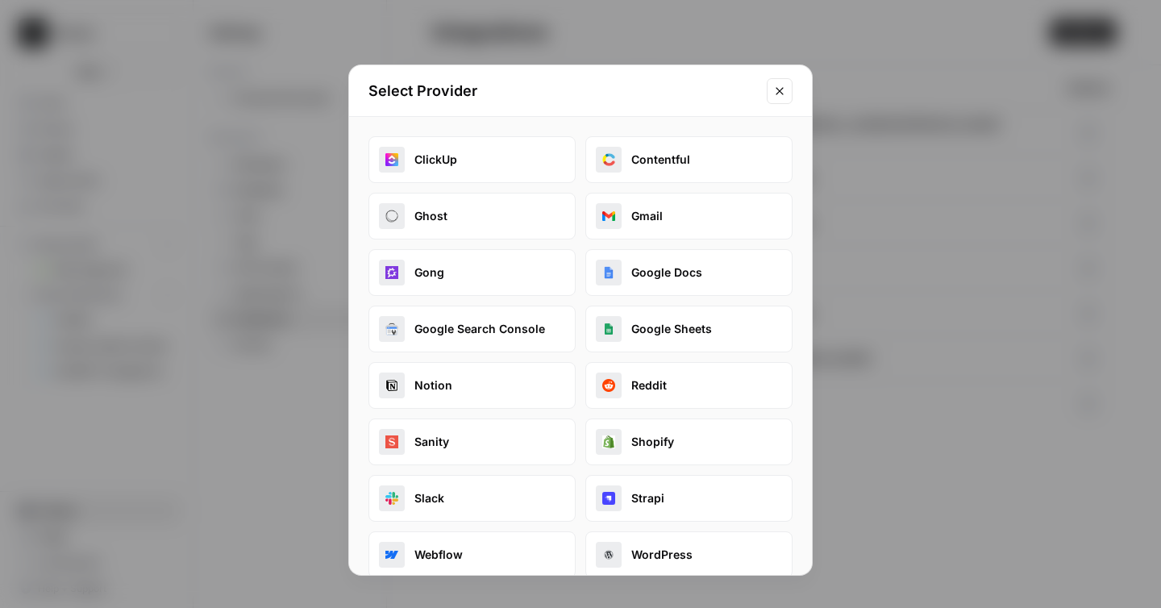
scroll to position [59, 0]
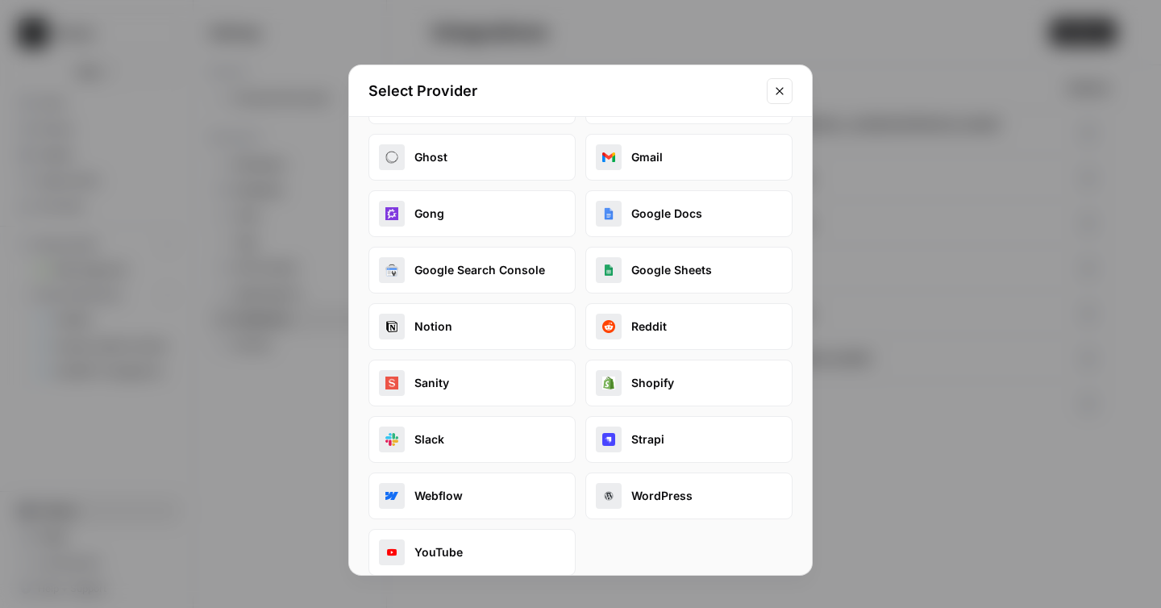
click at [784, 85] on icon "Close modal" at bounding box center [779, 91] width 13 height 13
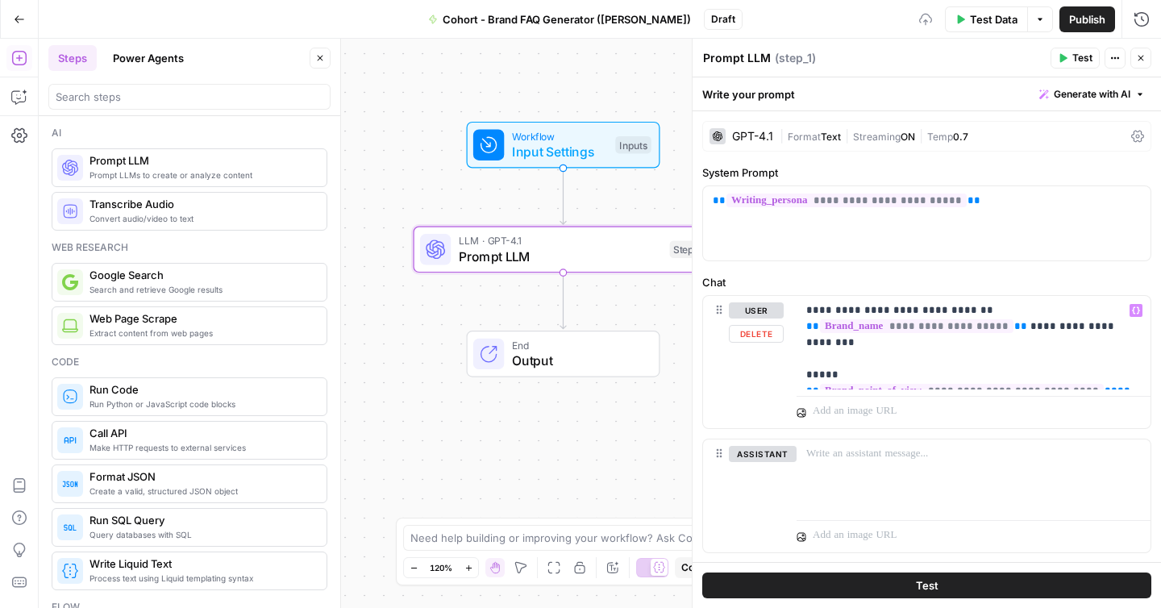
scroll to position [22, 0]
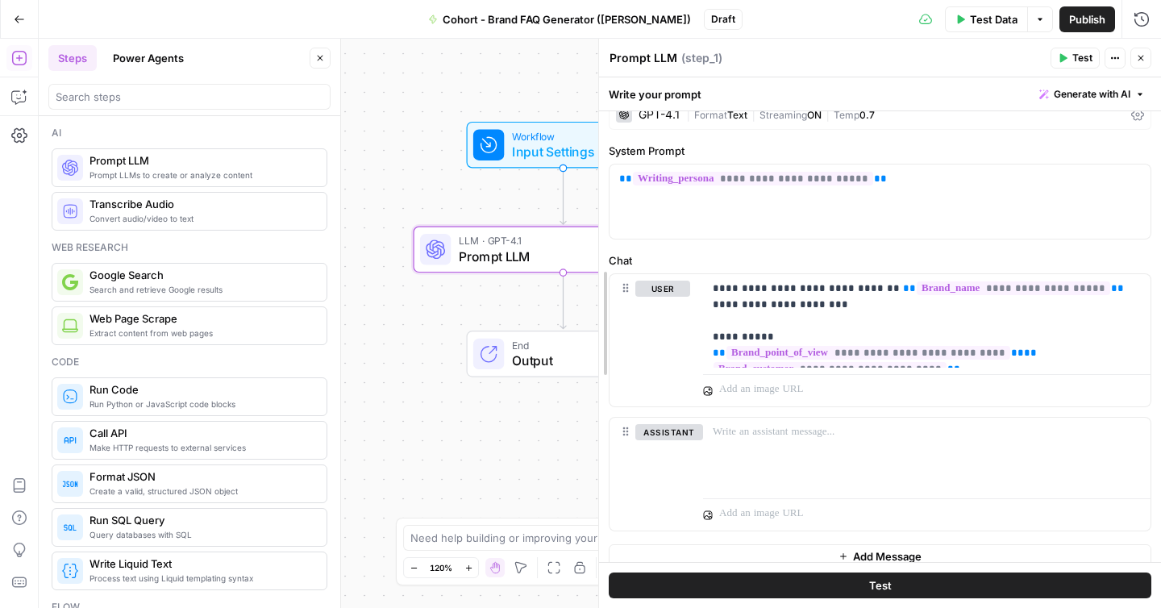
drag, startPoint x: 691, startPoint y: 320, endPoint x: 597, endPoint y: 320, distance: 93.5
click at [991, 358] on p "**********" at bounding box center [927, 321] width 428 height 81
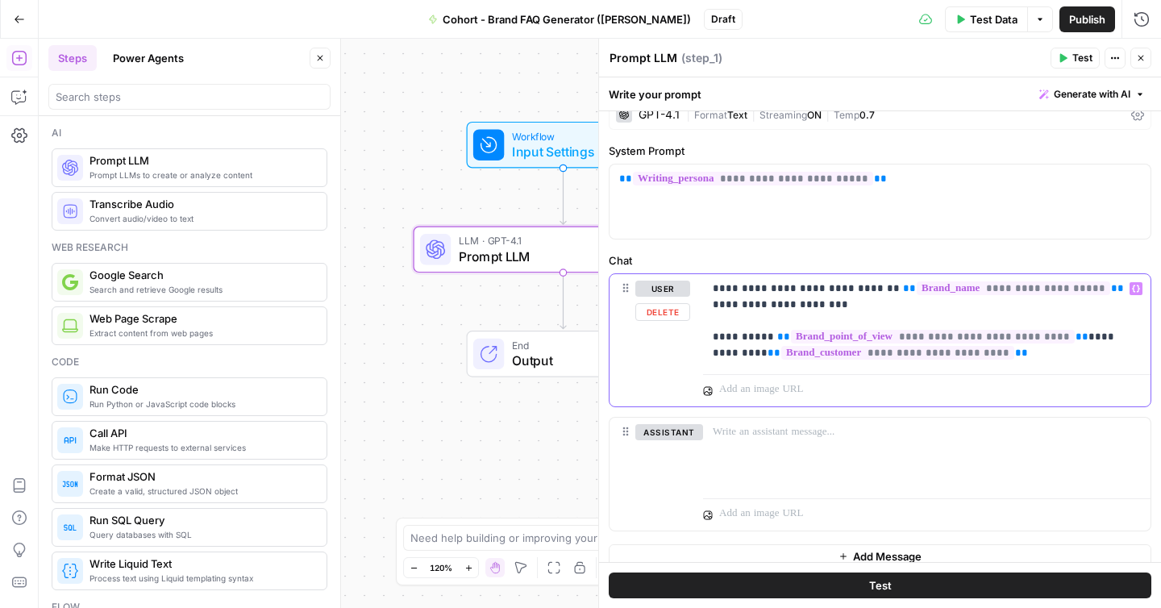
click at [1069, 336] on p "**********" at bounding box center [927, 321] width 428 height 81
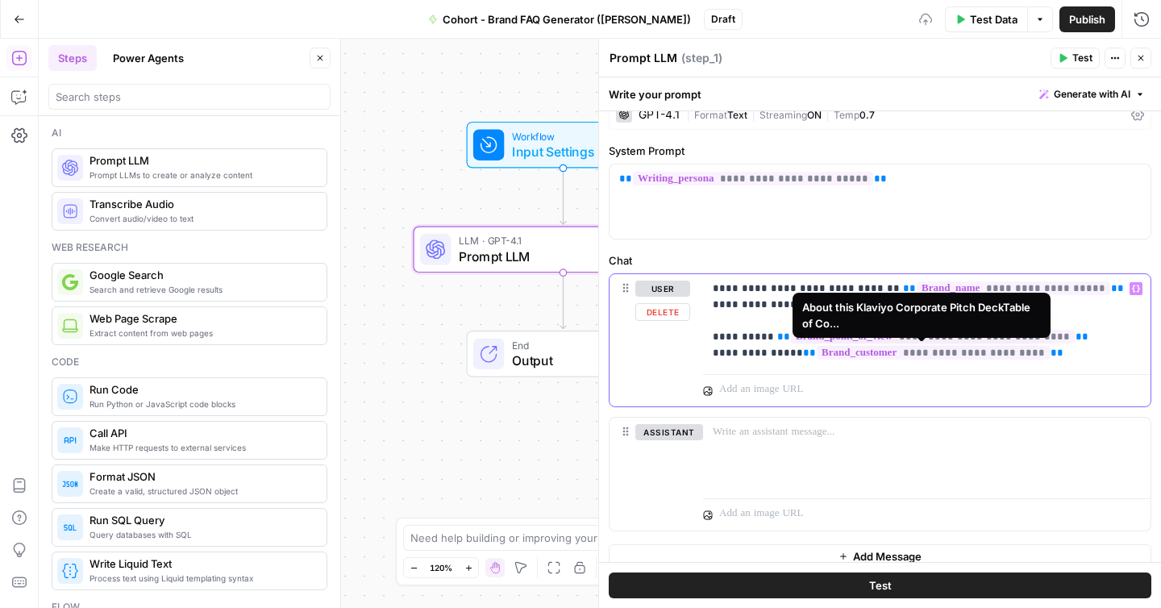
scroll to position [38, 0]
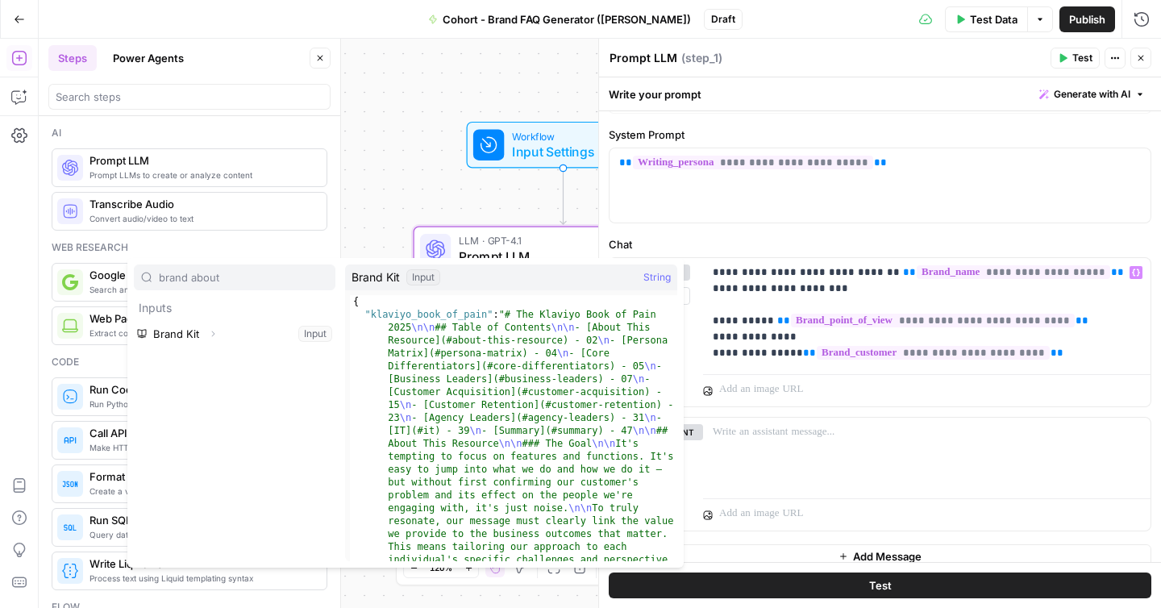
type input "brand about"
click at [211, 338] on icon "button" at bounding box center [213, 334] width 10 height 10
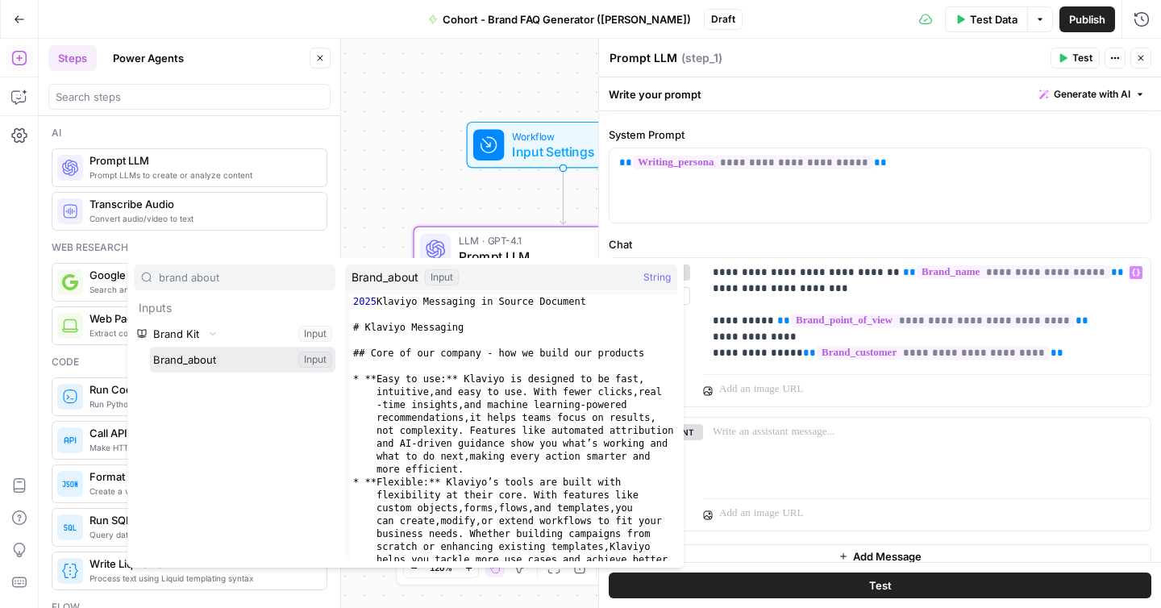
click at [205, 364] on button "Select variable Brand_about" at bounding box center [242, 360] width 185 height 26
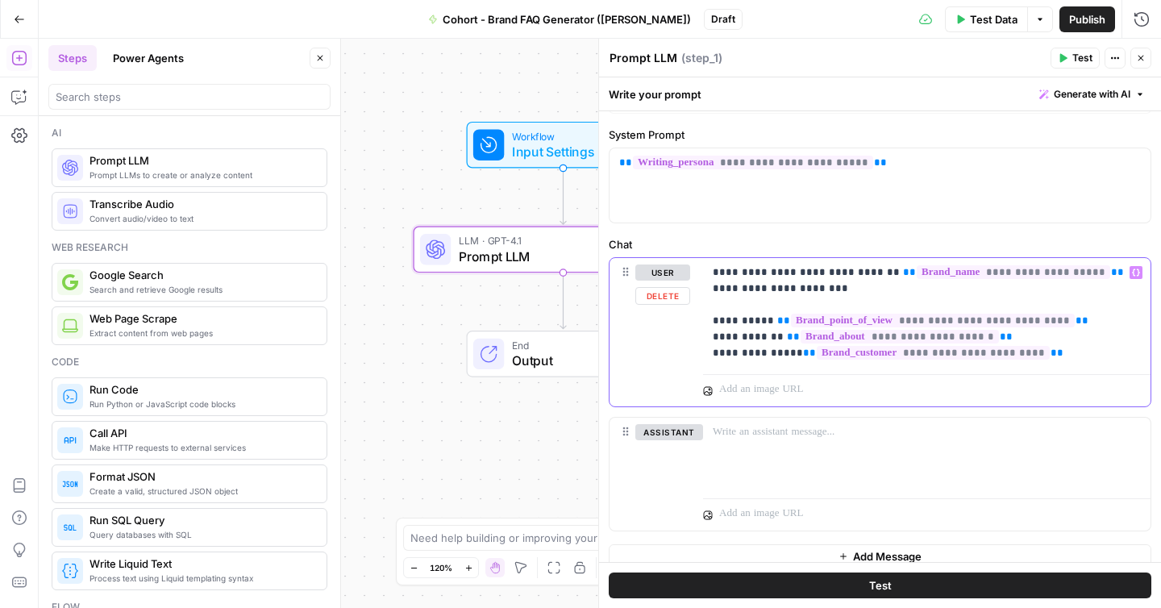
click at [1105, 360] on p "**********" at bounding box center [927, 312] width 428 height 97
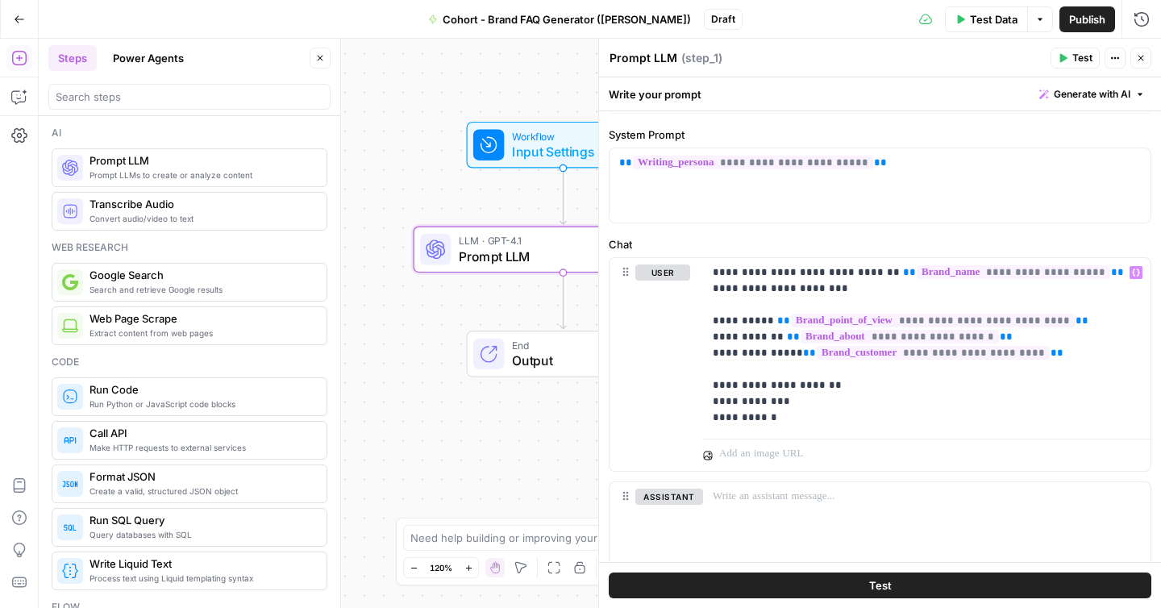
click at [881, 591] on span "Test" at bounding box center [880, 585] width 23 height 16
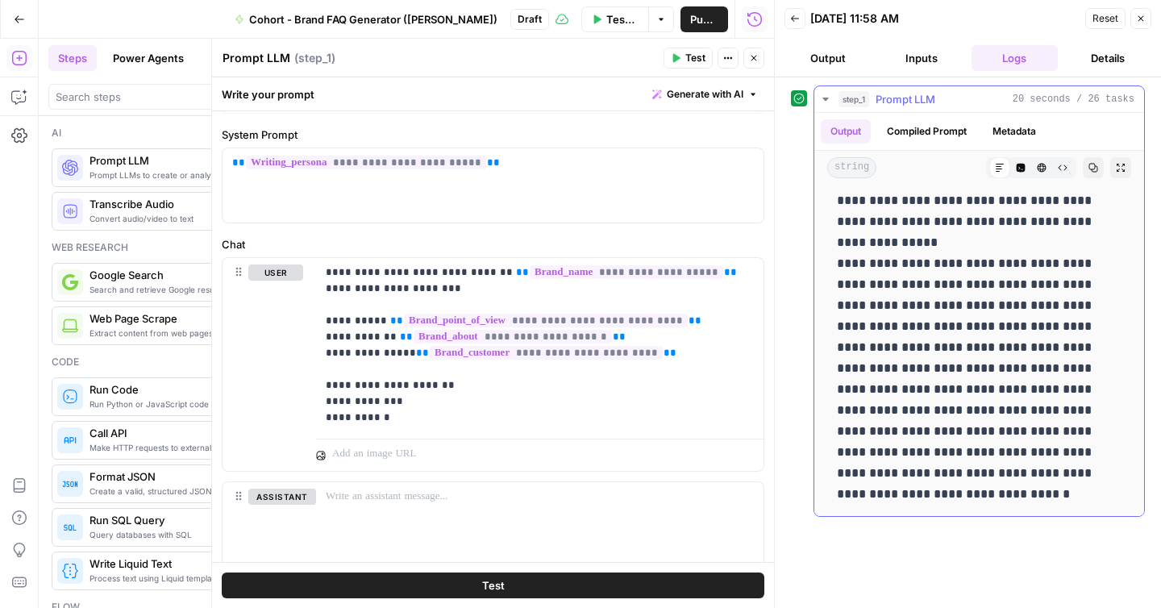
scroll to position [382, 0]
